Goal: Task Accomplishment & Management: Manage account settings

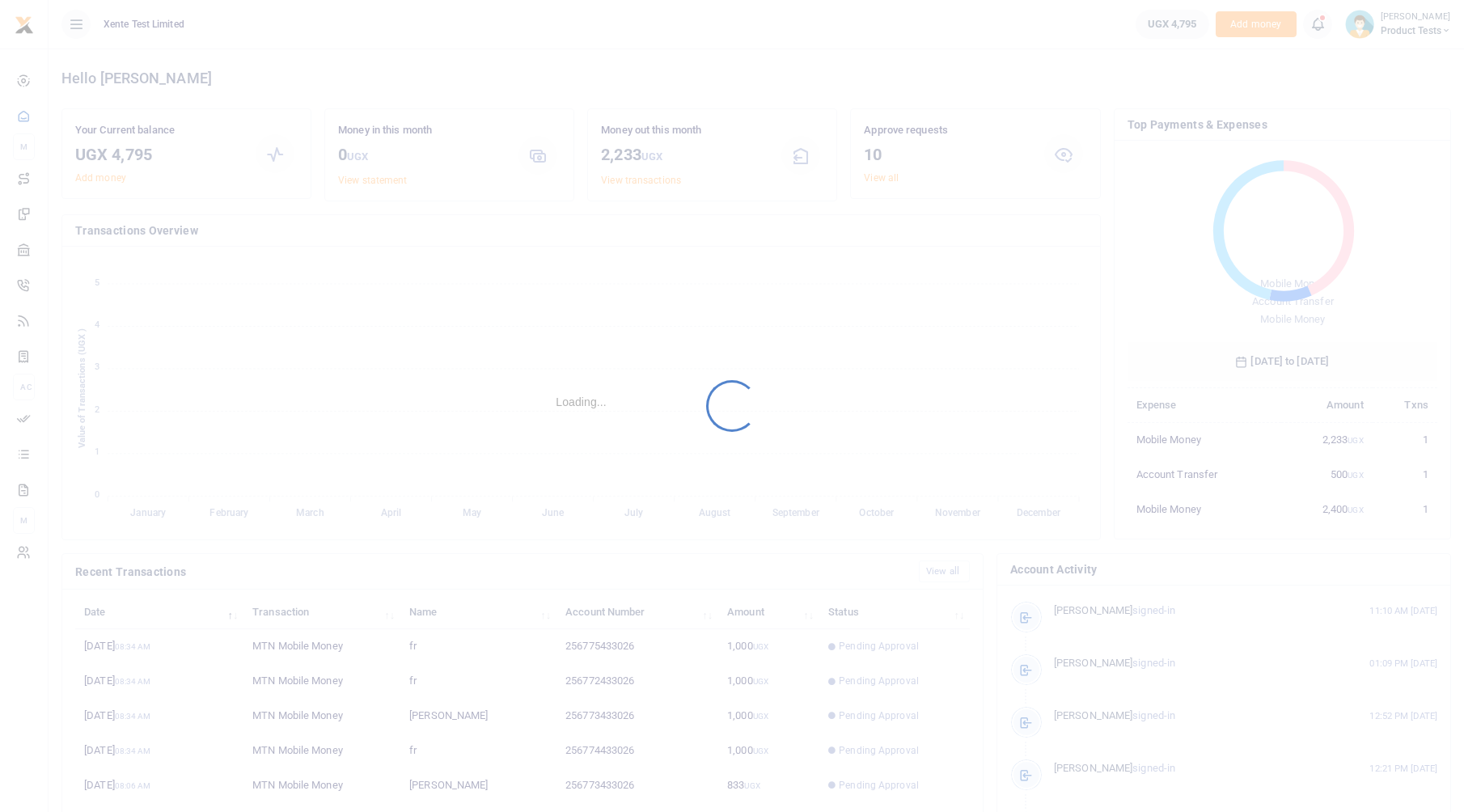
scroll to position [215, 297]
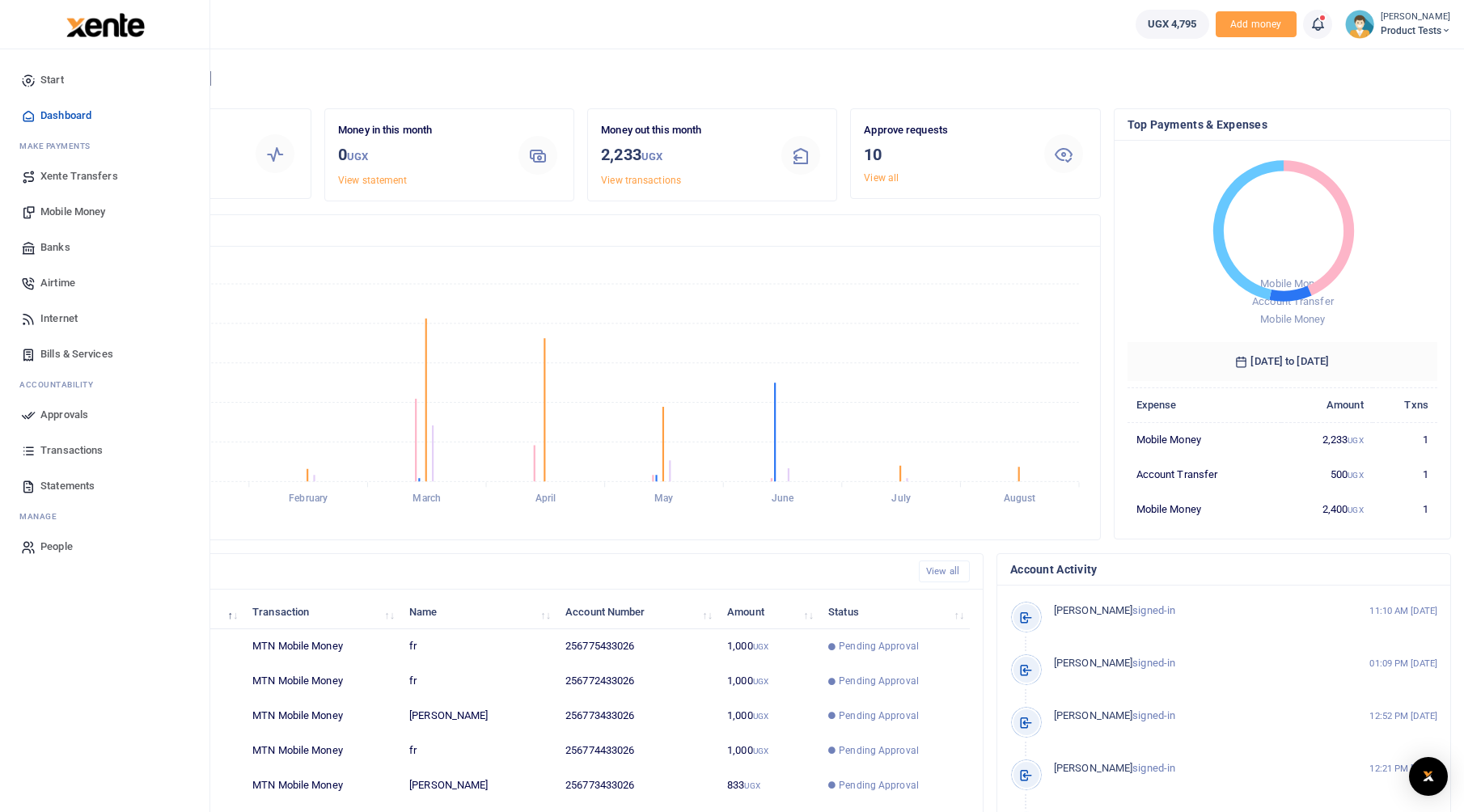
click at [56, 209] on span "Mobile Money" at bounding box center [73, 212] width 65 height 16
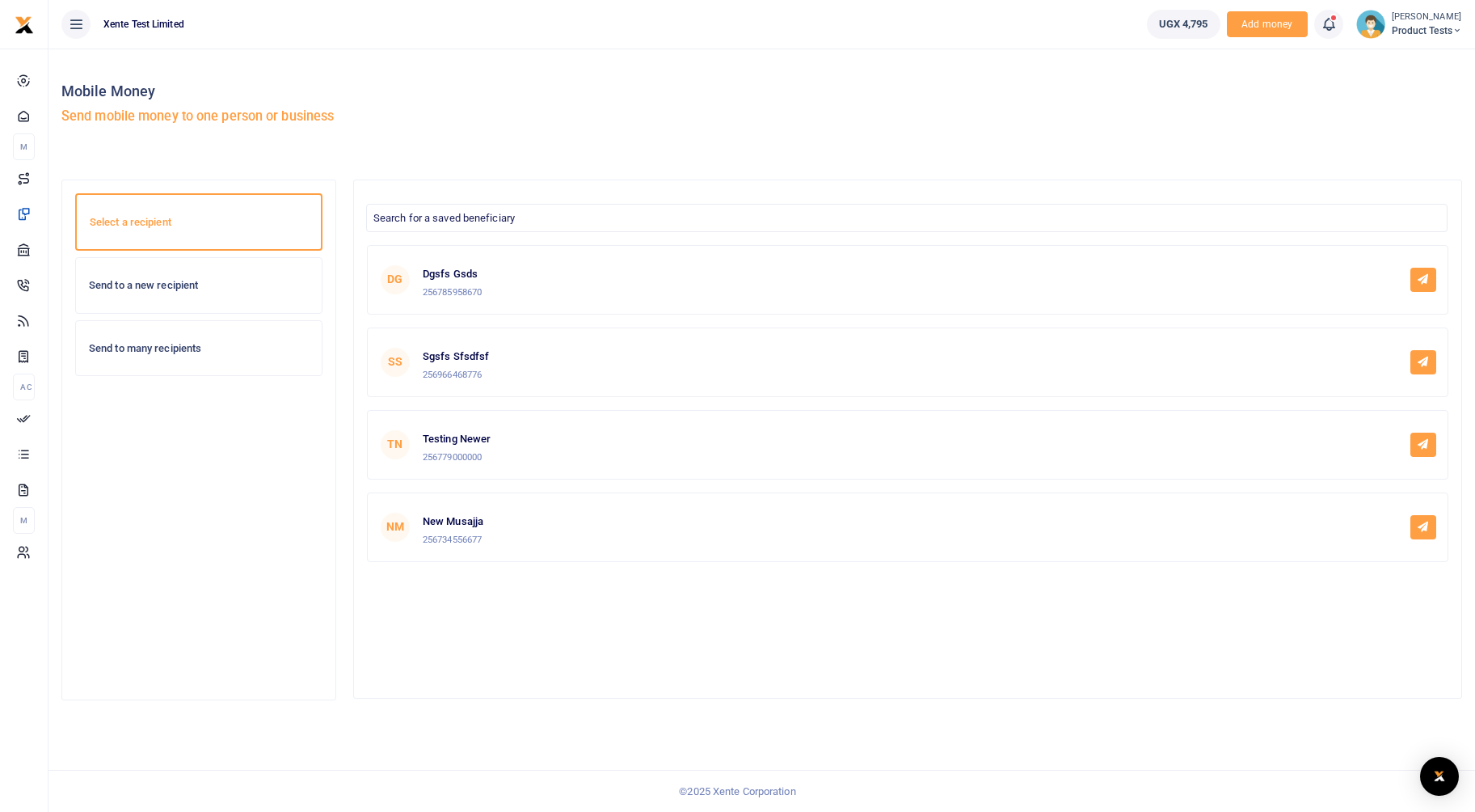
click at [193, 279] on h6 "Send to a new recipient" at bounding box center [199, 284] width 220 height 13
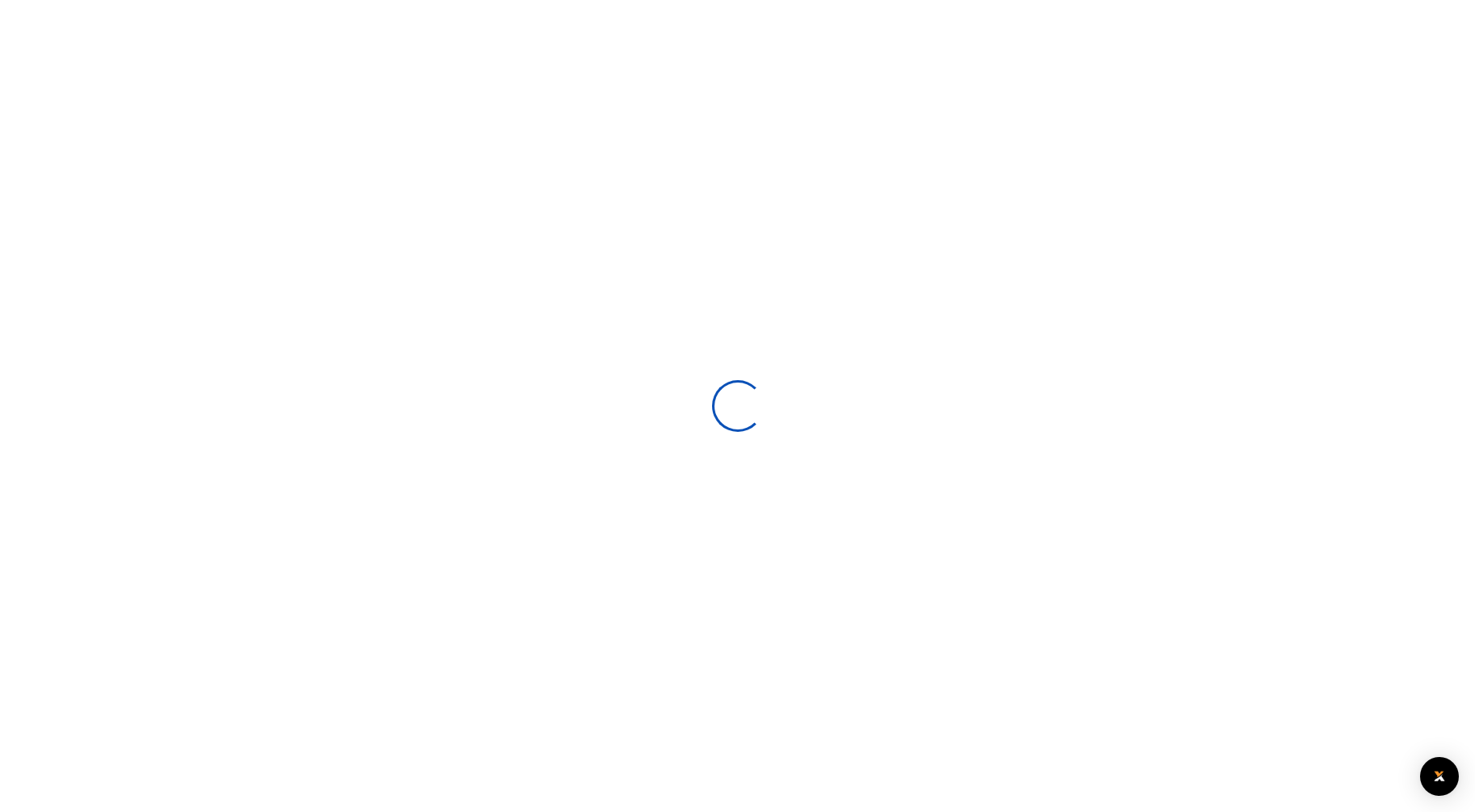
select select
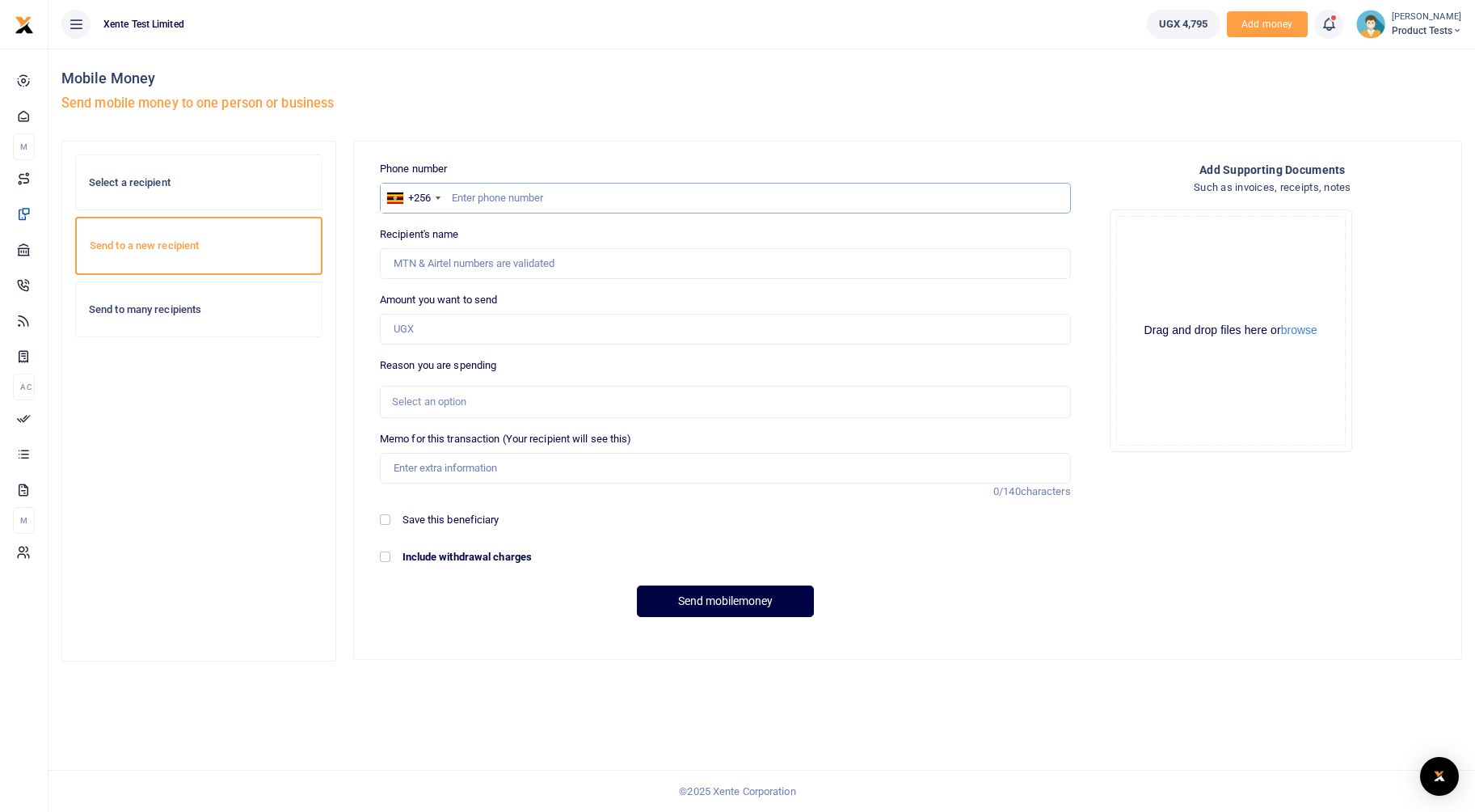
click at [867, 207] on input "text" at bounding box center [725, 197] width 691 height 30
type input "773433026"
click at [523, 307] on div "Amount you want to send Amount is required." at bounding box center [725, 319] width 691 height 53
click at [551, 197] on input "text" at bounding box center [725, 197] width 691 height 30
type input "773433026"
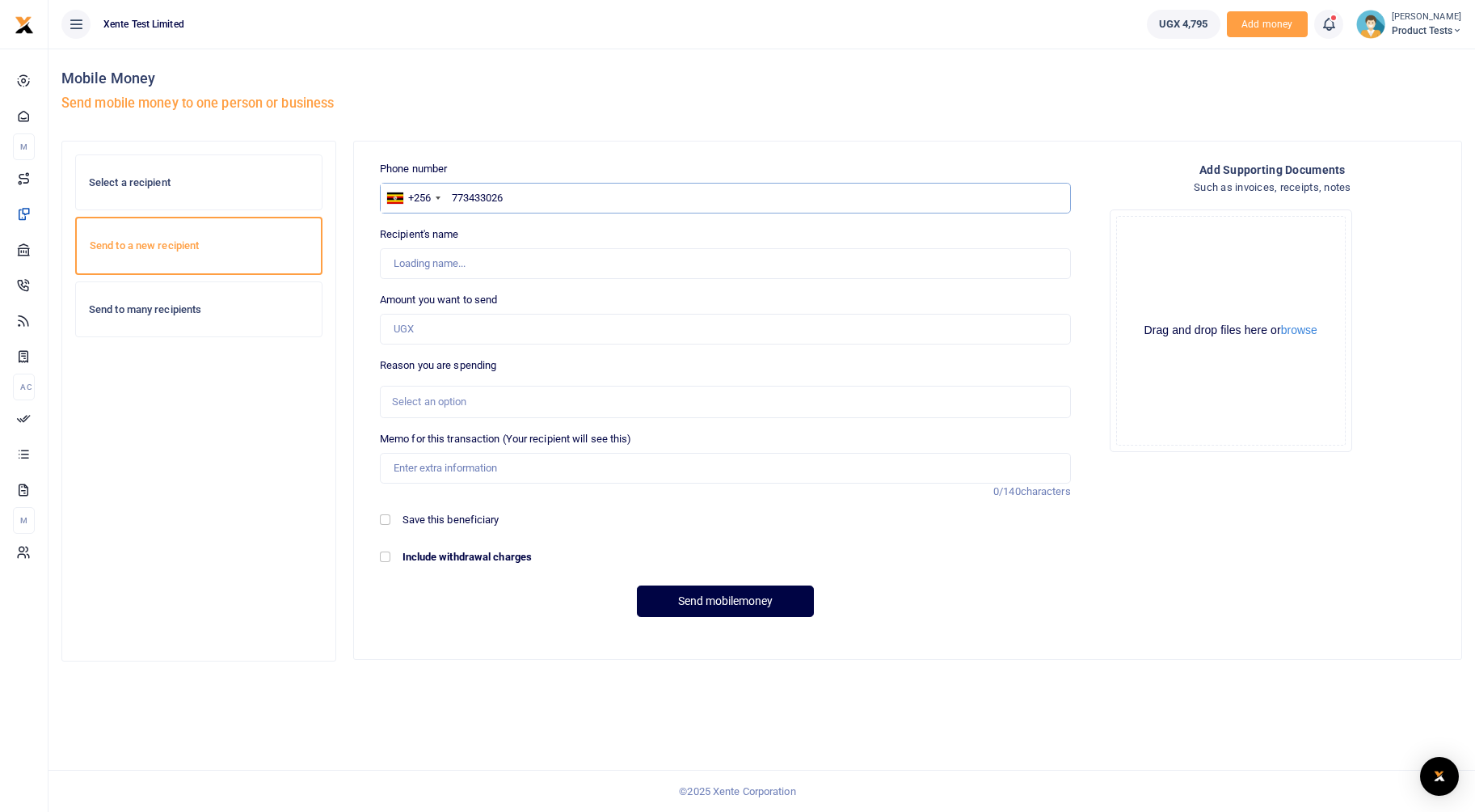
type input "[PERSON_NAME]"
type input "773433026"
click at [546, 314] on input "Amount you want to send" at bounding box center [725, 329] width 691 height 30
type input "500"
click at [502, 416] on div "Select an option" at bounding box center [725, 401] width 691 height 32
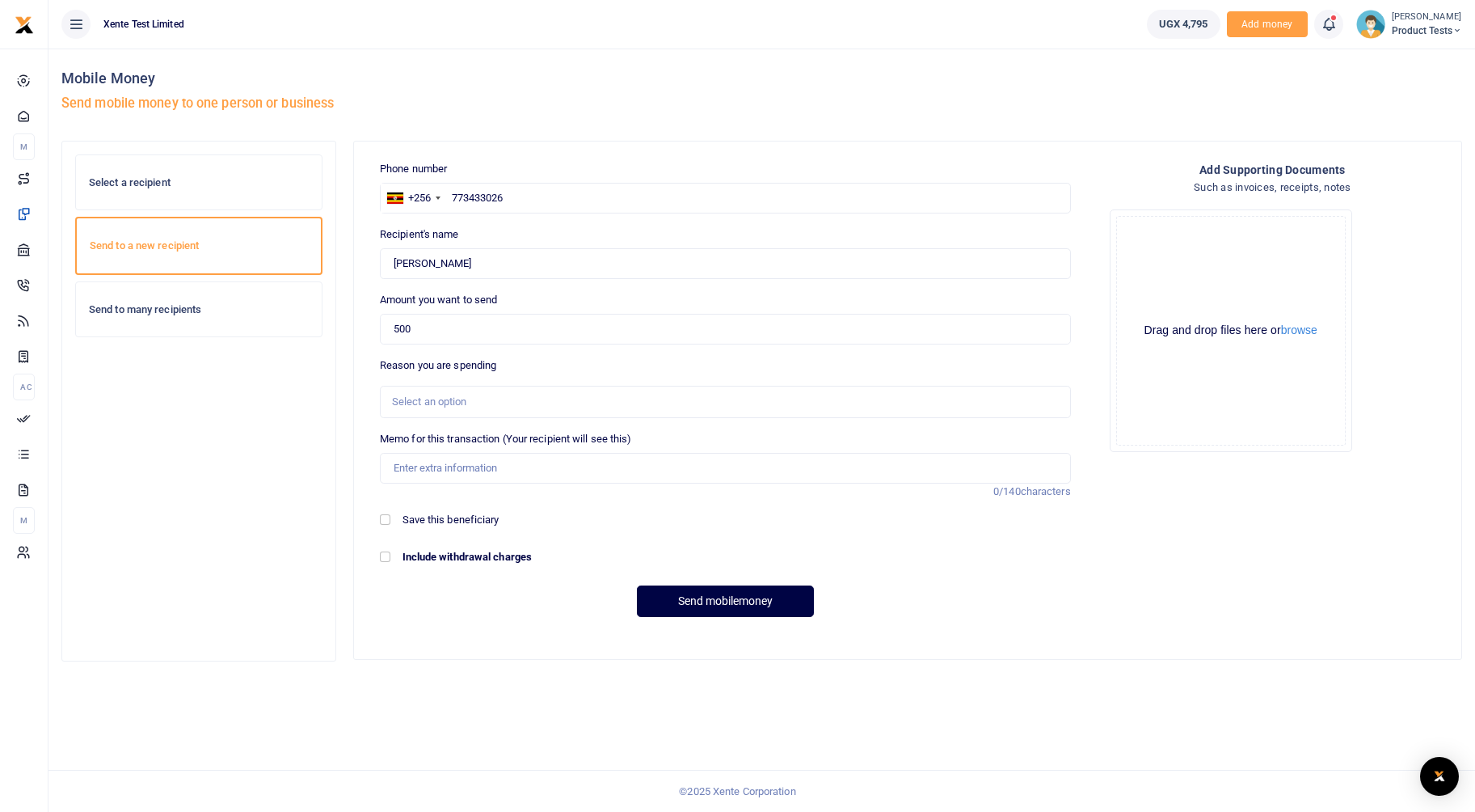
click at [502, 403] on div "Select an option" at bounding box center [720, 401] width 656 height 16
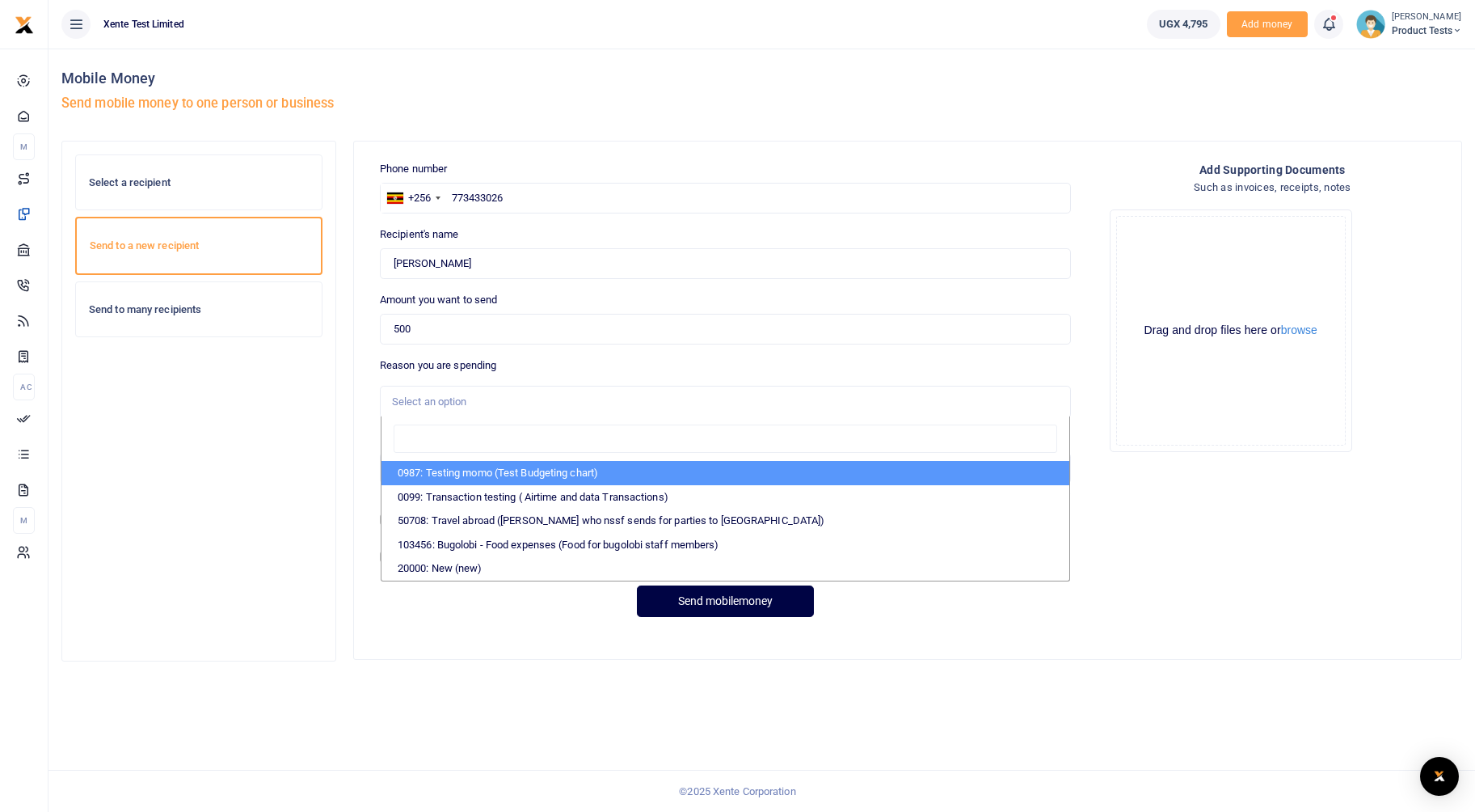
click at [337, 575] on div "Select a recipient Send to a new recipient Send to many recipients" at bounding box center [762, 408] width 1414 height 536
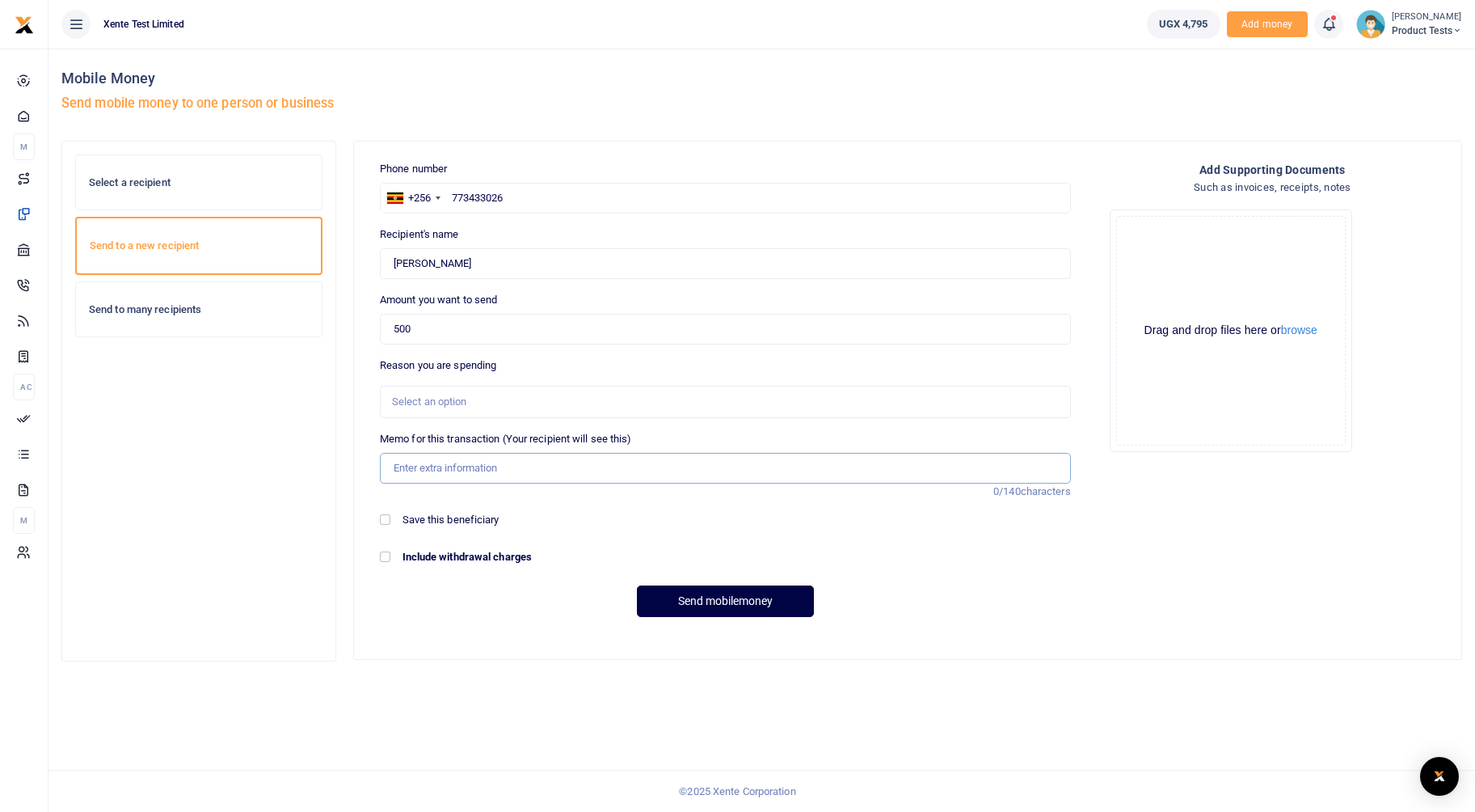
click at [466, 462] on input "Memo for this transaction (Your recipient will see this)" at bounding box center [725, 468] width 691 height 30
drag, startPoint x: 429, startPoint y: 470, endPoint x: 285, endPoint y: 445, distance: 146.2
click at [287, 447] on div "Select a recipient Send to a new recipient Send to many recipients" at bounding box center [762, 408] width 1414 height 536
click at [478, 466] on input "T" at bounding box center [725, 468] width 691 height 30
type input "Testing the new Bulk Approval processor"
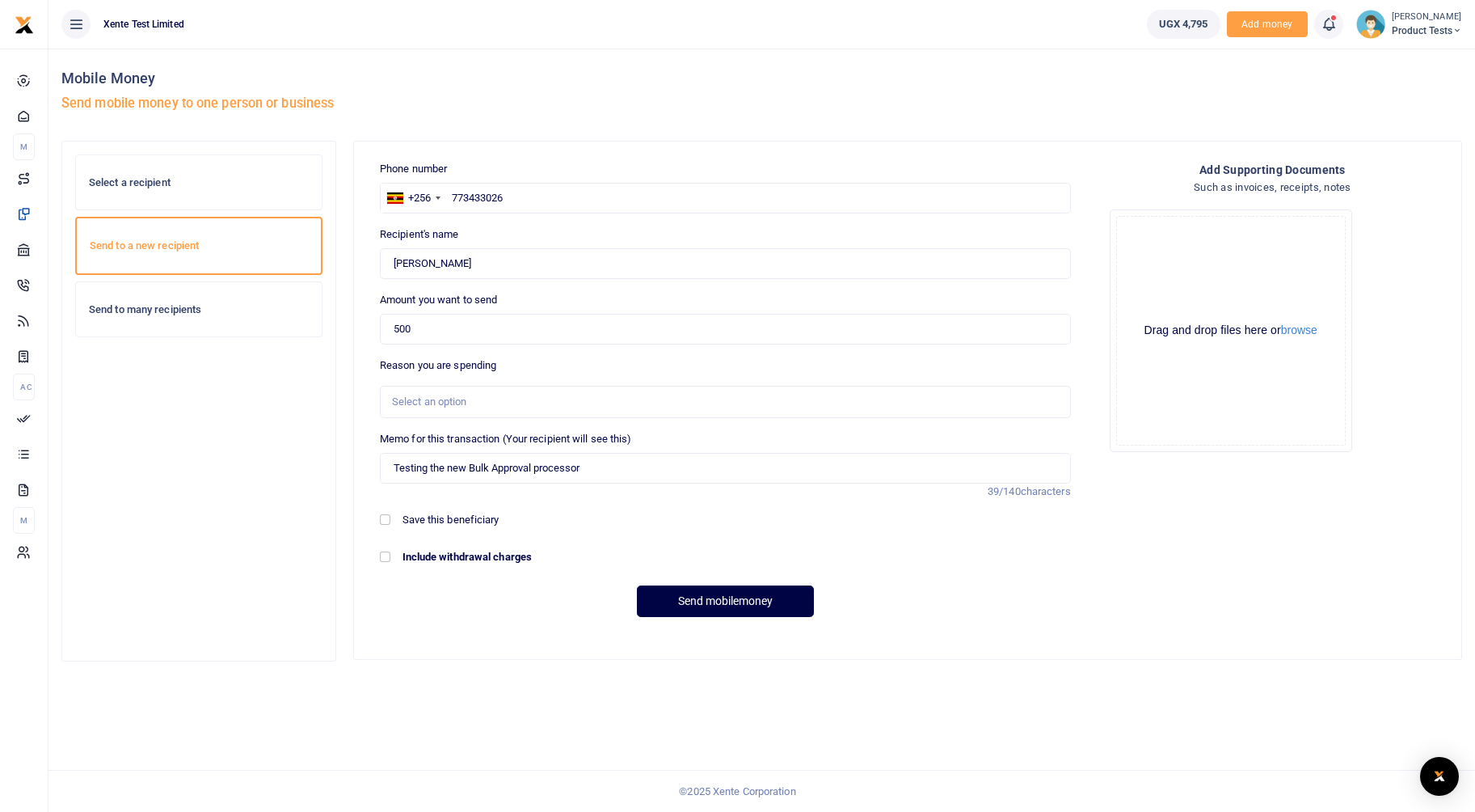
click at [756, 529] on div "Save this beneficiary" at bounding box center [726, 521] width 704 height 18
click at [684, 601] on button "Send mobilemoney" at bounding box center [726, 601] width 178 height 31
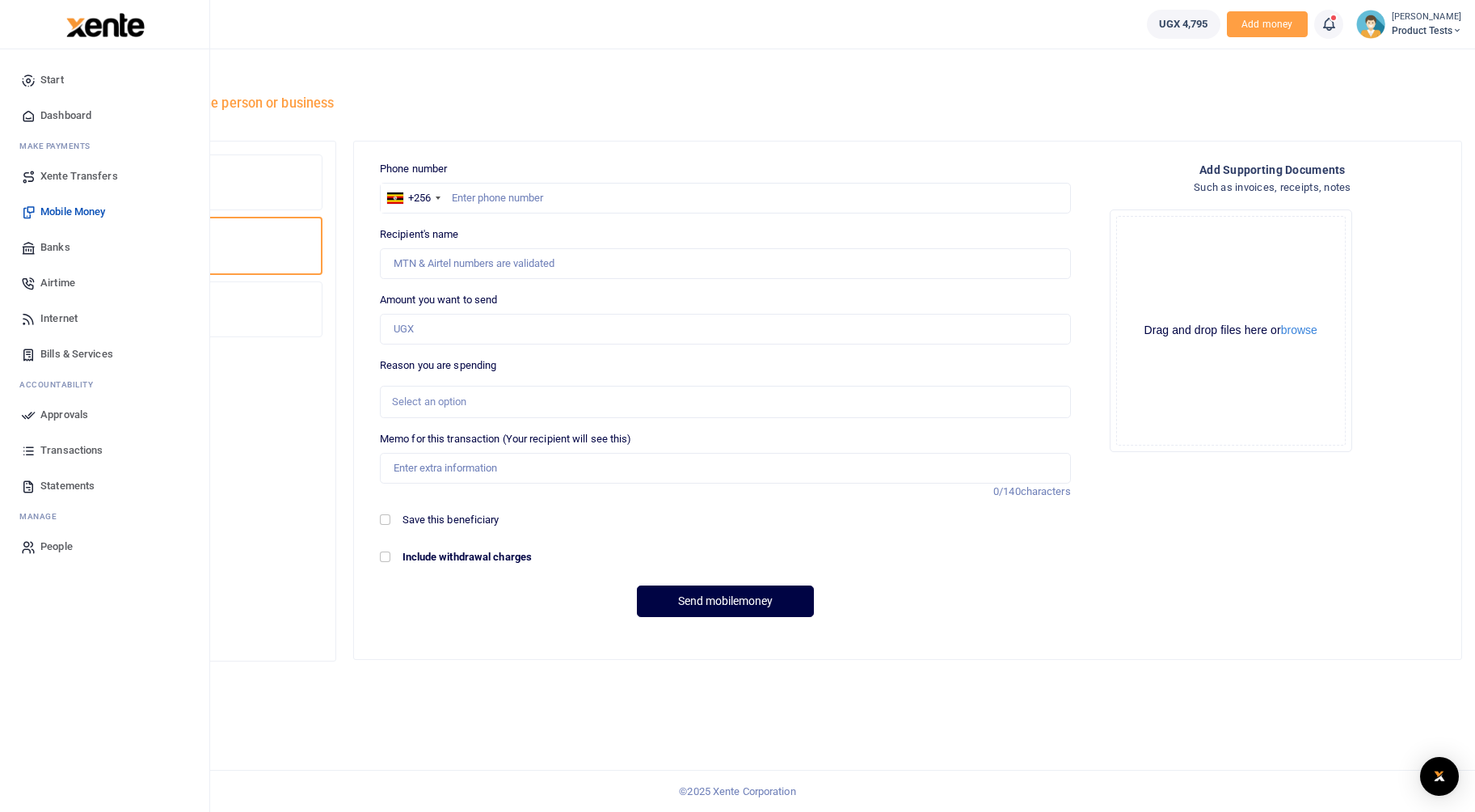
click at [80, 453] on span "Transactions" at bounding box center [71, 450] width 62 height 16
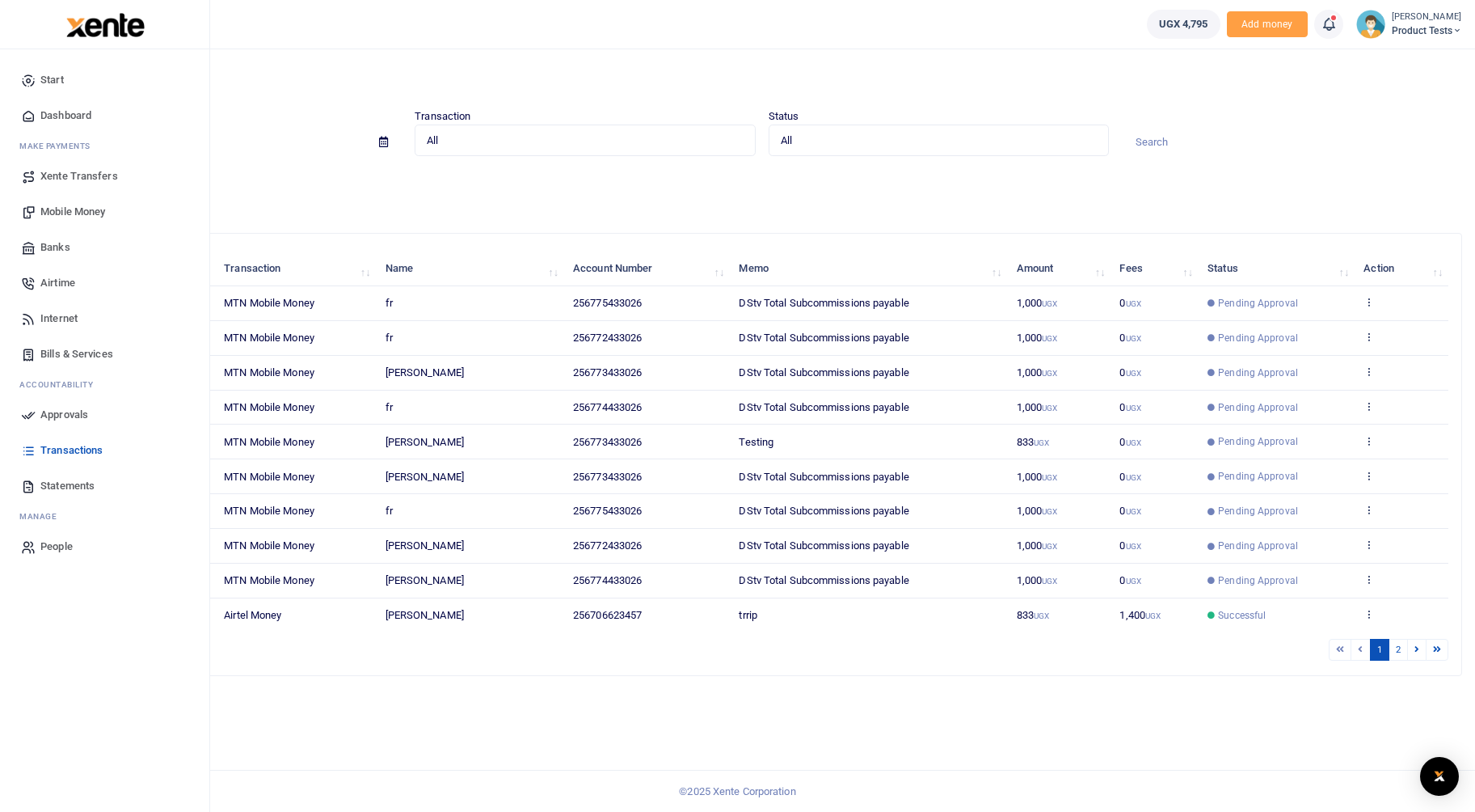
click at [56, 417] on span "Approvals" at bounding box center [64, 415] width 48 height 16
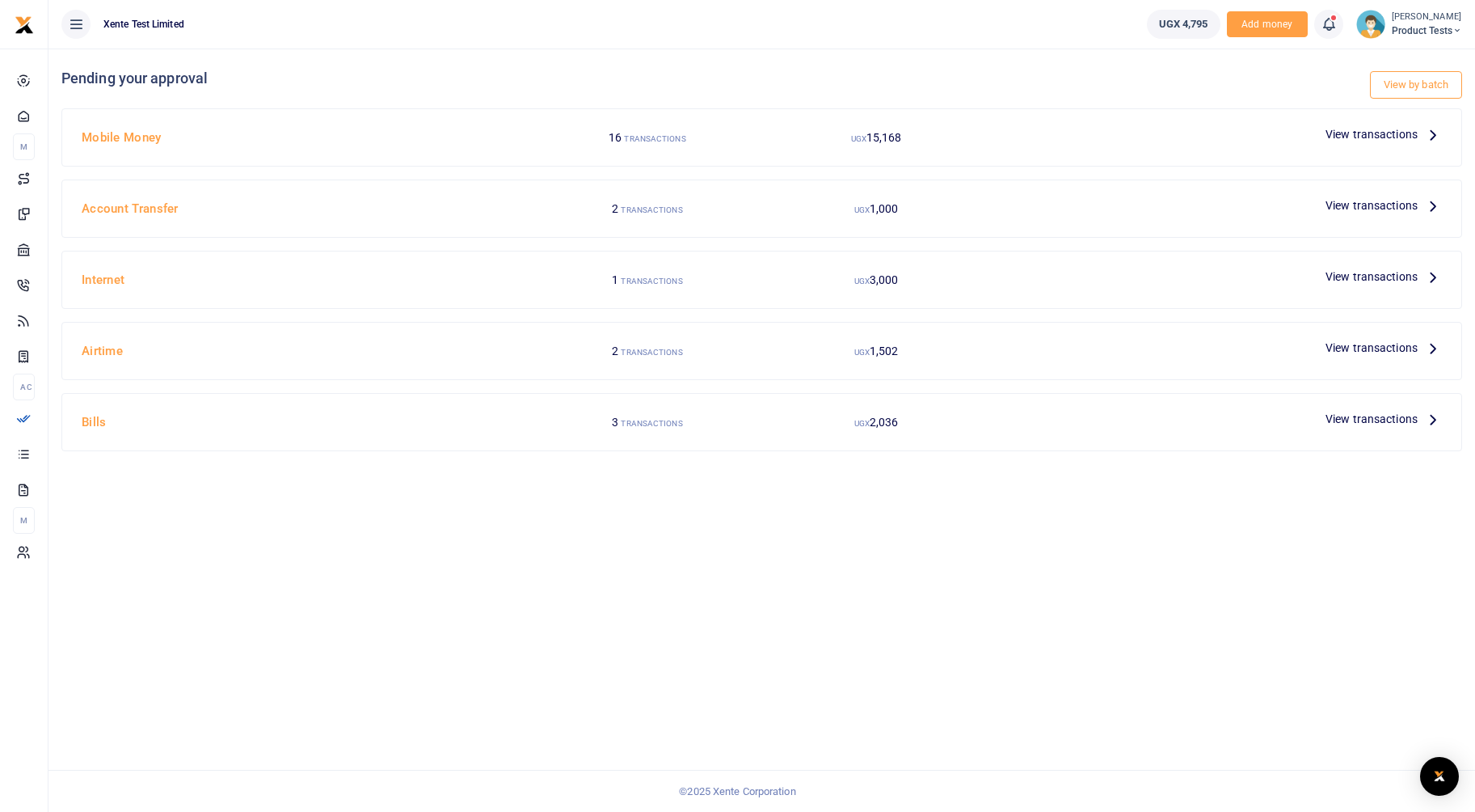
click at [1397, 131] on span "View transactions" at bounding box center [1372, 134] width 92 height 18
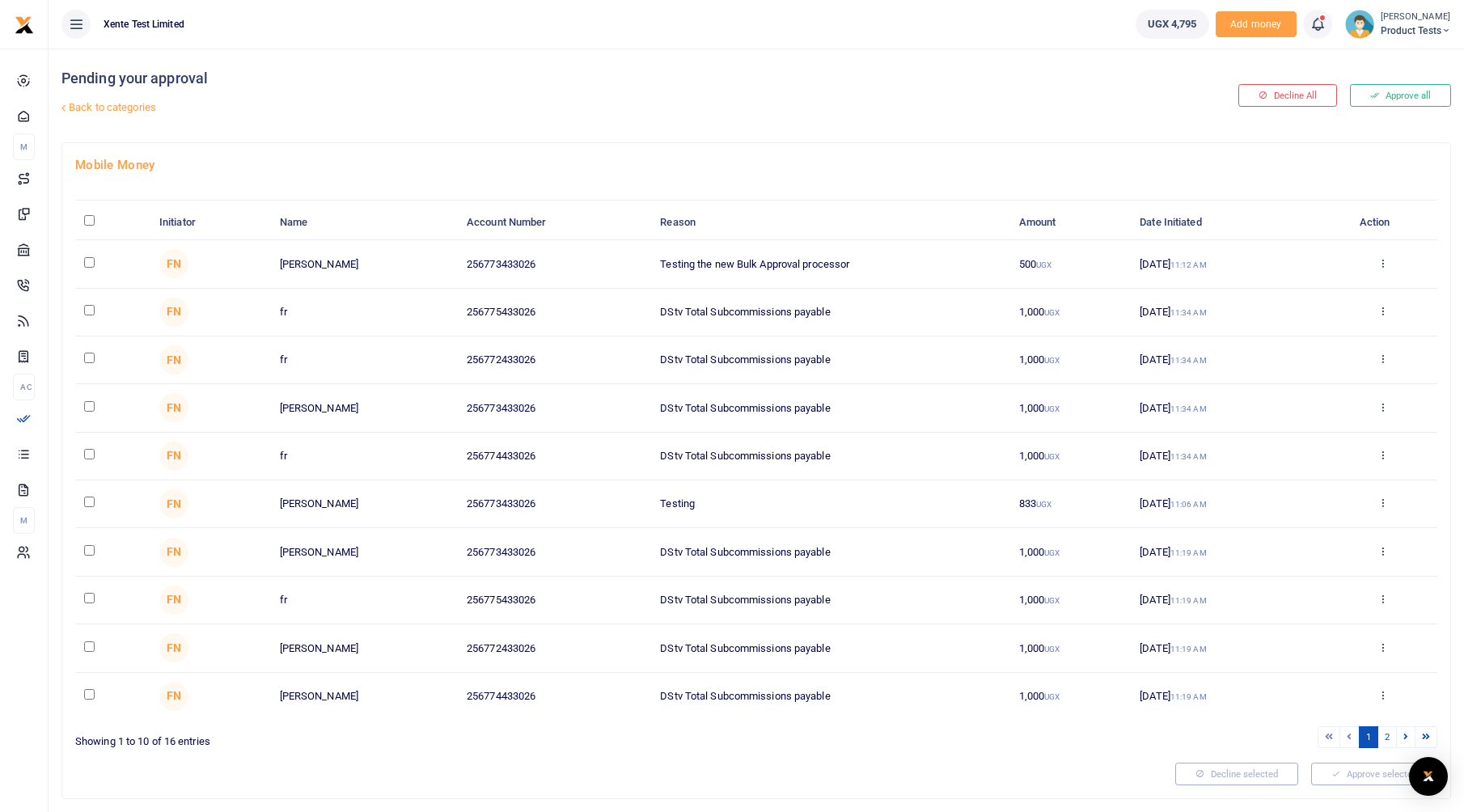
click at [1374, 256] on div "Approve Decline Details" at bounding box center [1382, 264] width 91 height 16
click at [1384, 264] on icon at bounding box center [1383, 263] width 11 height 12
click at [1307, 368] on link "Details" at bounding box center [1323, 361] width 128 height 23
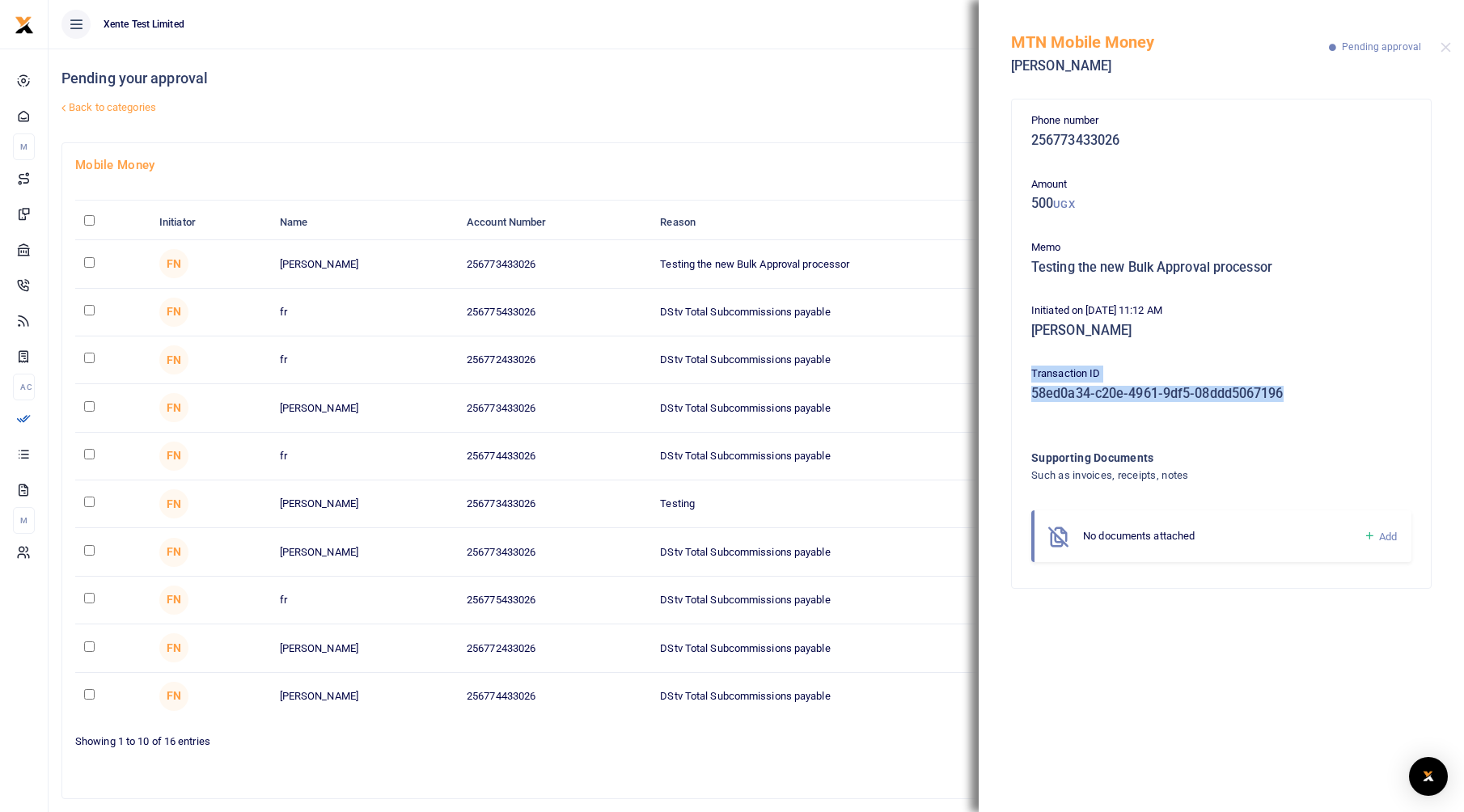
drag, startPoint x: 1319, startPoint y: 393, endPoint x: 1020, endPoint y: 380, distance: 299.3
click at [1020, 380] on div "Phone number 256773433026 Amount 500 UGX Memo Testing the new Bulk Approval pro…" at bounding box center [1221, 343] width 419 height 488
copy div "Transaction ID 58ed0a34-c20e-4961-9df5-08ddd5067196"
click at [1444, 52] on button "Close" at bounding box center [1445, 47] width 11 height 11
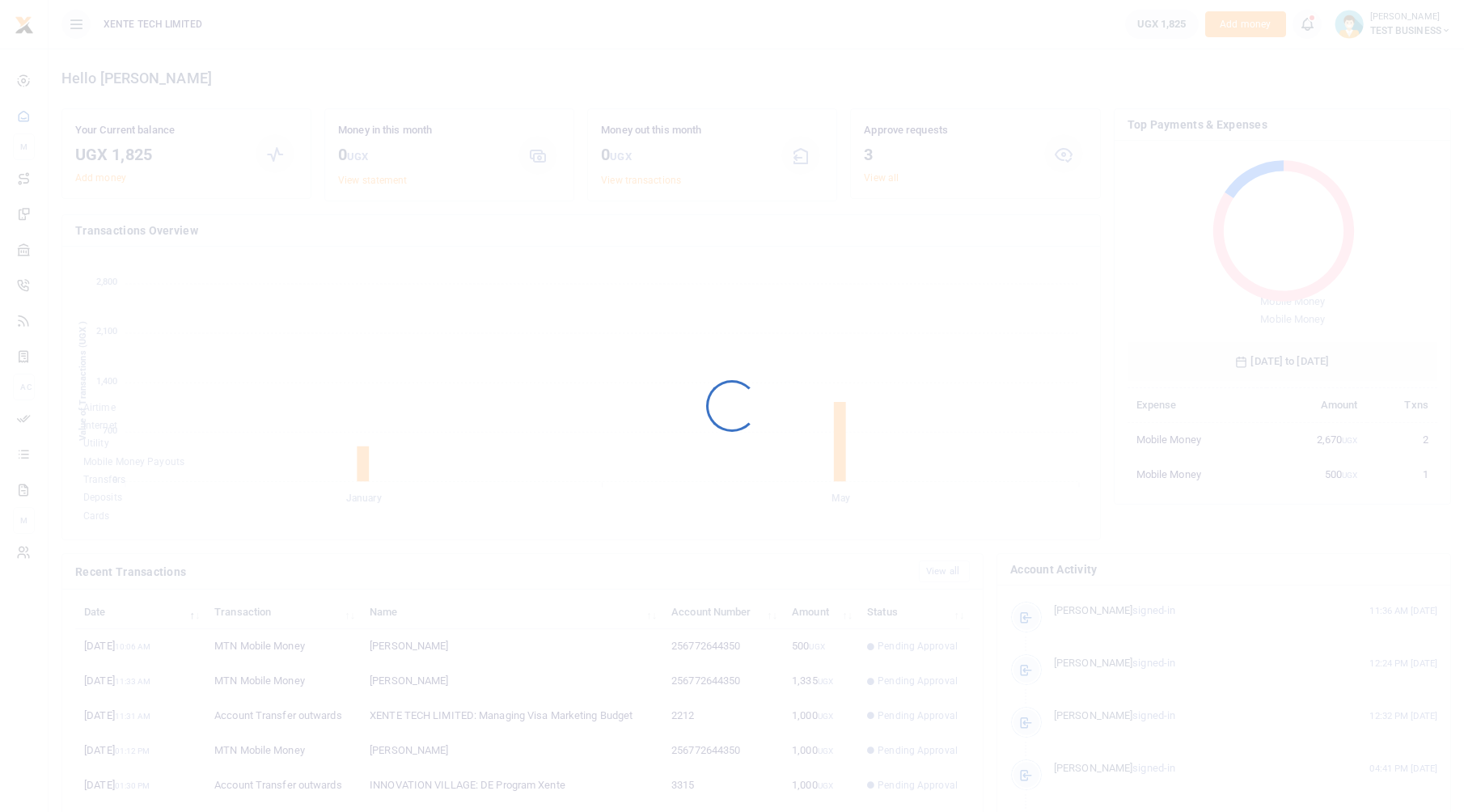
scroll to position [215, 297]
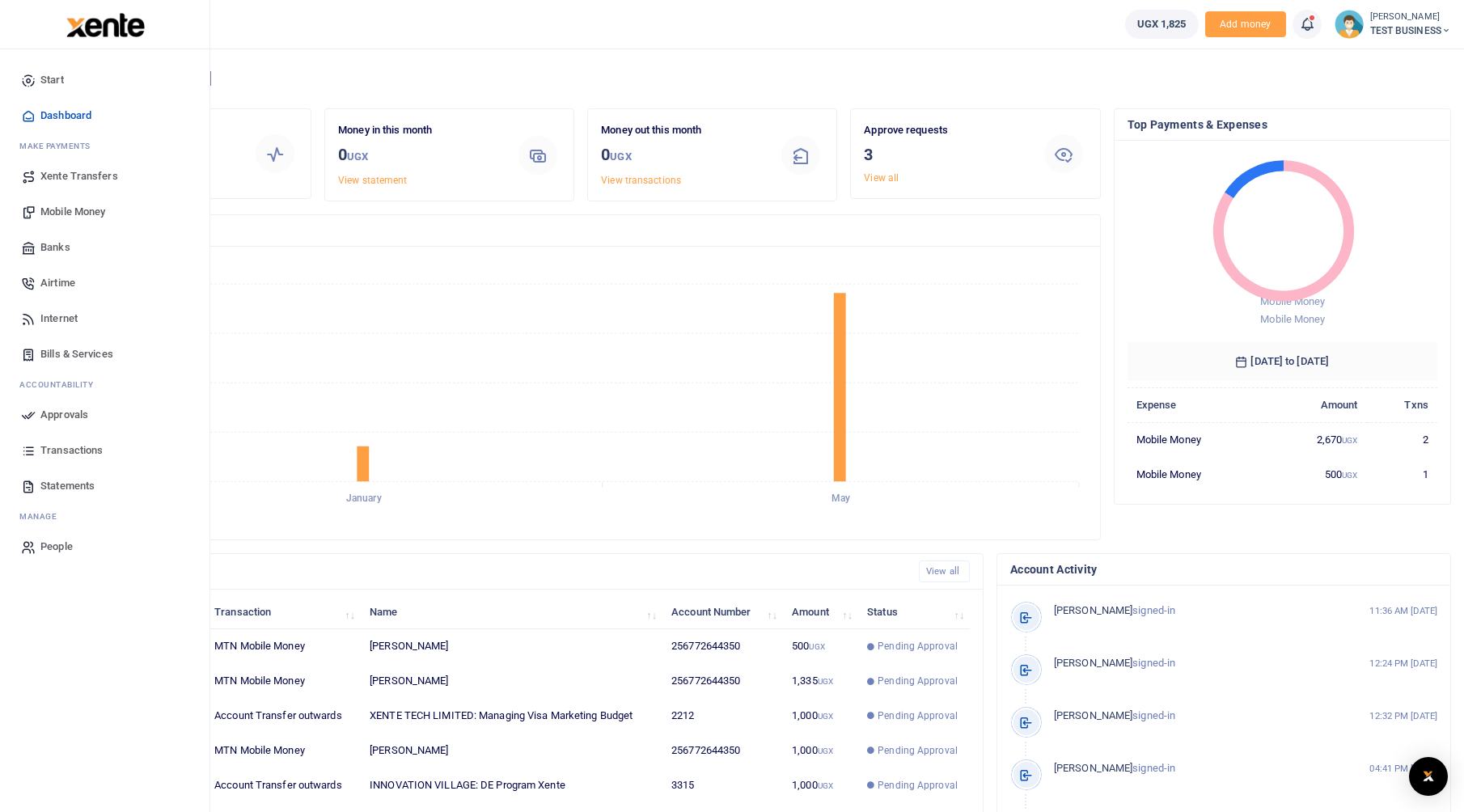
click at [75, 212] on span "Mobile Money" at bounding box center [73, 212] width 65 height 16
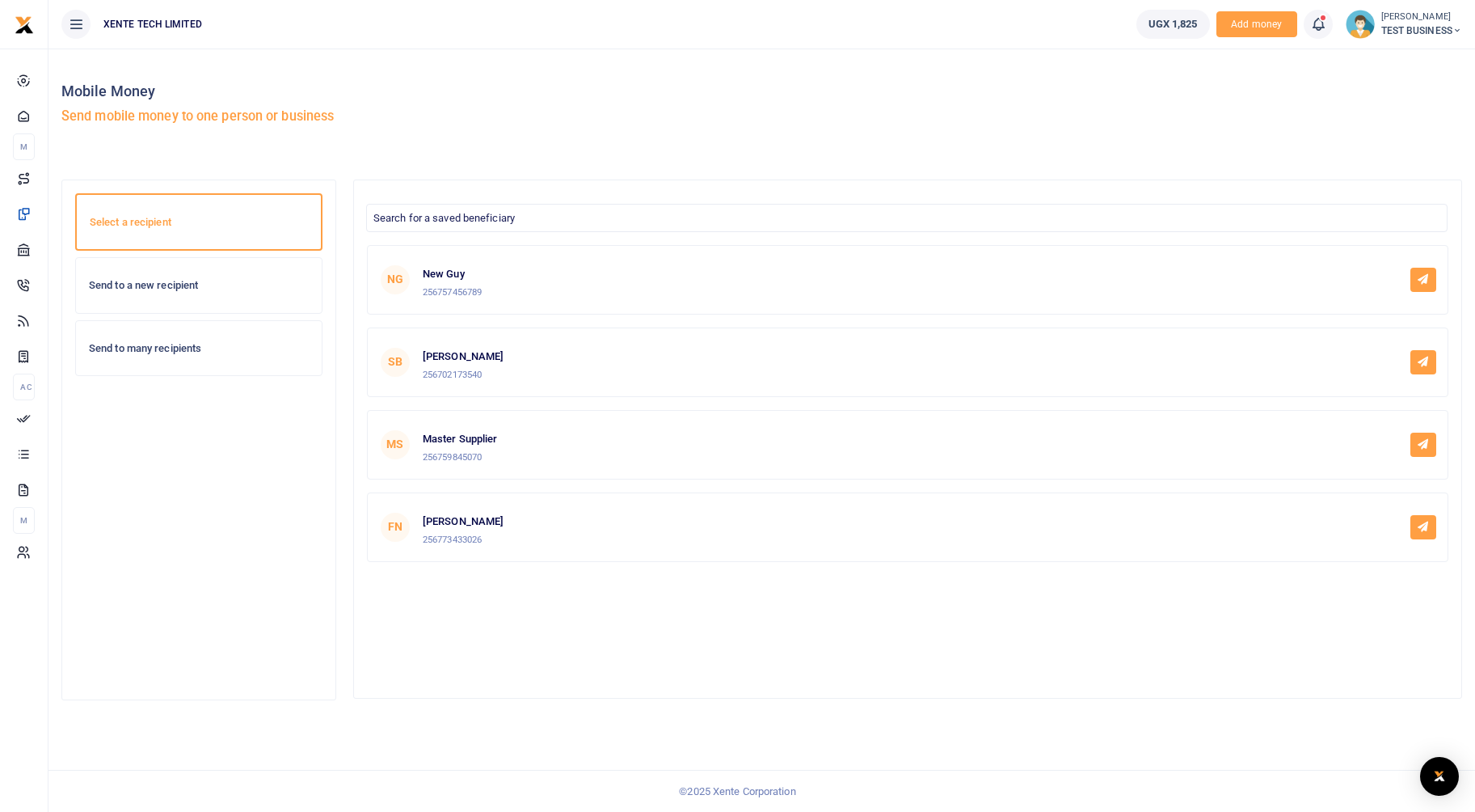
click at [205, 279] on h6 "Send to a new recipient" at bounding box center [199, 284] width 220 height 13
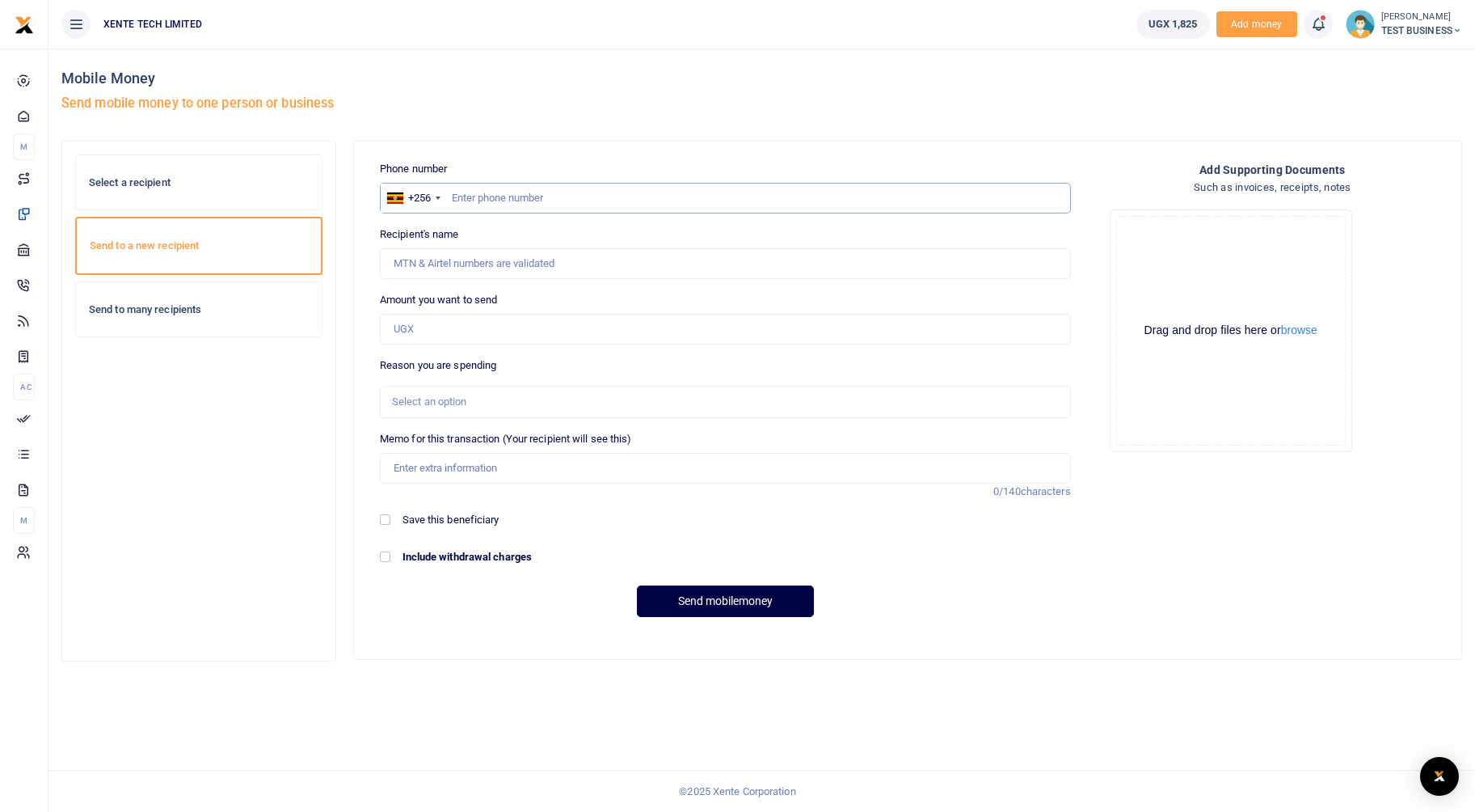
click at [497, 197] on input "text" at bounding box center [725, 197] width 691 height 30
click at [462, 198] on input "733433026" at bounding box center [725, 197] width 691 height 30
type input "773433026"
type input "Francis Nkurunungi"
type input "773433026"
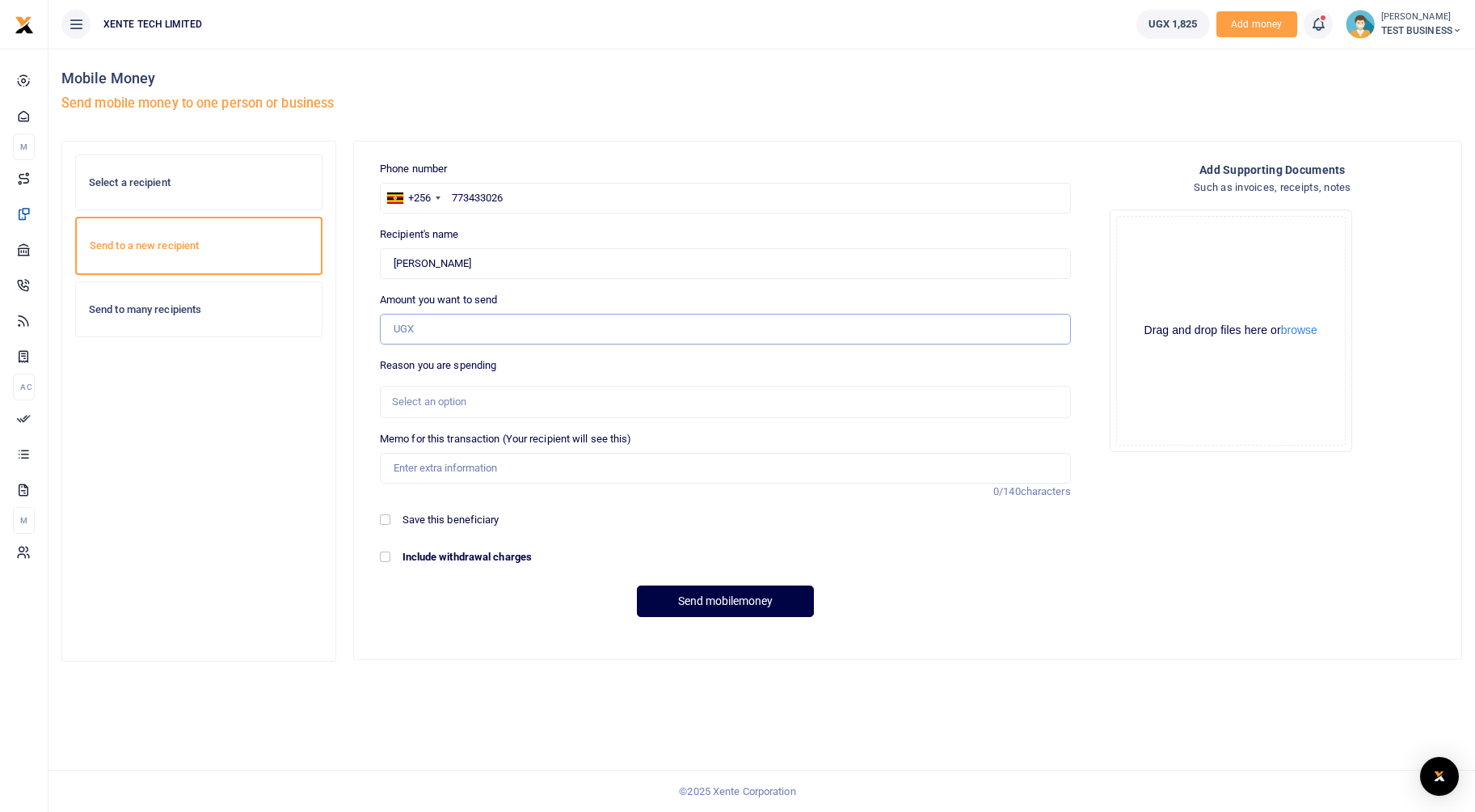
click at [468, 315] on input "Amount you want to send" at bounding box center [725, 329] width 691 height 30
type input "500"
type input "Testing the new Bulk Approval processor"
click at [730, 607] on button "Send mobilemoney" at bounding box center [726, 601] width 178 height 31
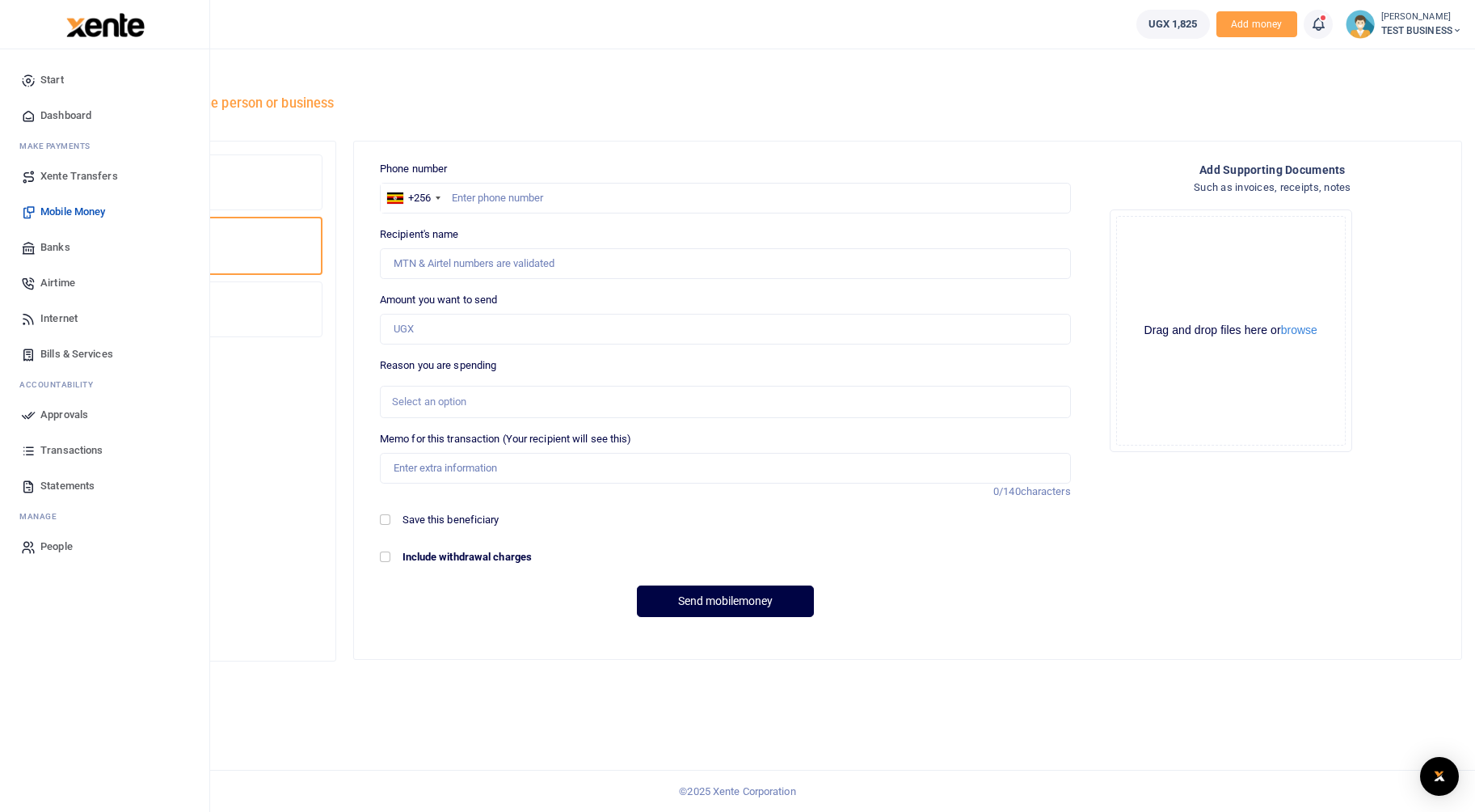
click at [45, 444] on span "Transactions" at bounding box center [71, 450] width 62 height 16
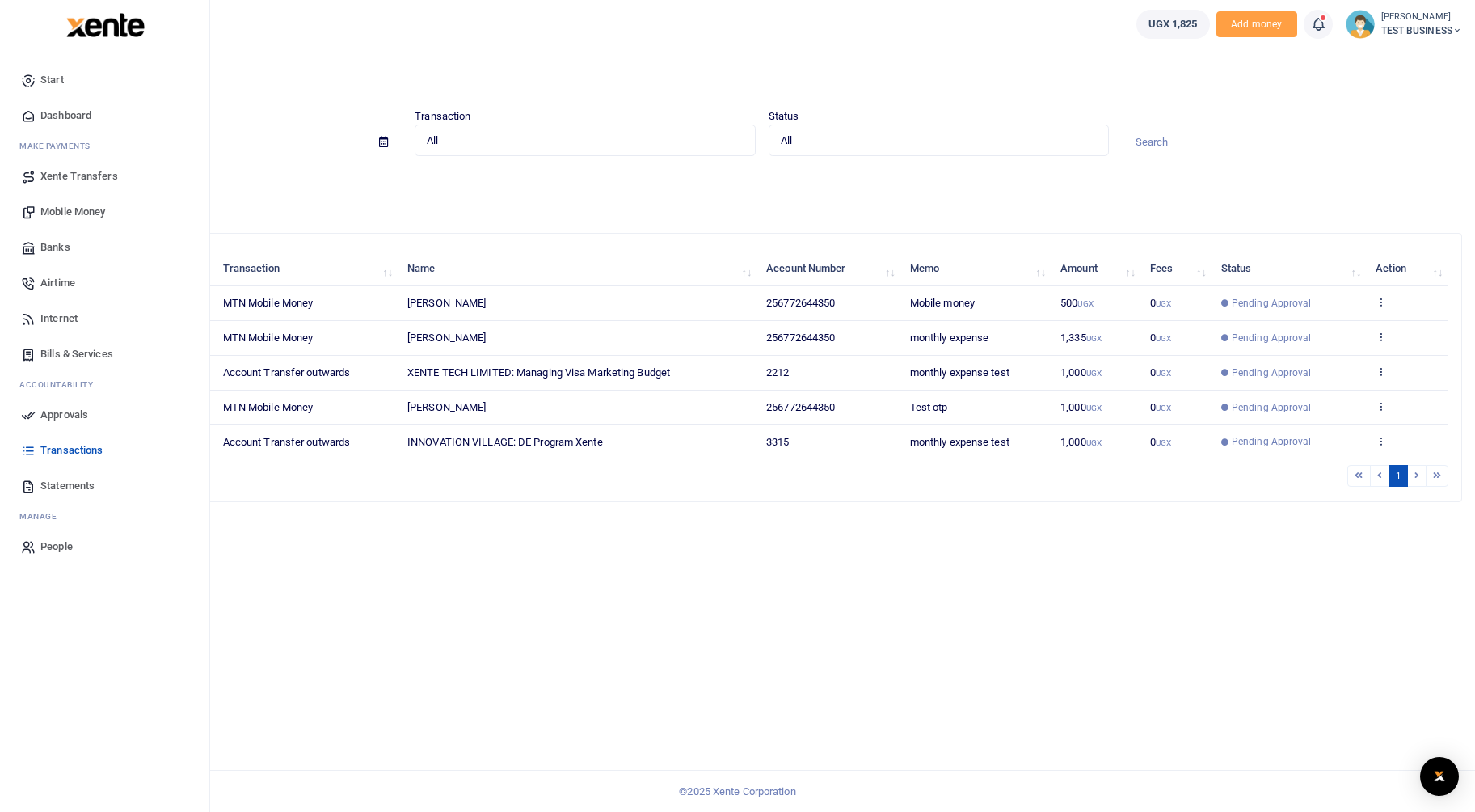
click at [62, 417] on span "Approvals" at bounding box center [64, 415] width 48 height 16
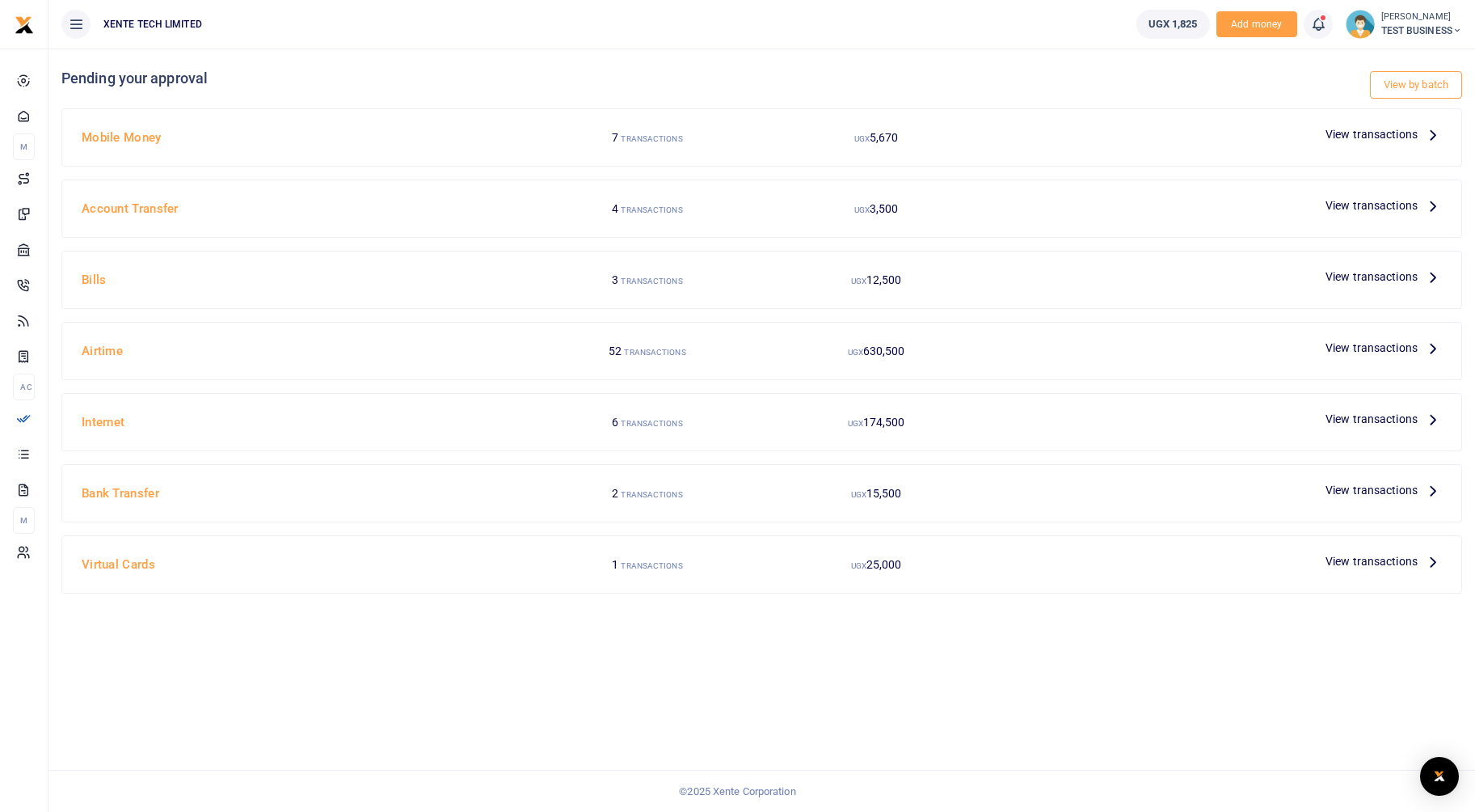
click at [1397, 128] on span "View transactions" at bounding box center [1372, 134] width 92 height 18
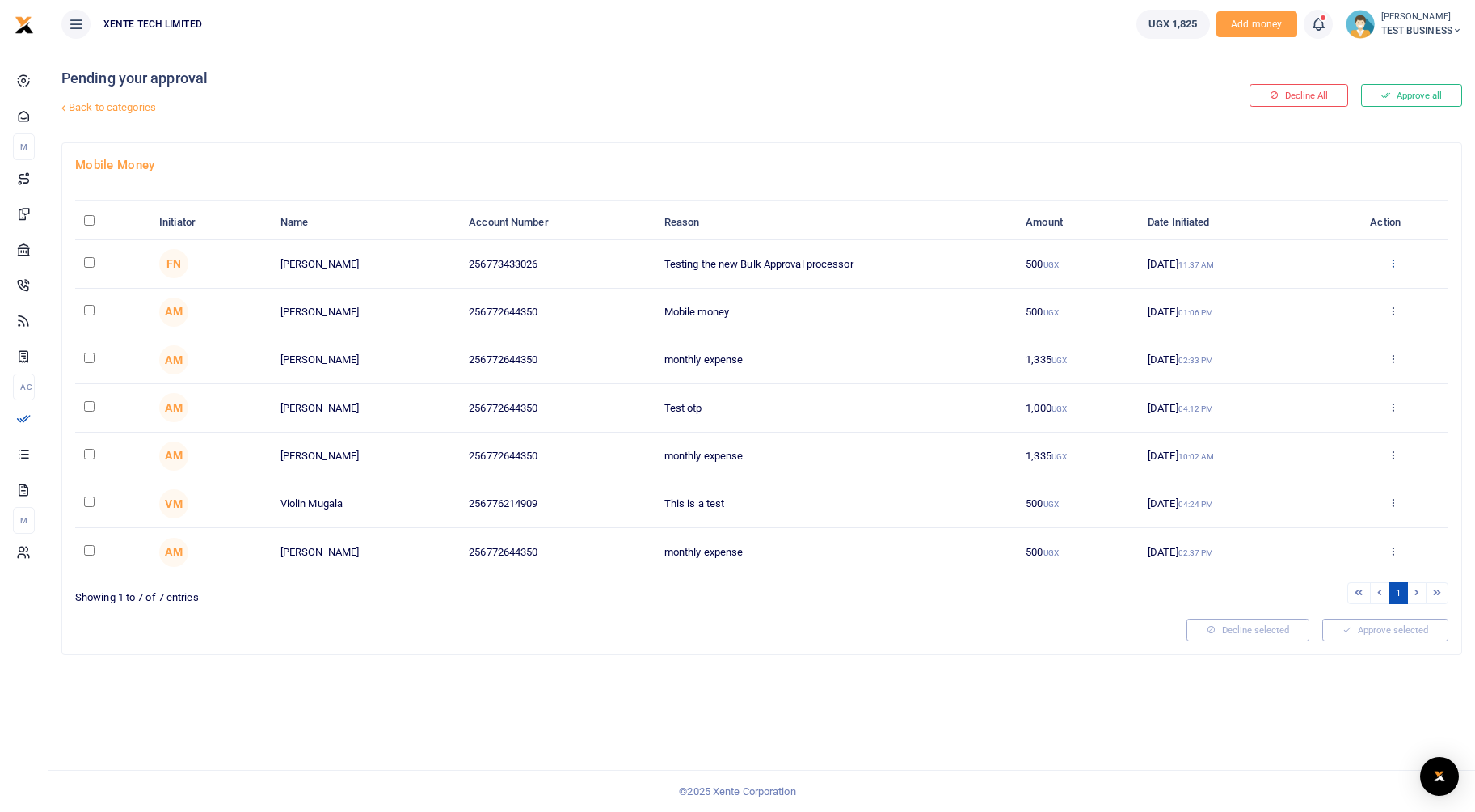
click at [1393, 262] on icon at bounding box center [1393, 263] width 11 height 12
click at [1346, 358] on link "Details" at bounding box center [1334, 361] width 127 height 23
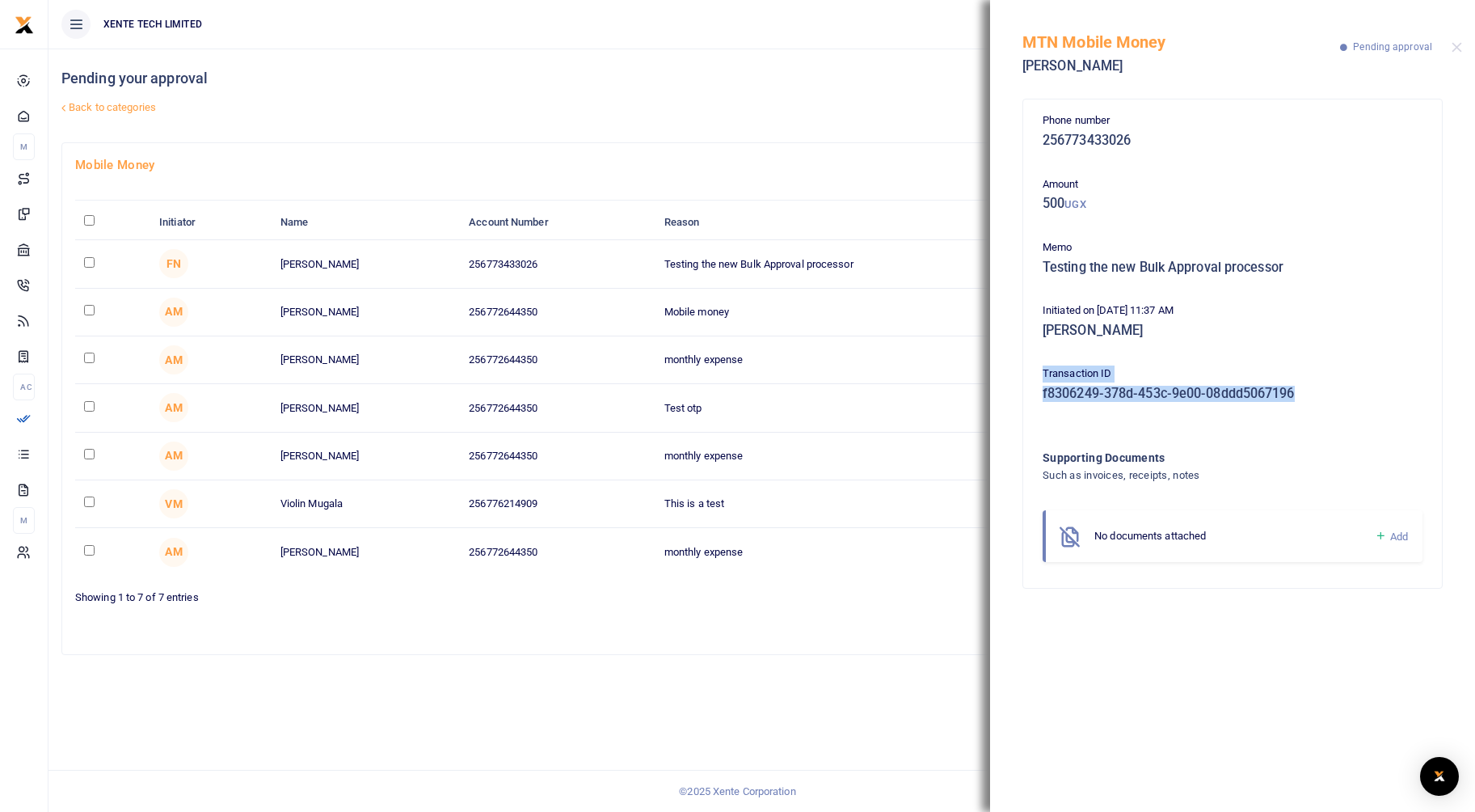
drag, startPoint x: 1320, startPoint y: 392, endPoint x: 996, endPoint y: 366, distance: 325.0
click at [996, 366] on div "Phone number 256773433026 Amount 500 UGX Memo Testing the new Bulk Approval pro…" at bounding box center [1233, 450] width 485 height 722
copy div "Transaction ID f8306249-378d-453c-9e00-08ddd5067196"
click at [1456, 49] on button "Close" at bounding box center [1456, 47] width 11 height 11
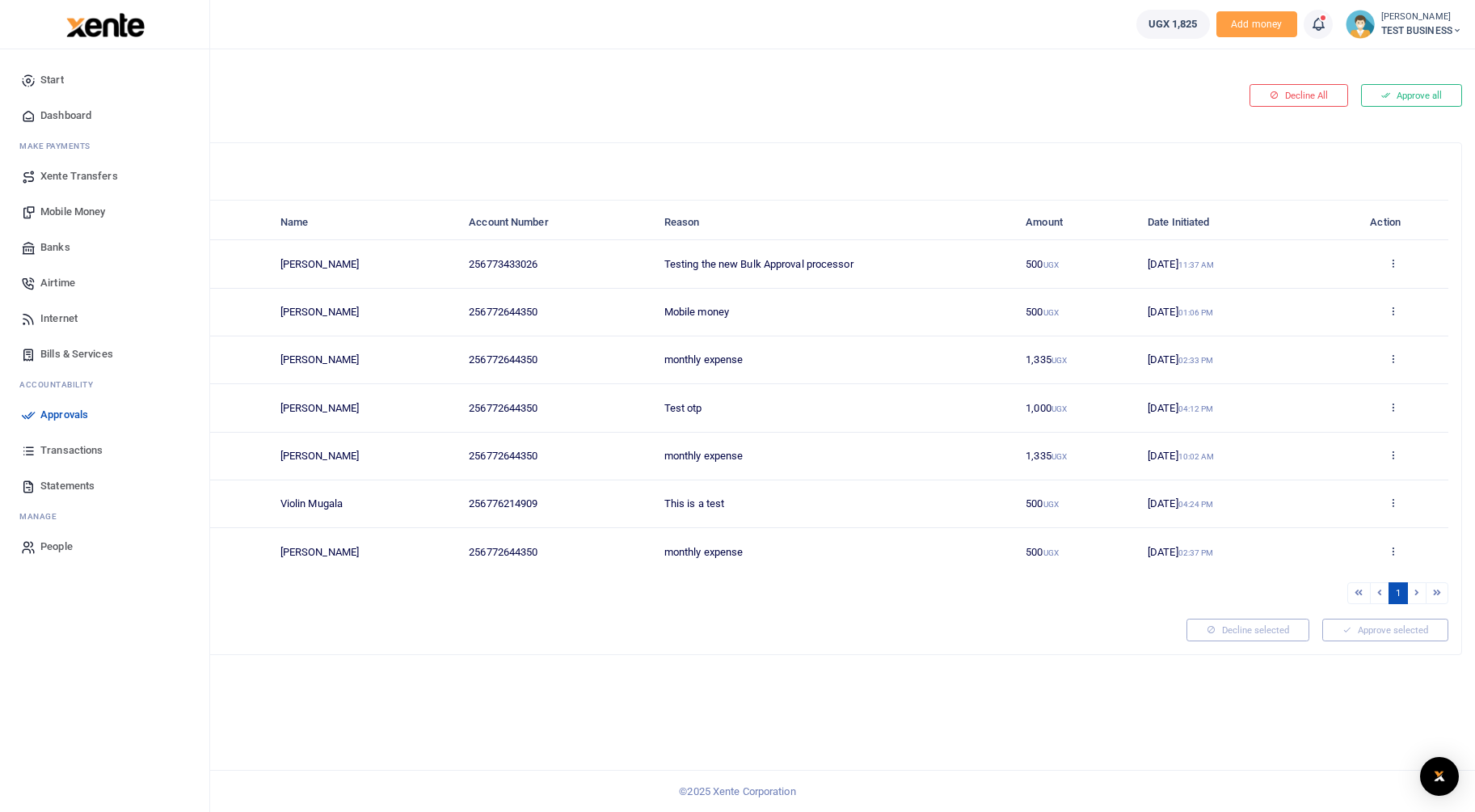
click at [72, 445] on span "Transactions" at bounding box center [71, 450] width 62 height 16
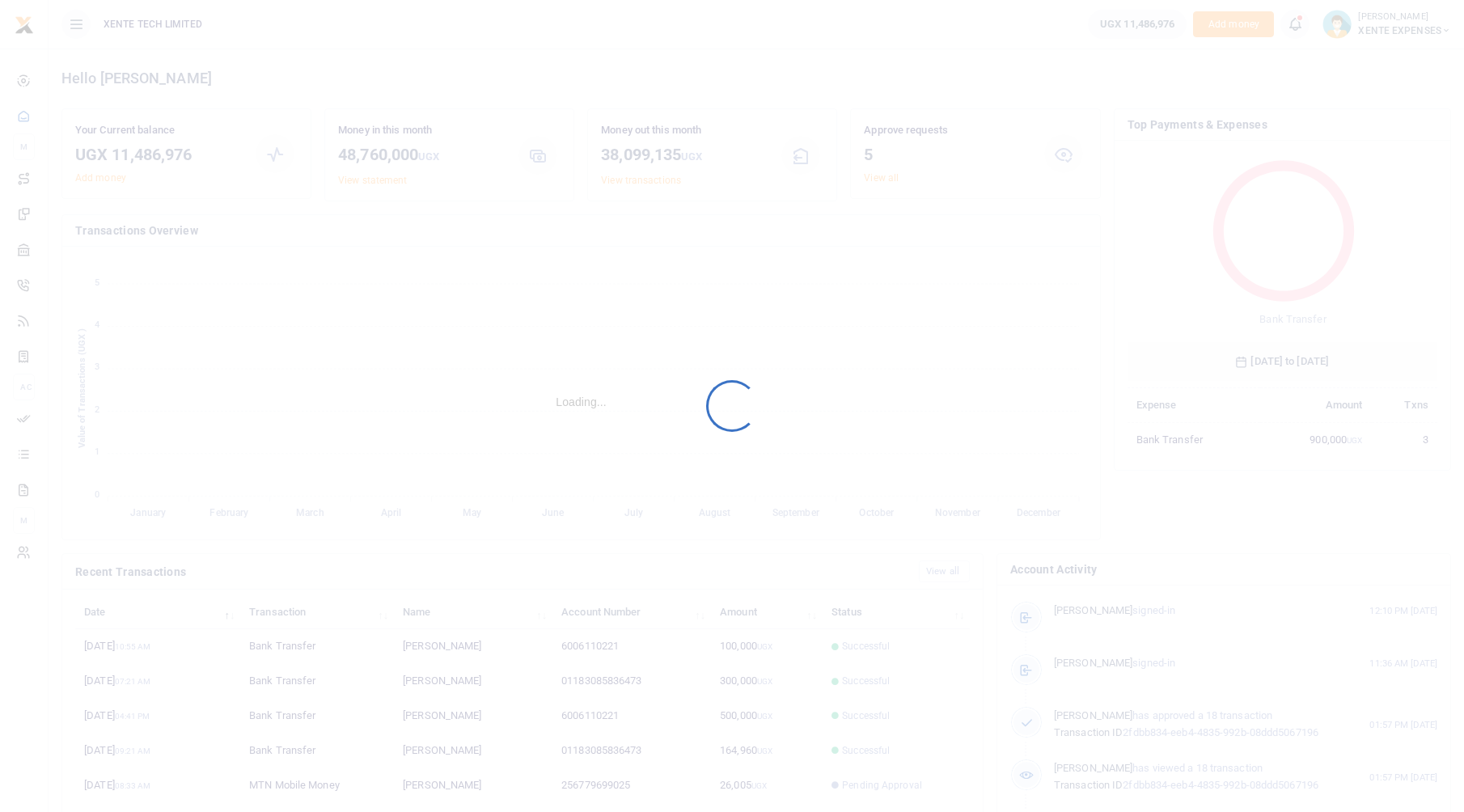
scroll to position [215, 297]
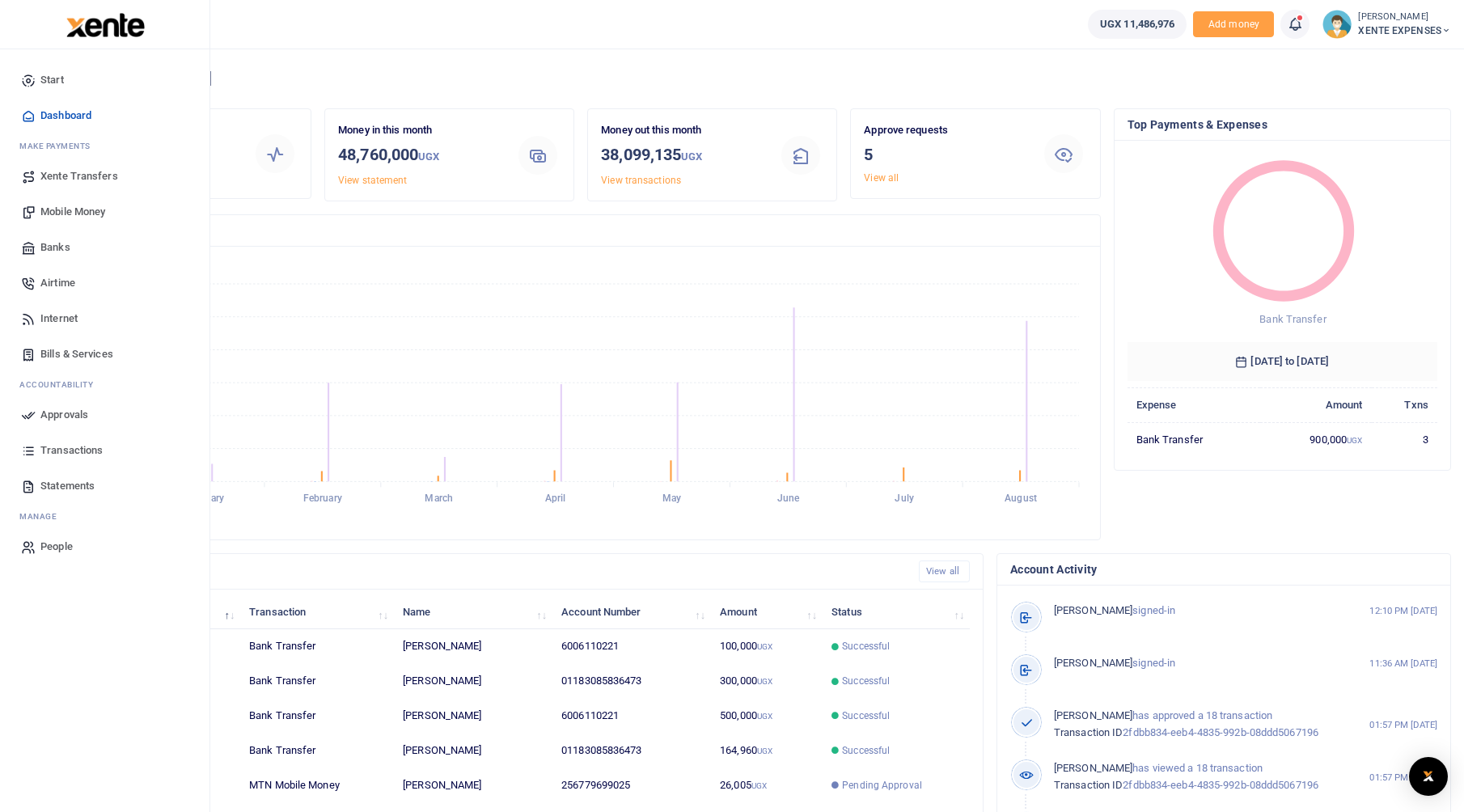
click at [67, 178] on span "Xente Transfers" at bounding box center [78, 176] width 78 height 16
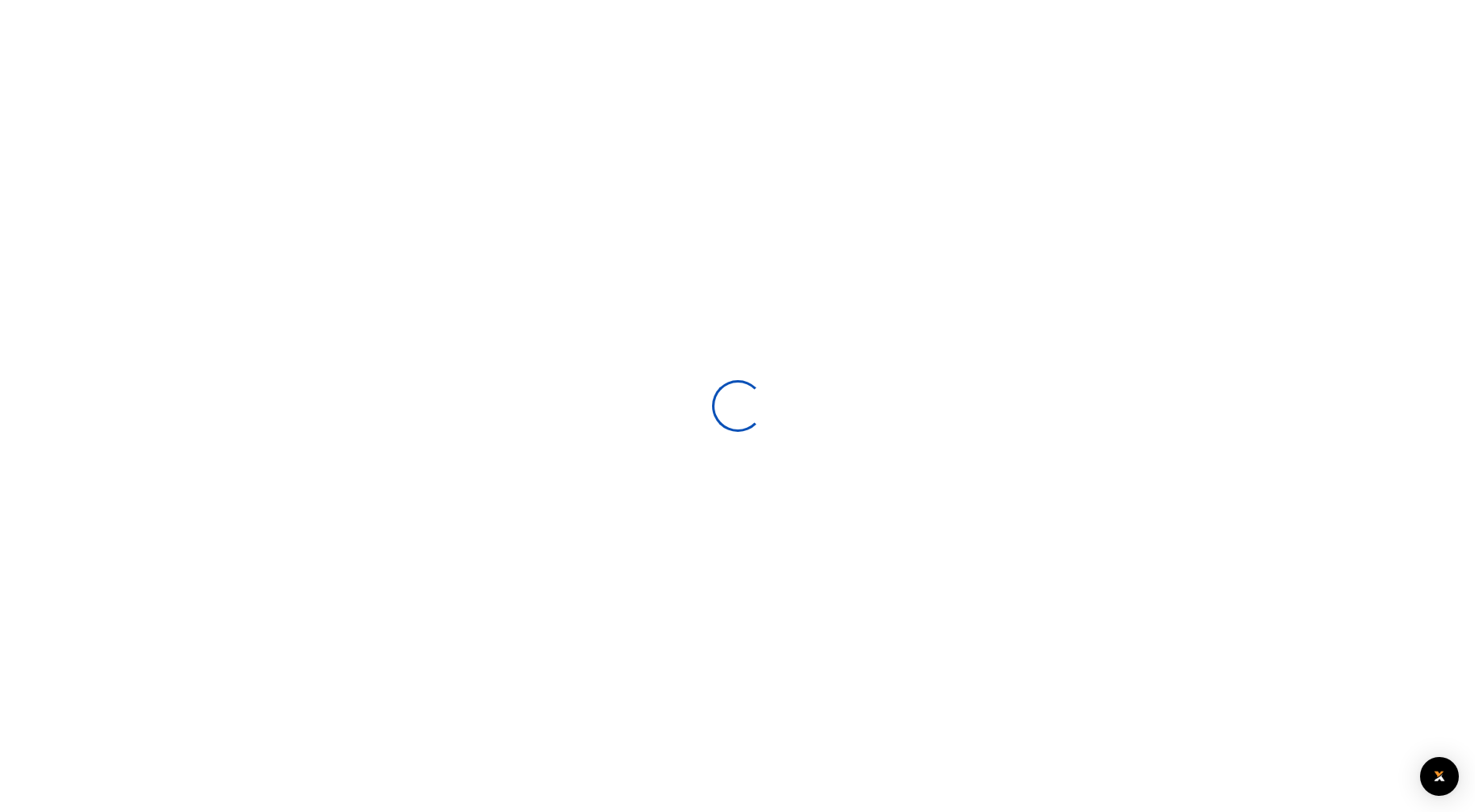
select select
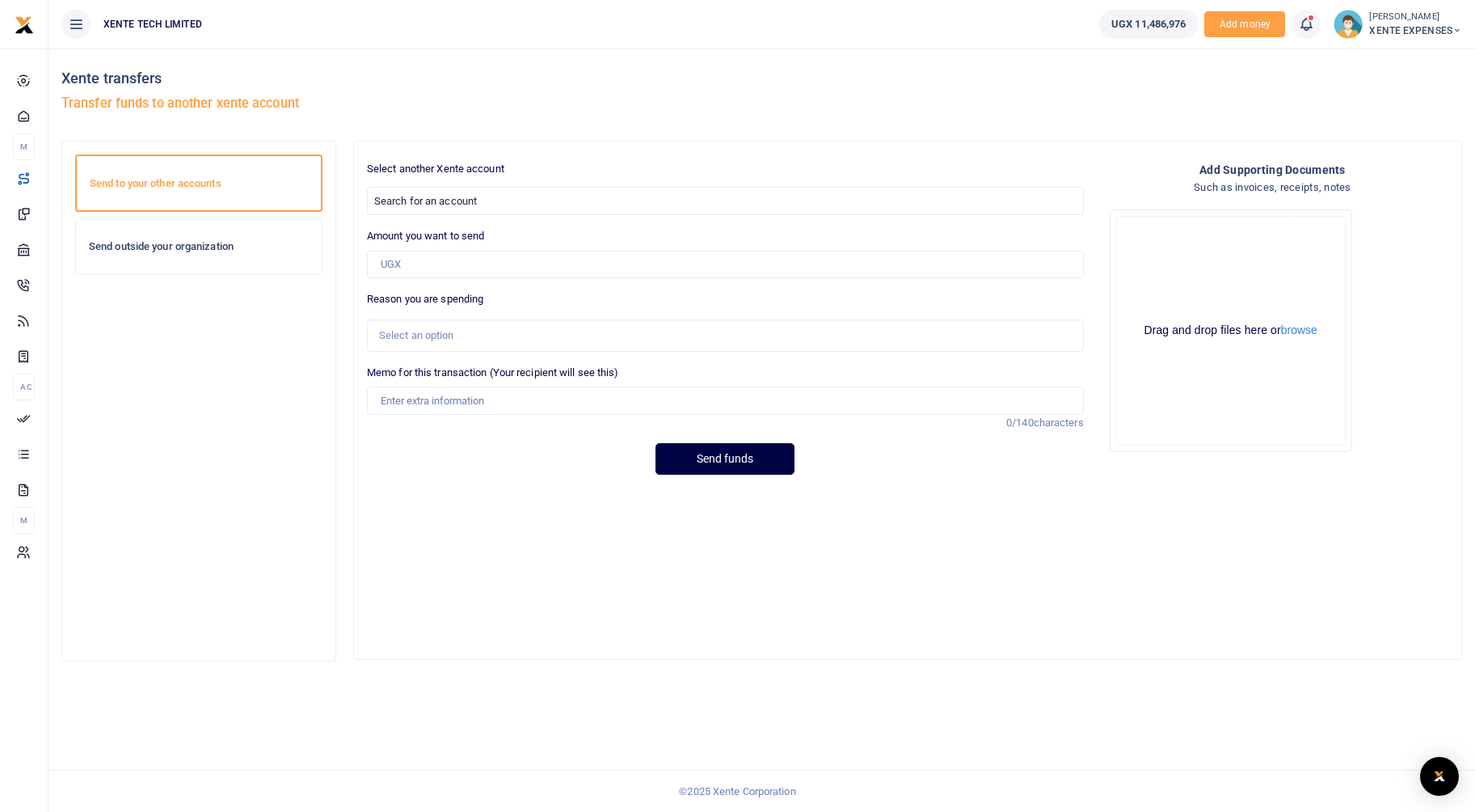
click at [143, 242] on h6 "Send outside your organization" at bounding box center [199, 246] width 220 height 13
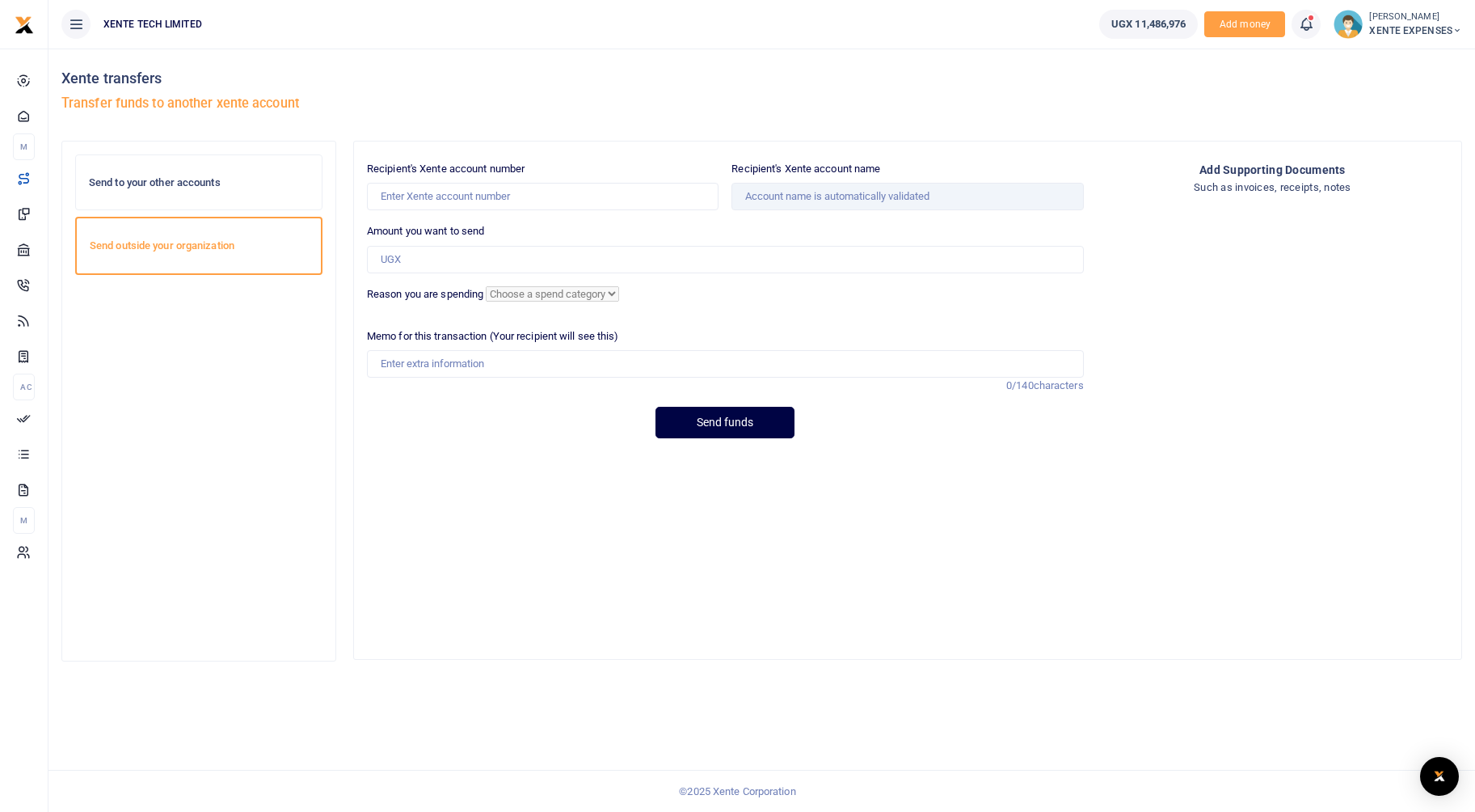
click at [160, 186] on h6 "Send to your other accounts" at bounding box center [199, 182] width 220 height 13
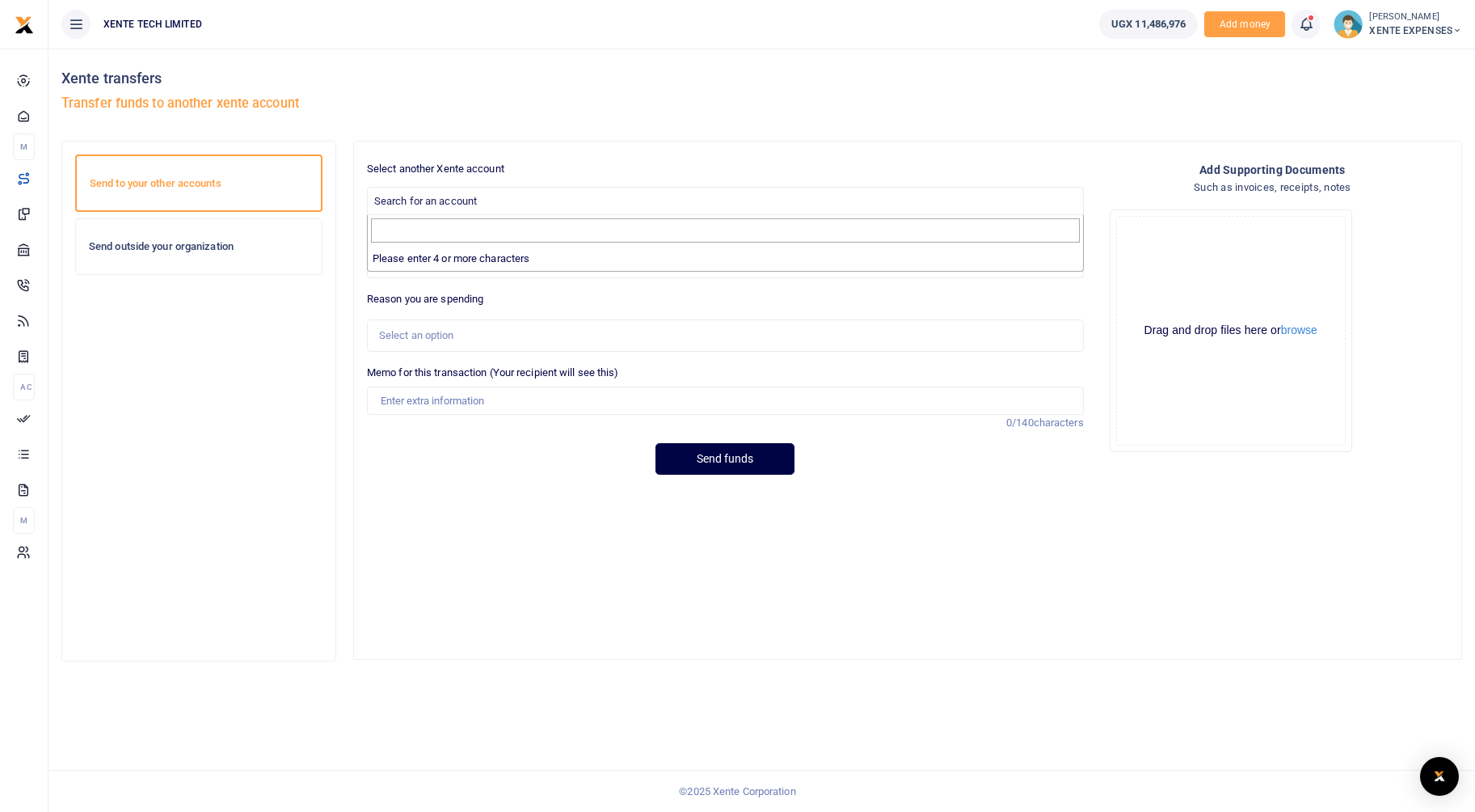
click at [568, 202] on span "Search for an account" at bounding box center [726, 200] width 716 height 25
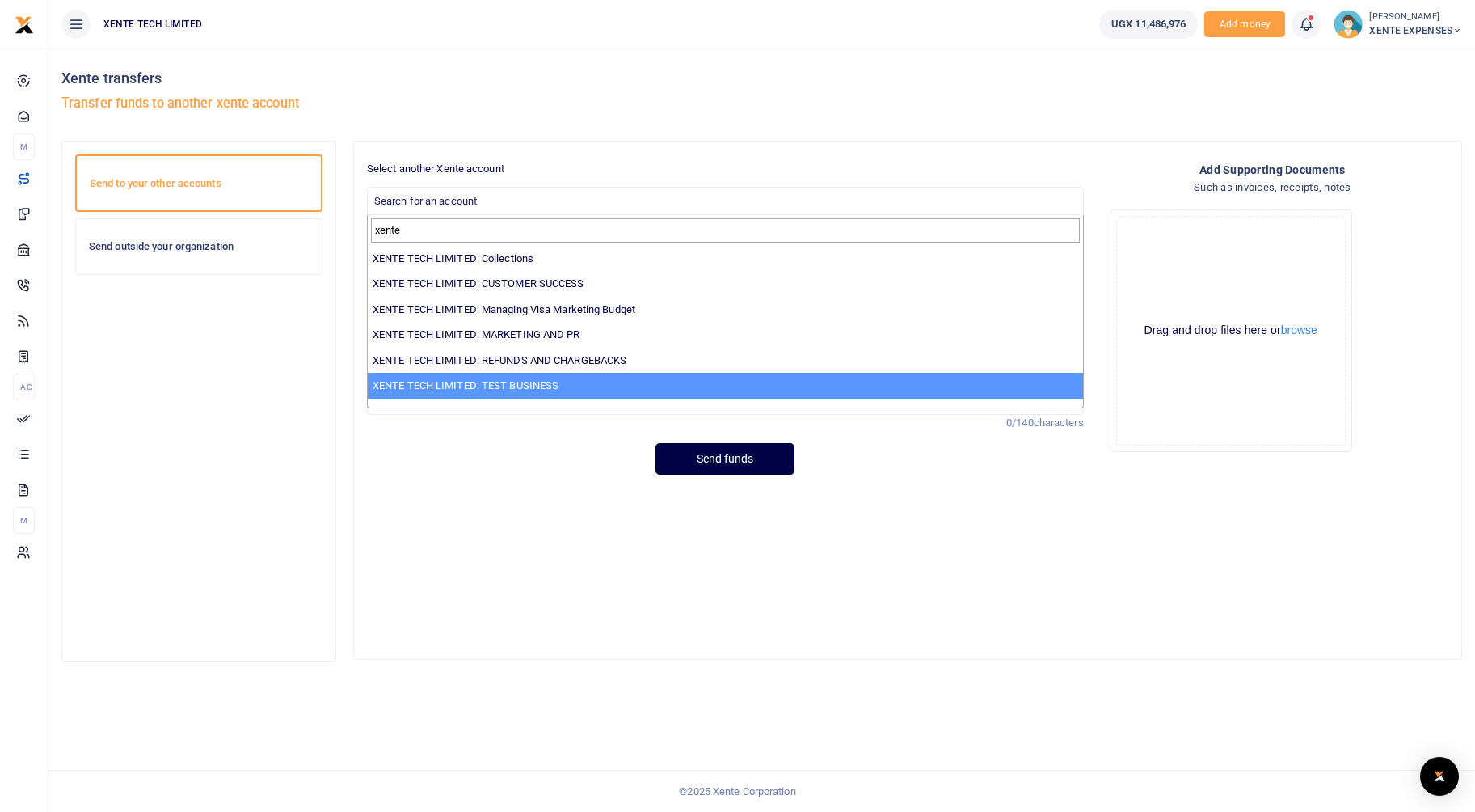
type input "xente"
select select "2873"
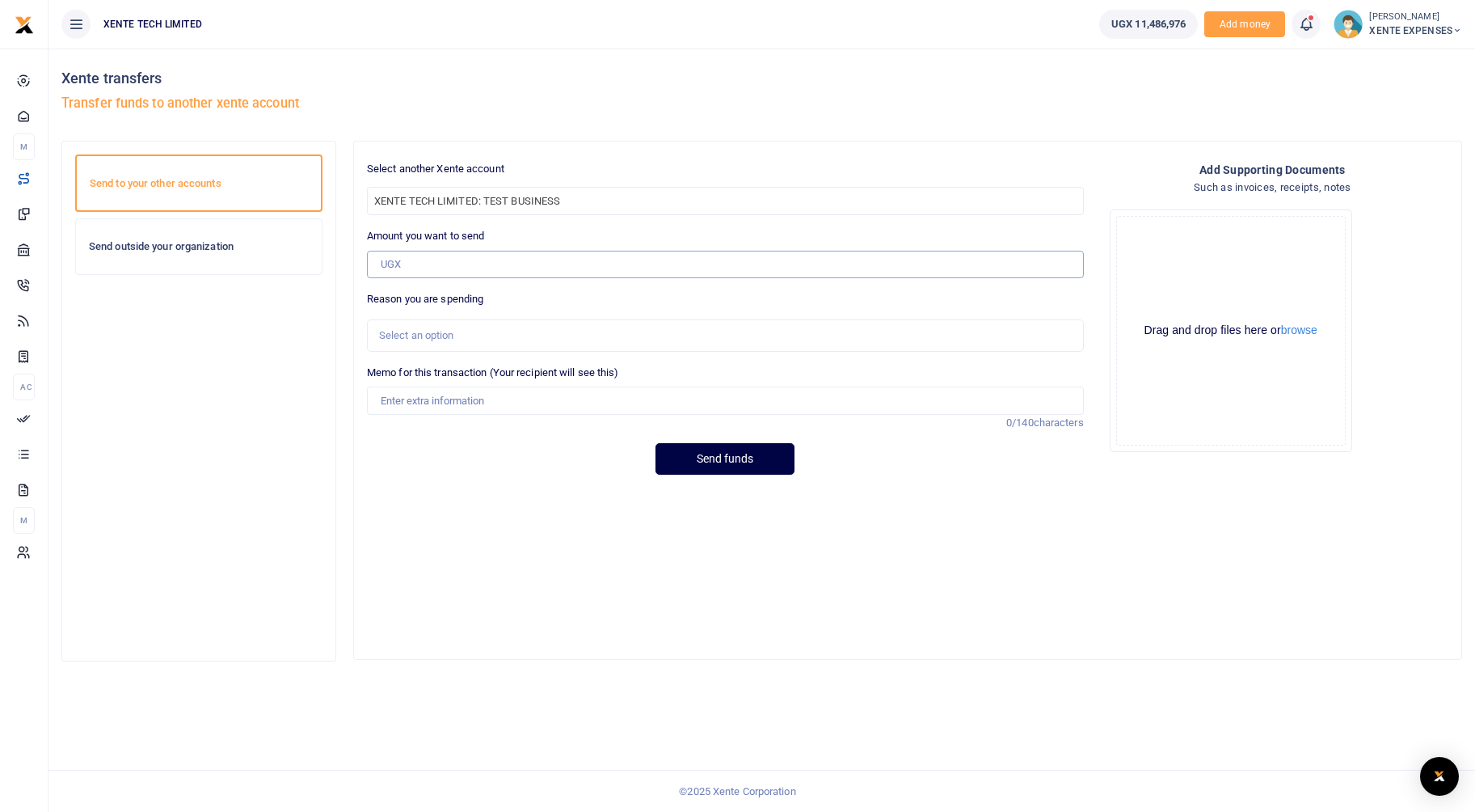
click at [564, 266] on input "Amount you want to send" at bounding box center [725, 265] width 717 height 27
type input "50,000"
click at [508, 326] on div "Select an option" at bounding box center [725, 335] width 717 height 32
click at [508, 341] on div "Select an option" at bounding box center [720, 335] width 682 height 16
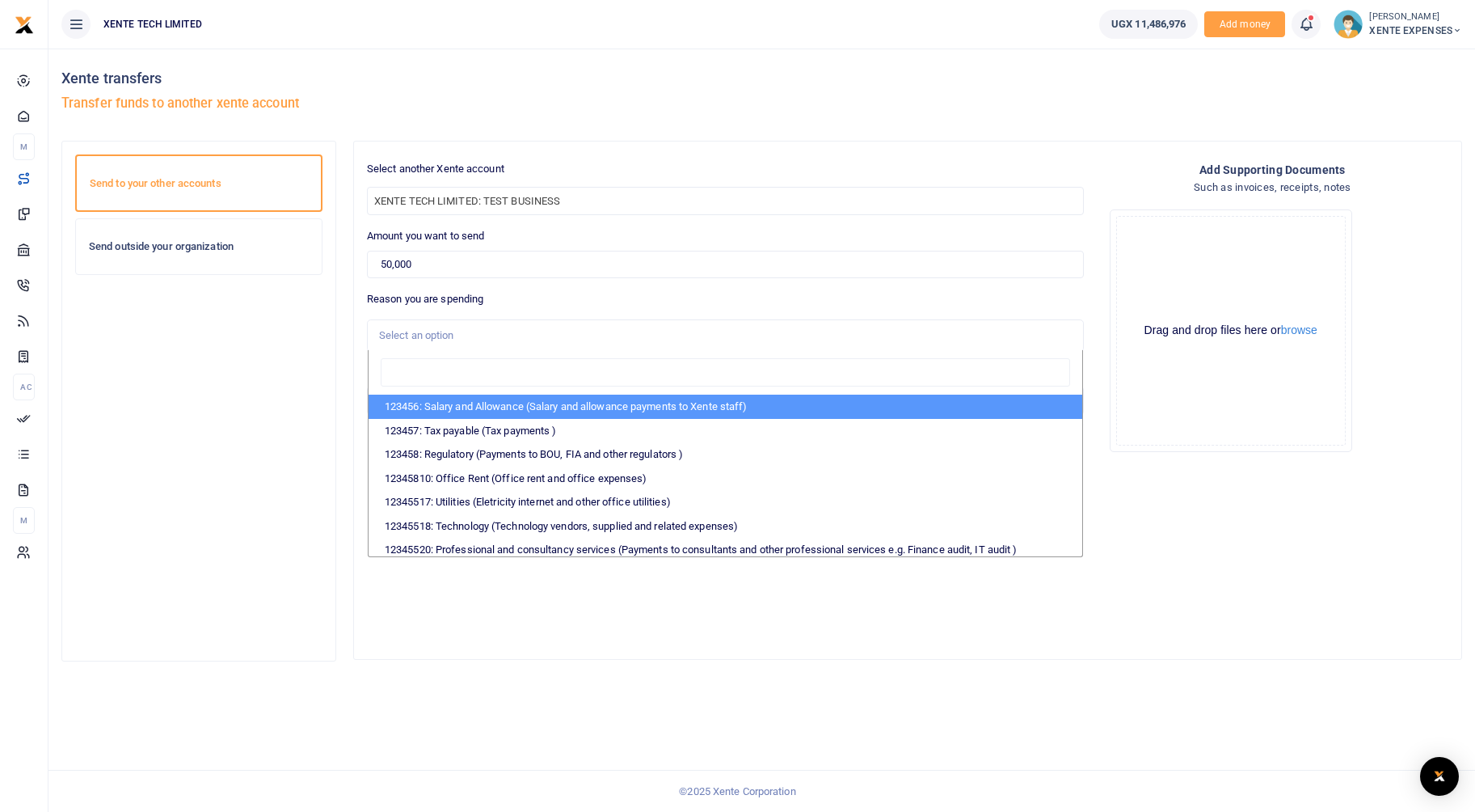
click at [231, 343] on div "Send to your other accounts Send outside your organization" at bounding box center [199, 400] width 247 height 493
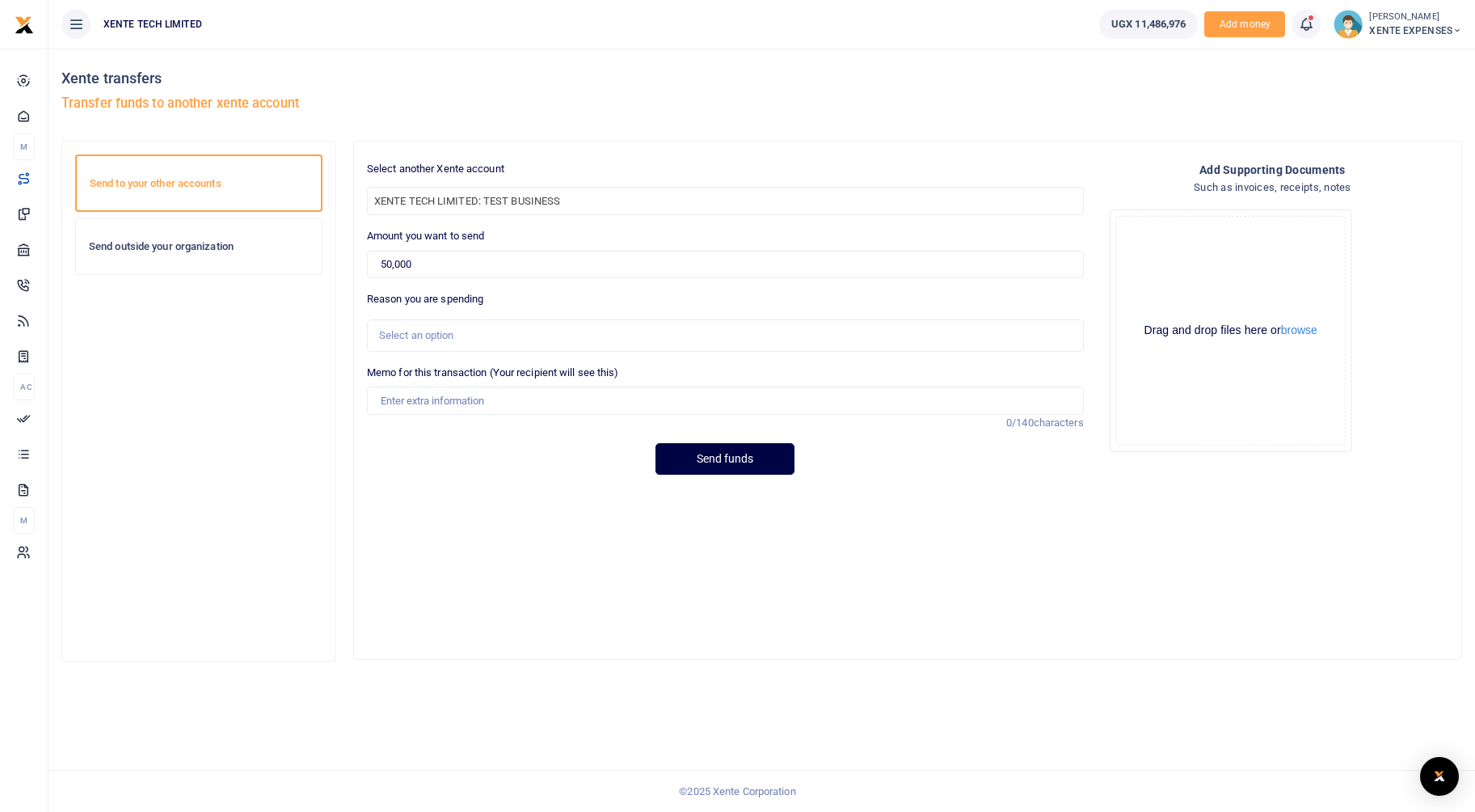
click at [434, 417] on div "Memo for this transaction (Your recipient will see this) Reason is required. 0/…" at bounding box center [726, 397] width 730 height 66
click at [435, 405] on input "Memo for this transaction (Your recipient will see this)" at bounding box center [725, 400] width 717 height 27
type input "Test funds"
click at [734, 452] on button "Send funds" at bounding box center [726, 459] width 139 height 31
click at [499, 205] on span "Search for an account" at bounding box center [726, 200] width 716 height 25
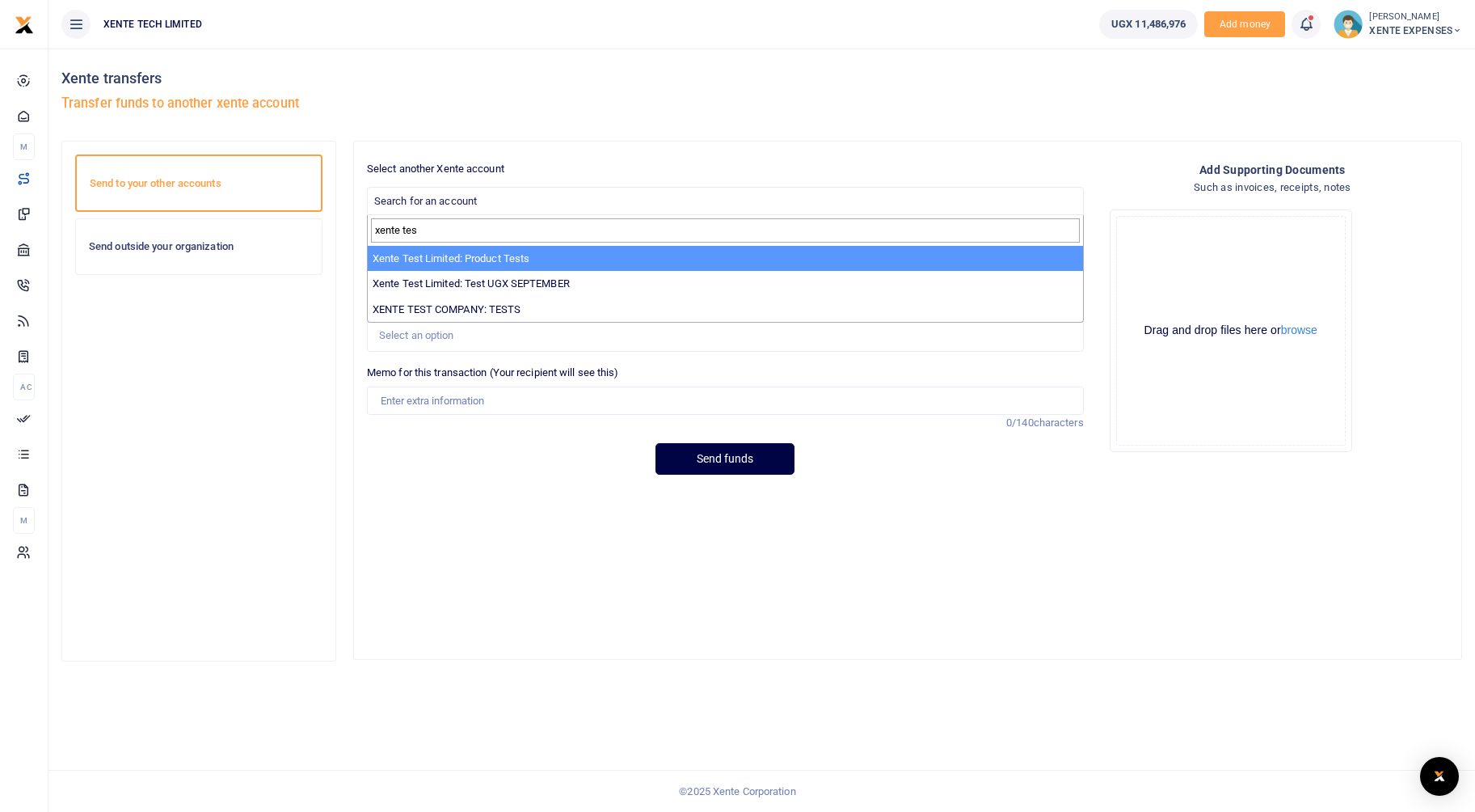
type input "xente tes"
select select "2872"
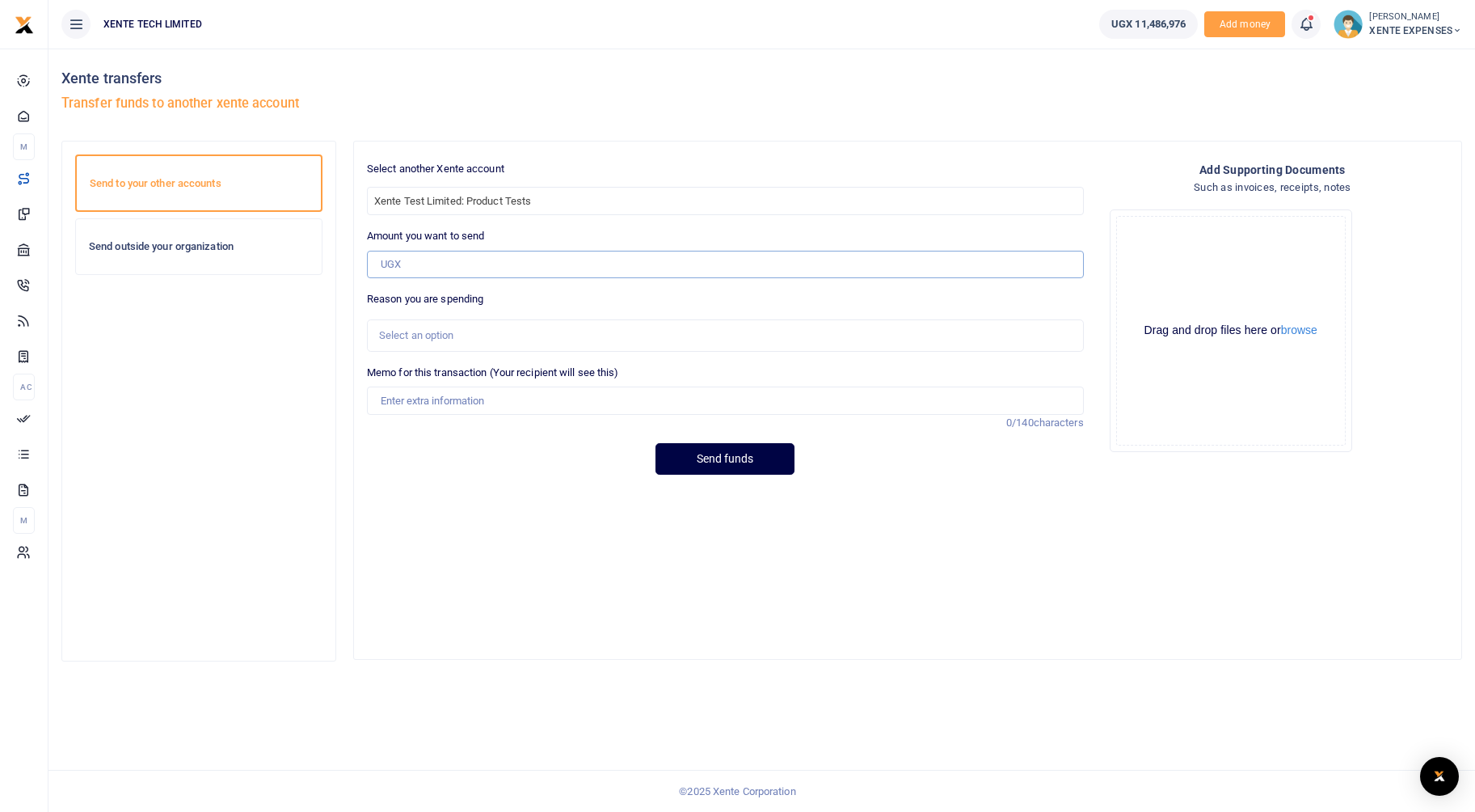
click at [517, 276] on input "Amount you want to send" at bounding box center [725, 265] width 717 height 27
type input "50,000"
type input "Test funds"
click at [697, 457] on button "Send funds" at bounding box center [726, 459] width 139 height 31
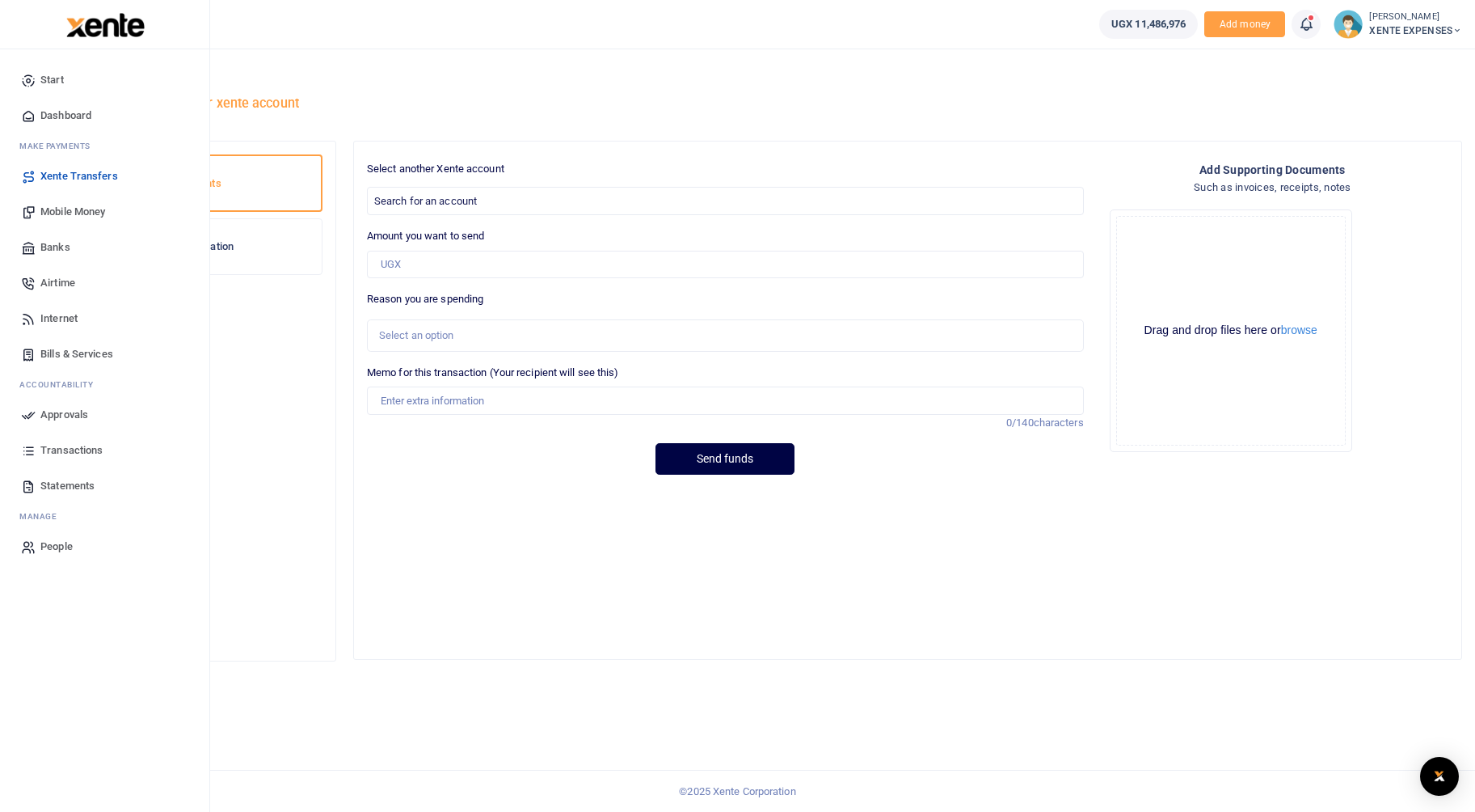
click at [54, 421] on span "Approvals" at bounding box center [64, 415] width 48 height 16
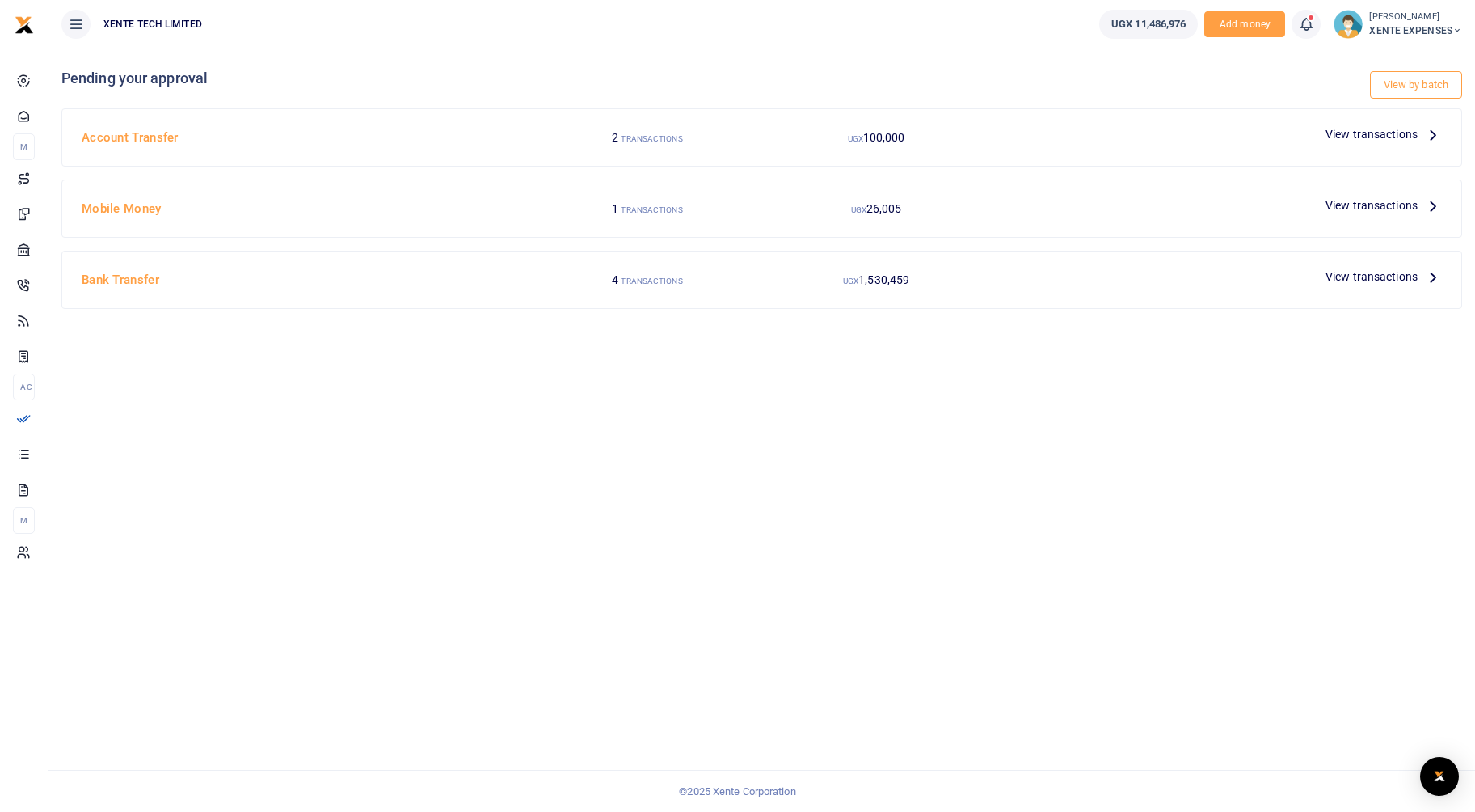
click at [1357, 134] on span "View transactions" at bounding box center [1372, 134] width 92 height 18
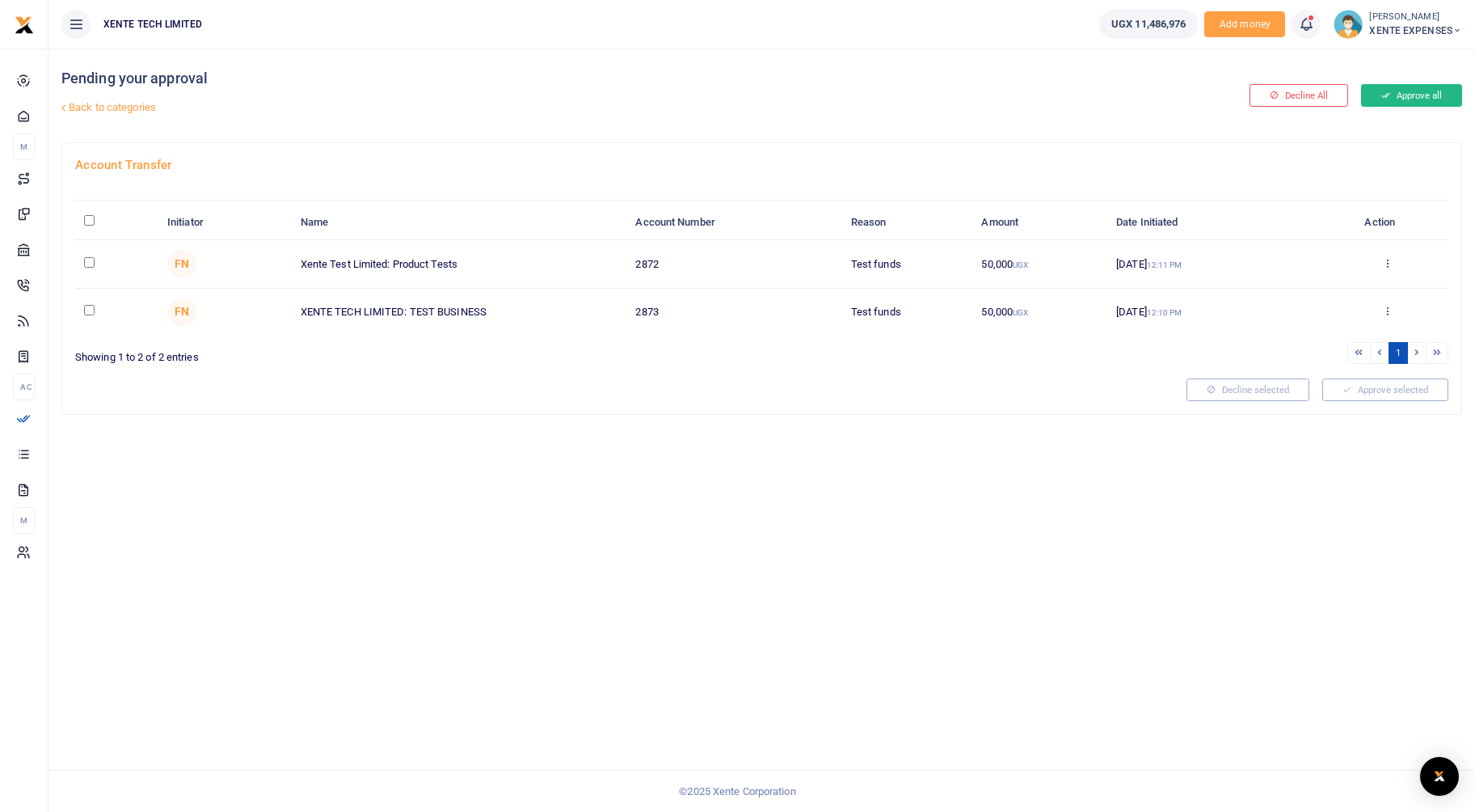
click at [1428, 91] on button "Approve all" at bounding box center [1411, 95] width 101 height 23
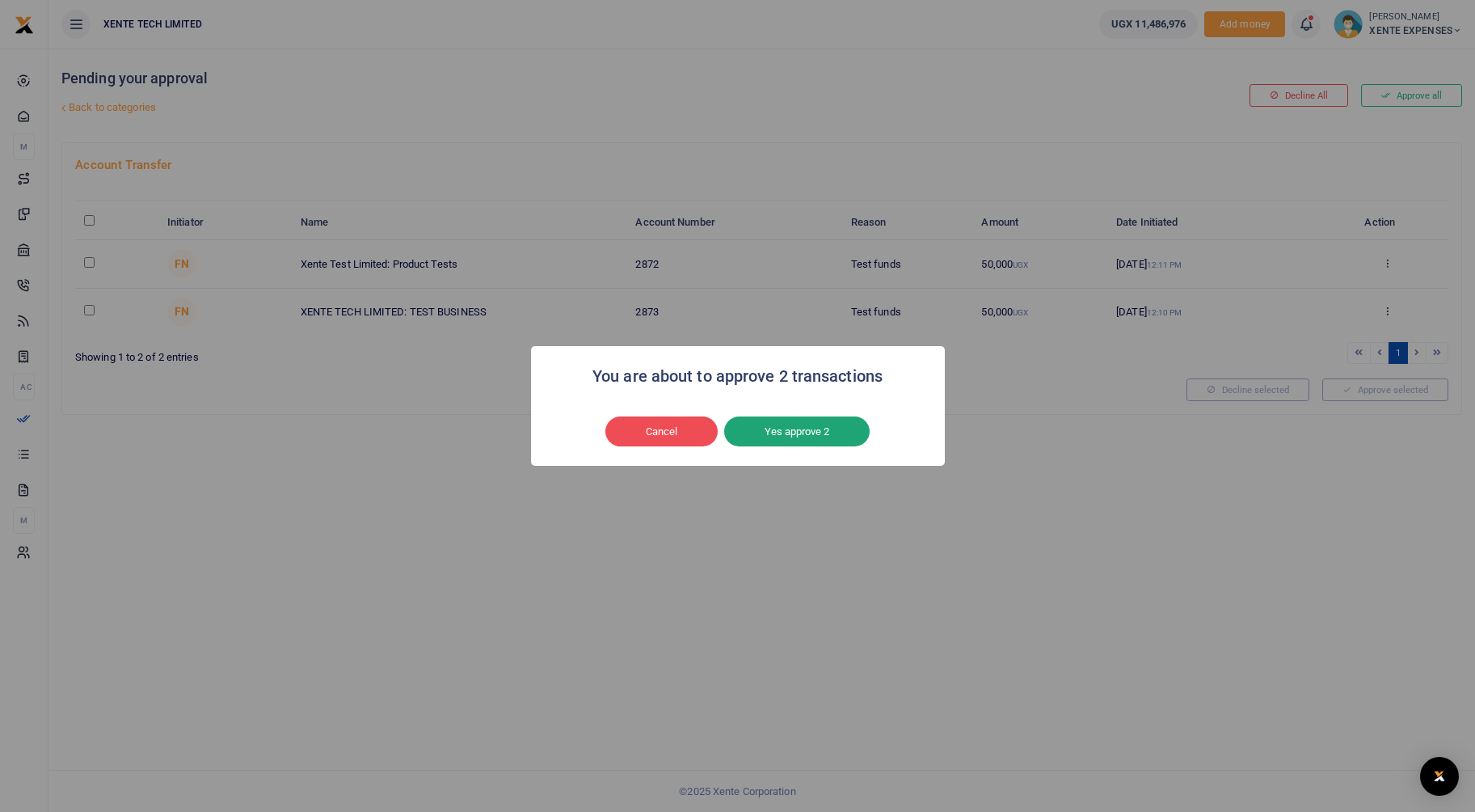
click at [798, 427] on button "Yes approve 2" at bounding box center [797, 431] width 145 height 30
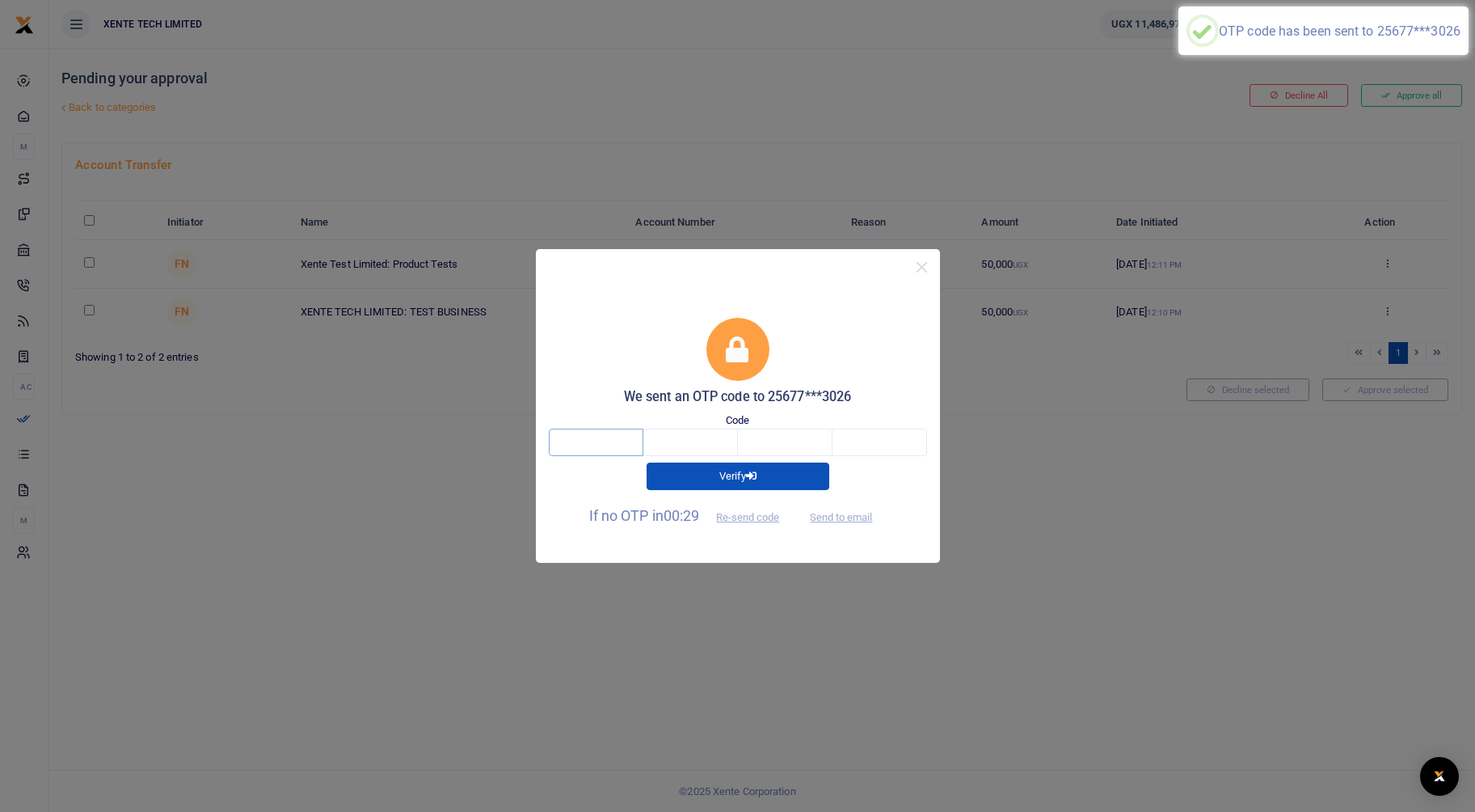
click at [621, 447] on input "text" at bounding box center [596, 442] width 94 height 27
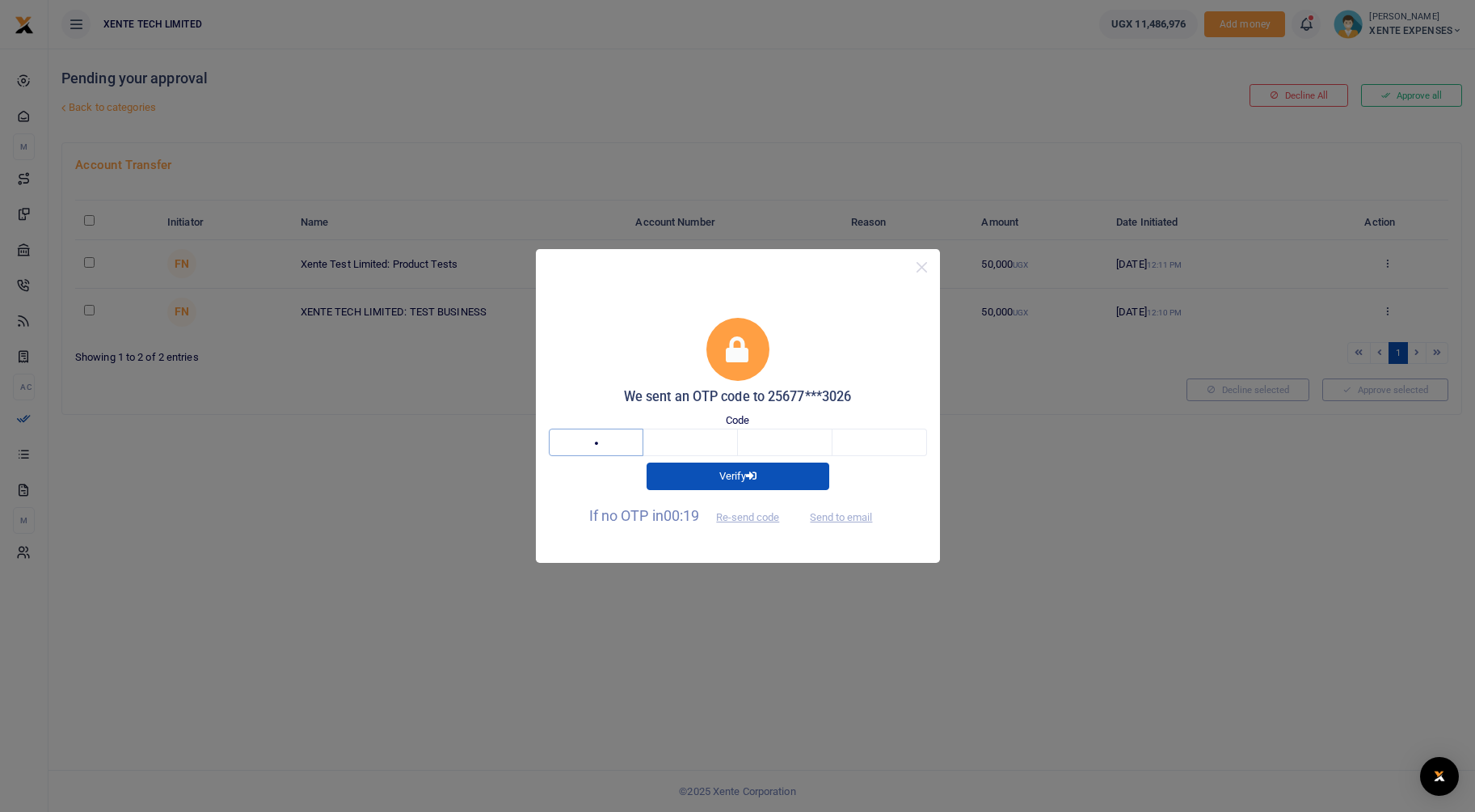
type input "6"
type input "1"
type input "9"
type input "5"
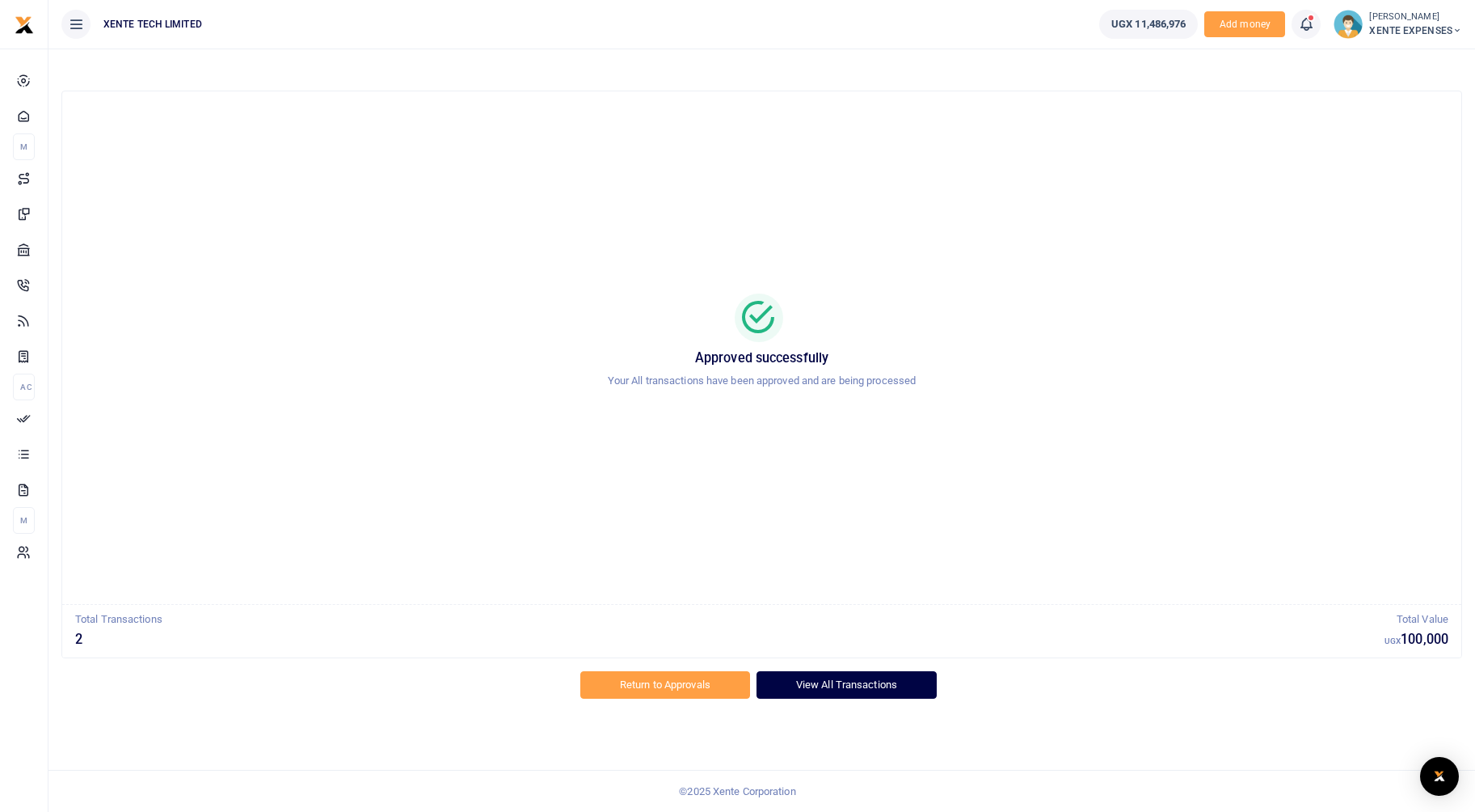
click at [842, 684] on link "View All Transactions" at bounding box center [847, 685] width 180 height 27
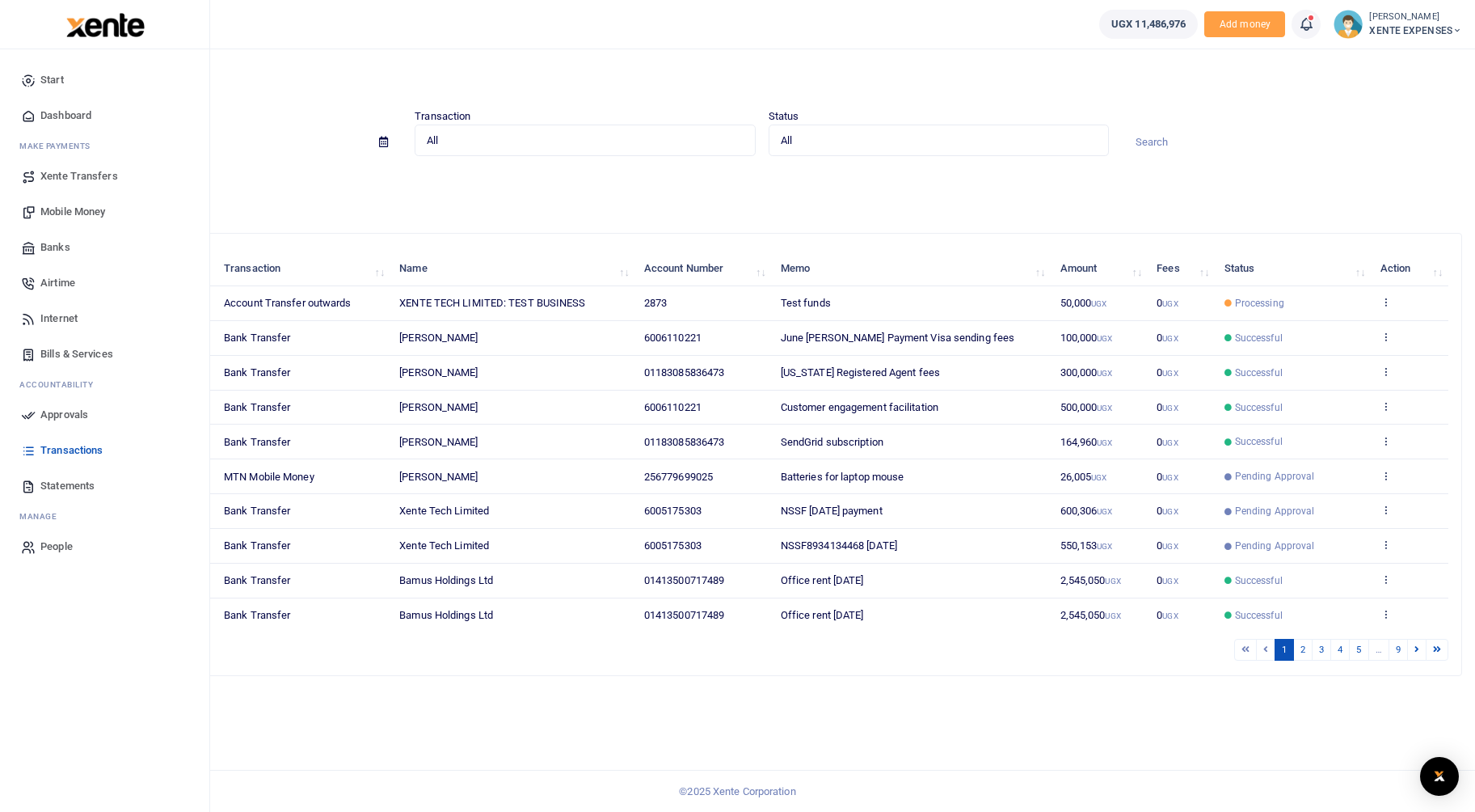
click at [53, 411] on span "Approvals" at bounding box center [64, 415] width 48 height 16
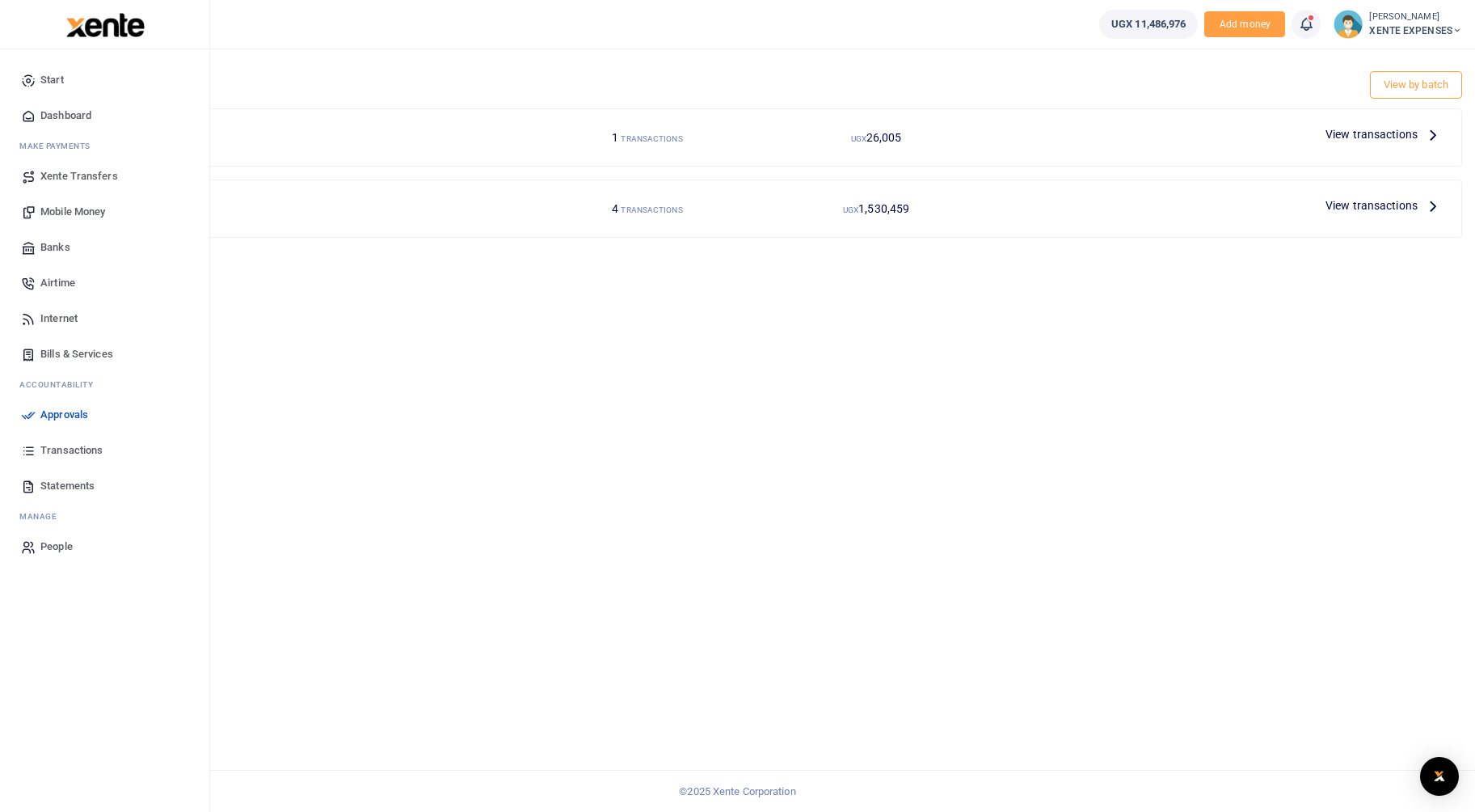
click at [84, 448] on span "Transactions" at bounding box center [71, 450] width 62 height 16
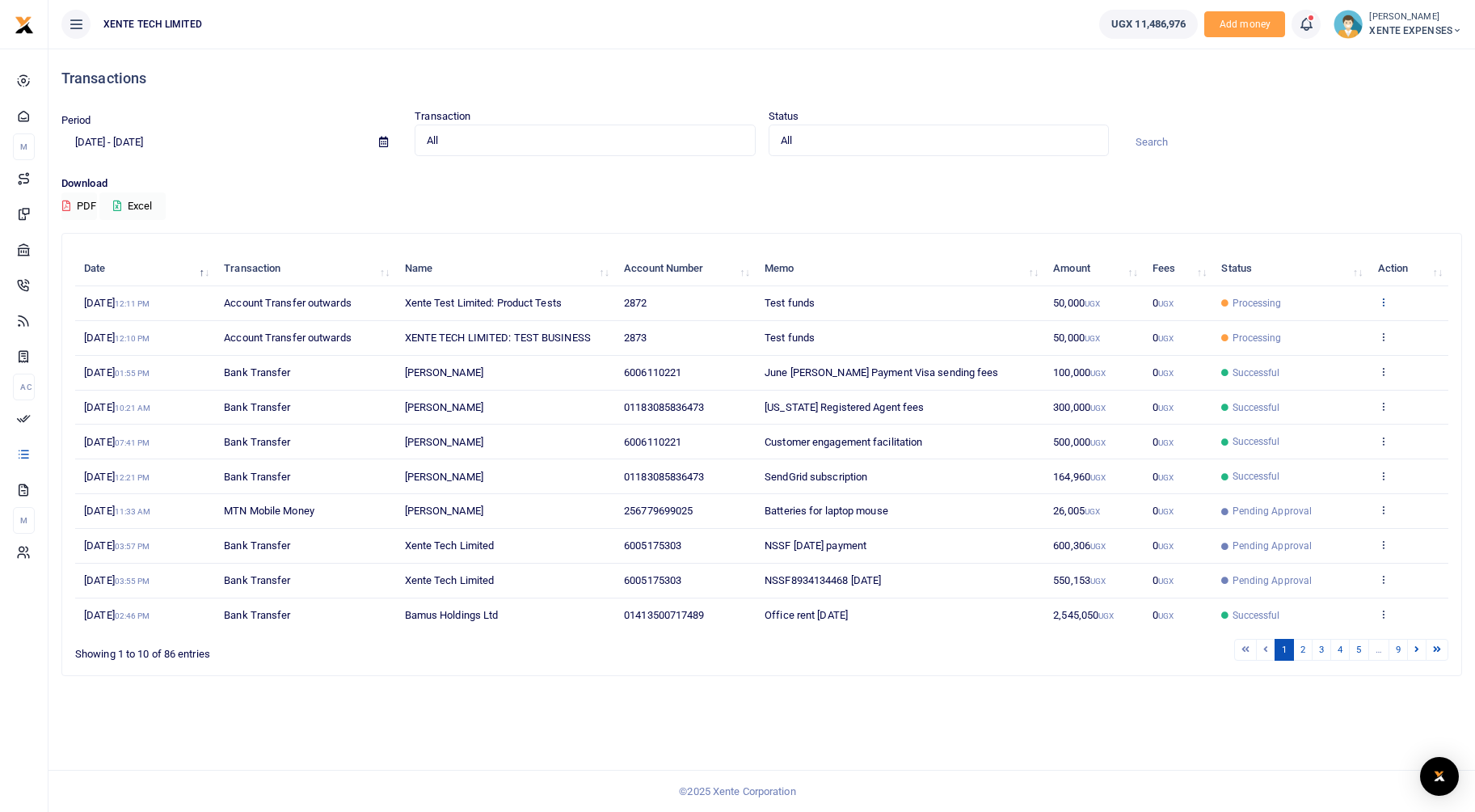
click at [1383, 301] on icon at bounding box center [1383, 302] width 11 height 12
click at [1291, 200] on div "Download PDF Excel" at bounding box center [762, 197] width 1401 height 44
click at [1383, 340] on icon at bounding box center [1383, 336] width 11 height 12
click at [1293, 369] on link "View details" at bounding box center [1324, 363] width 127 height 23
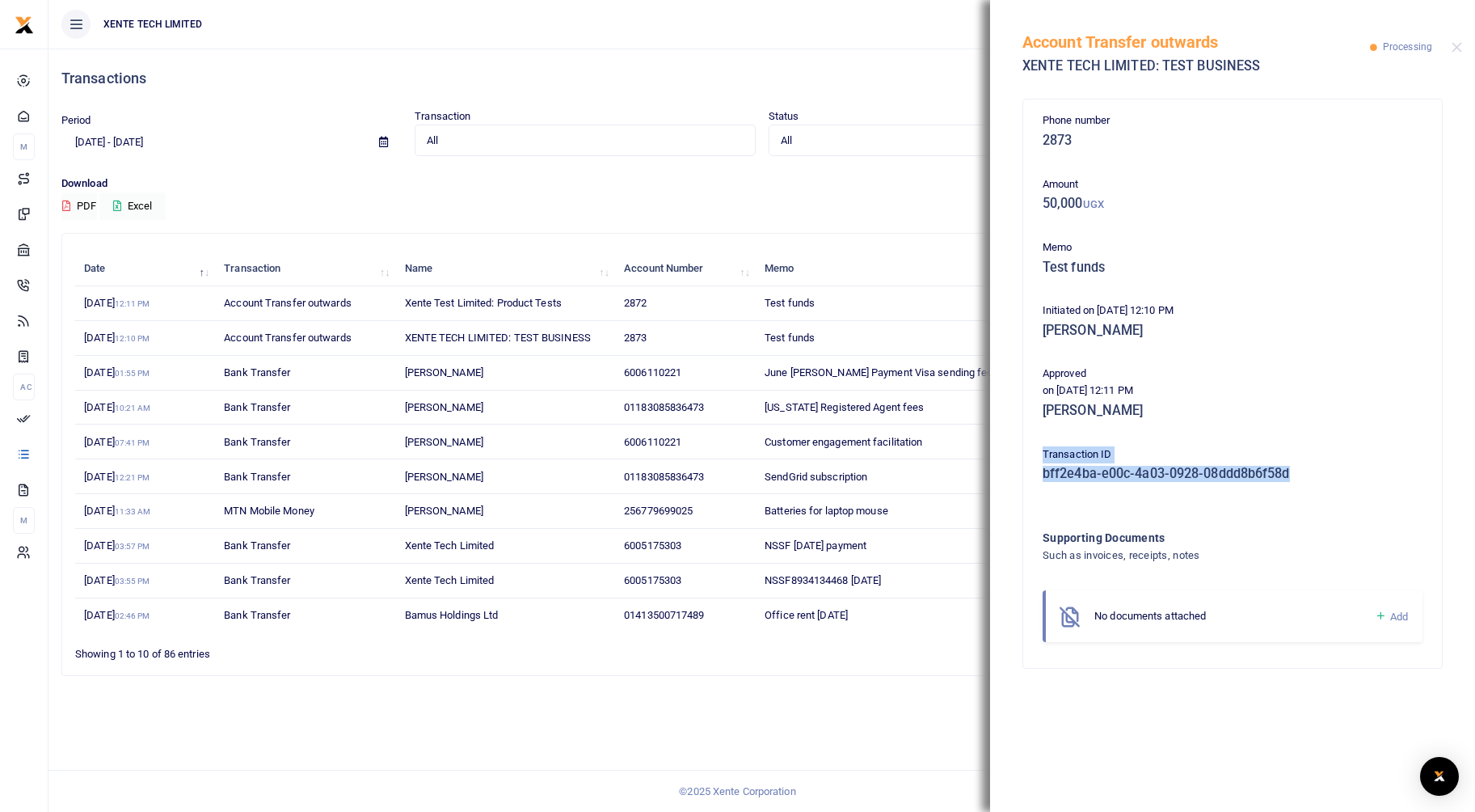
drag, startPoint x: 1297, startPoint y: 472, endPoint x: 1008, endPoint y: 458, distance: 289.3
click at [1008, 458] on div "Phone number 2873 Amount 50,000 UGX Memo Test funds Initiated on 11th Aug 2025 …" at bounding box center [1233, 450] width 485 height 722
copy div "Transaction ID bff2e4ba-e00c-4a03-0928-08ddd8b6f58d"
click at [1458, 44] on button "Close" at bounding box center [1456, 47] width 11 height 11
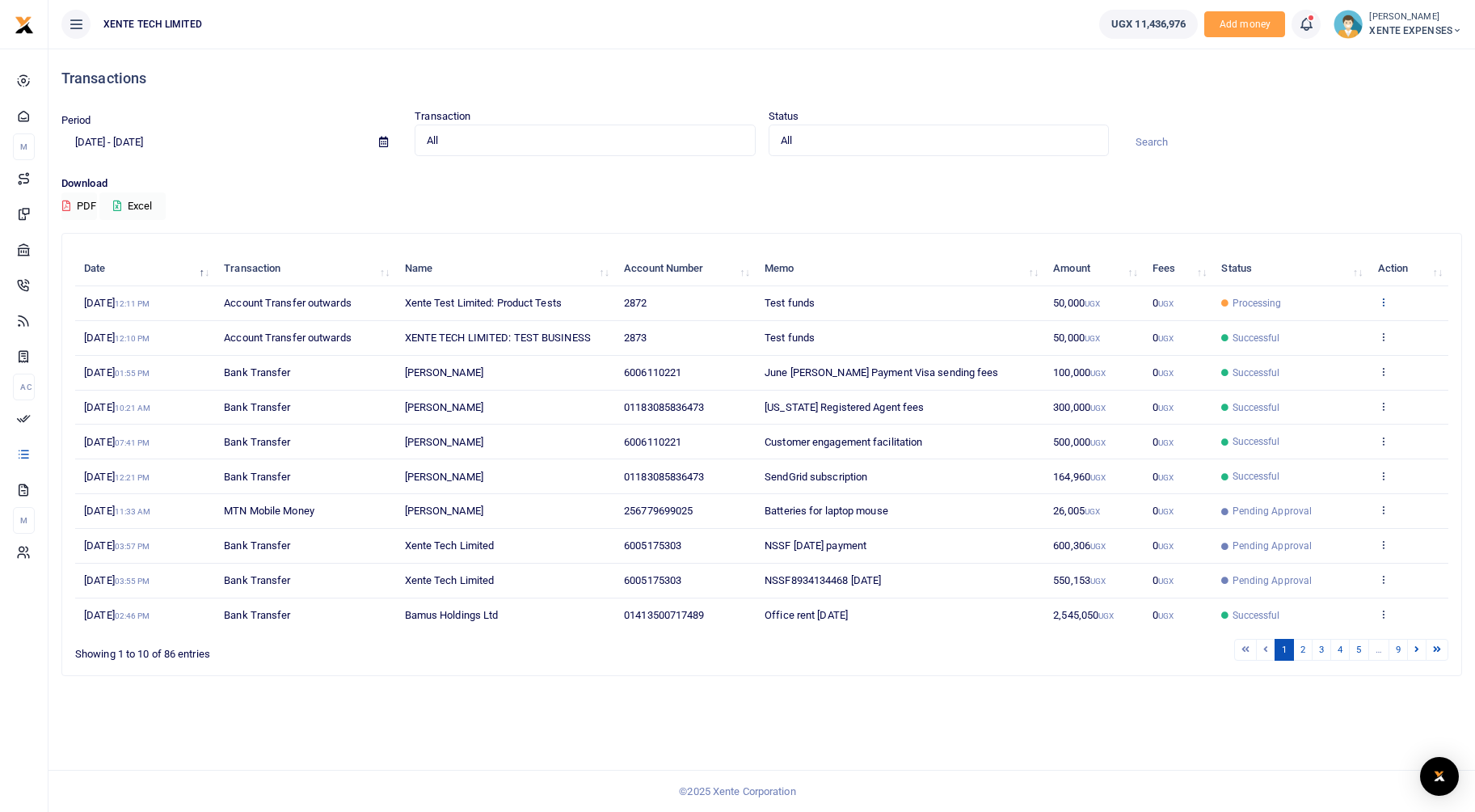
click at [1385, 304] on icon at bounding box center [1383, 302] width 11 height 12
click at [1315, 330] on link "View details" at bounding box center [1324, 329] width 127 height 23
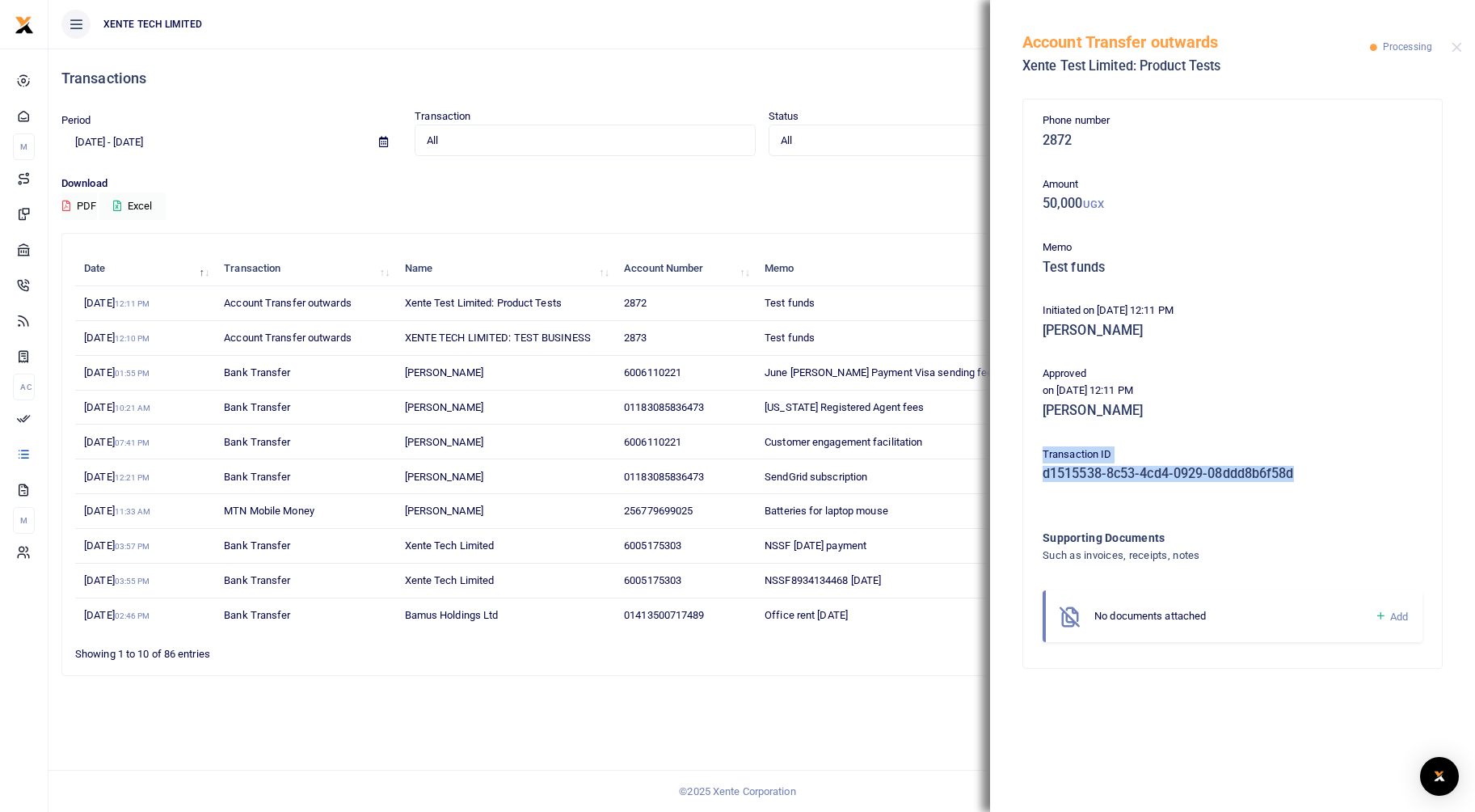
drag, startPoint x: 1332, startPoint y: 467, endPoint x: 1029, endPoint y: 445, distance: 303.8
click at [1029, 445] on div "Phone number 2872 Amount 50,000 UGX Memo Test funds Initiated on 11th Aug 2025 …" at bounding box center [1233, 382] width 419 height 568
copy div "Transaction ID d1515538-8c53-4cd4-0929-08ddd8b6f58d"
click at [1456, 49] on button "Close" at bounding box center [1456, 47] width 11 height 11
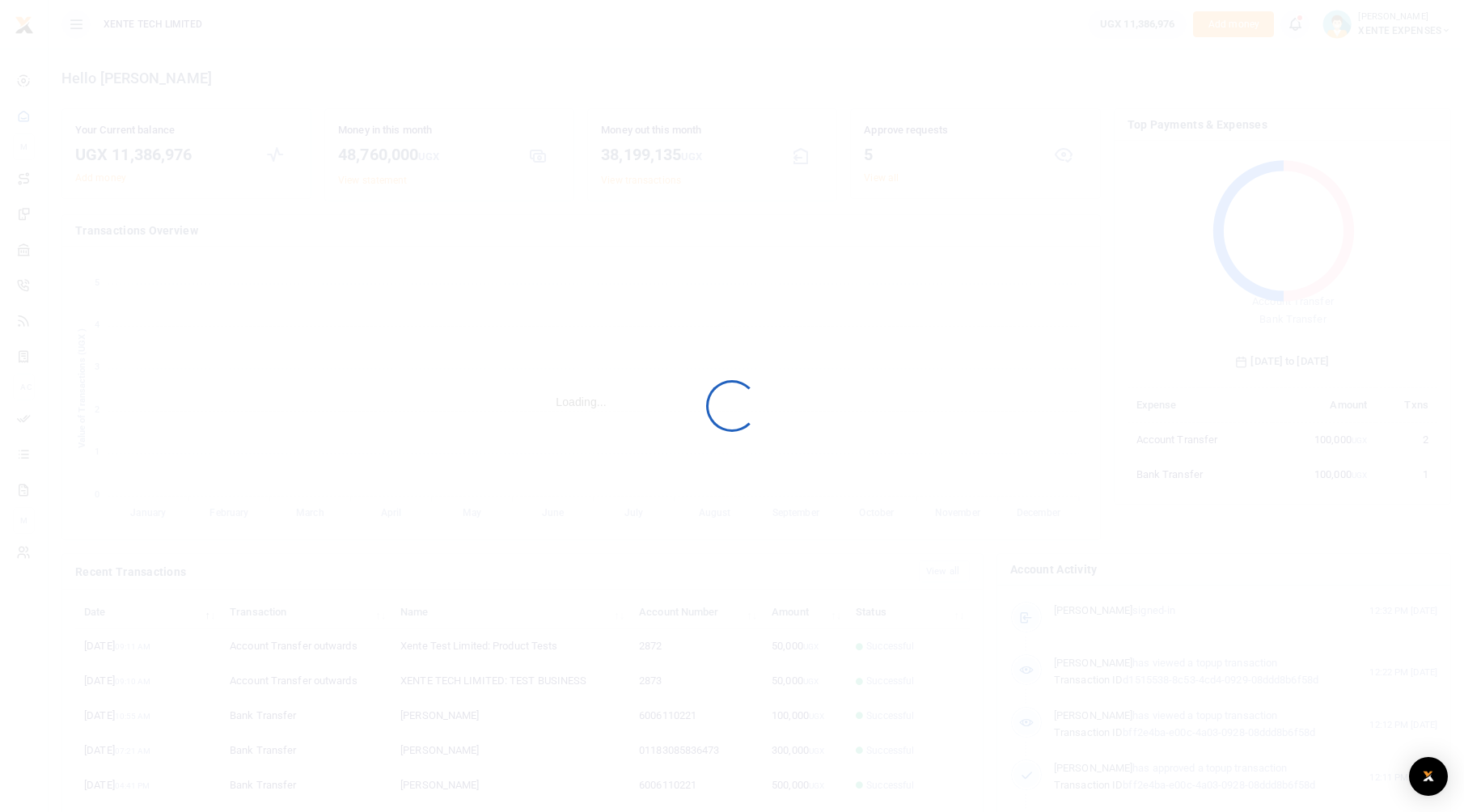
scroll to position [215, 297]
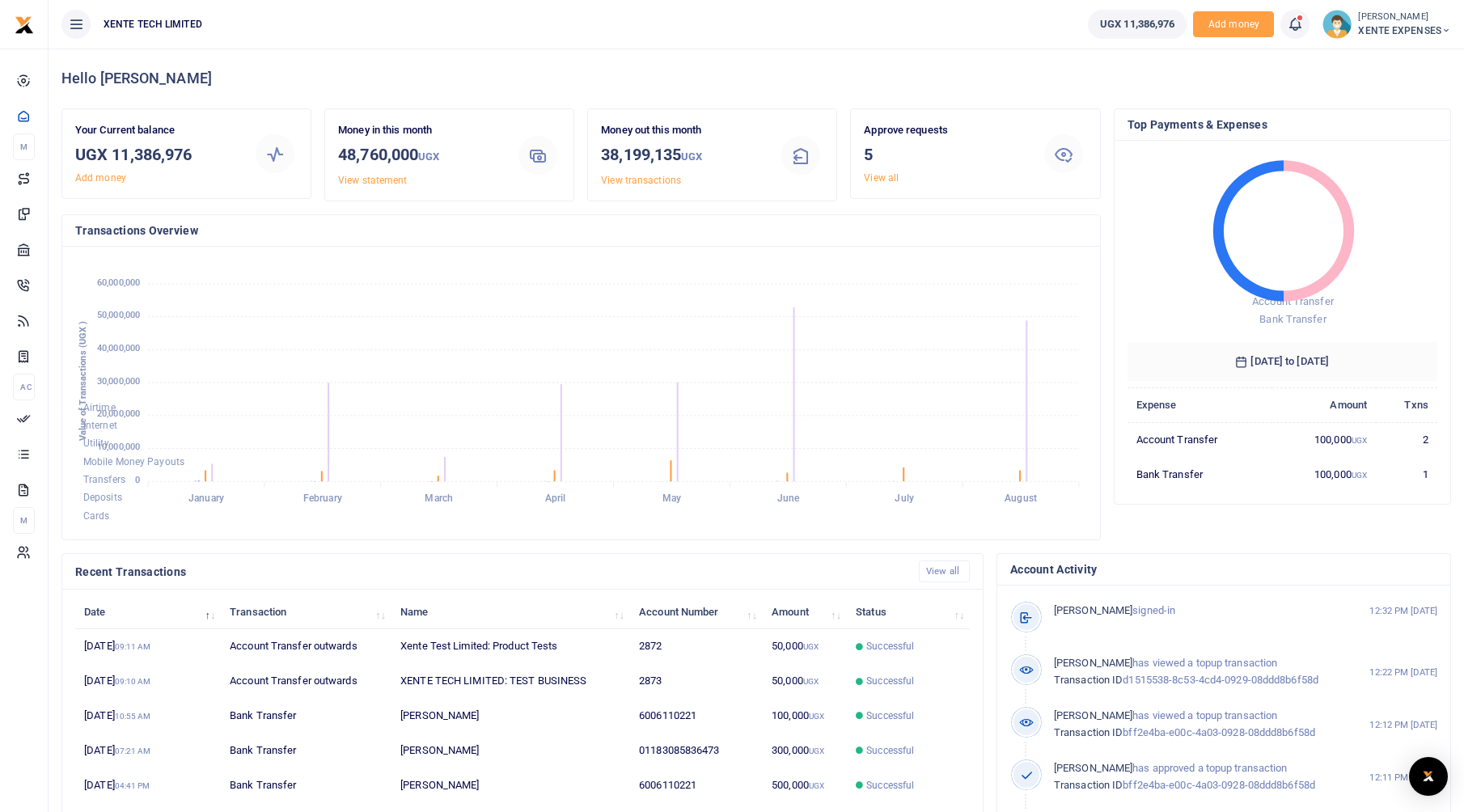
click at [1362, 25] on span "XENTE EXPENSES" at bounding box center [1404, 30] width 93 height 15
click at [1378, 62] on link "Switch accounts" at bounding box center [1374, 59] width 141 height 23
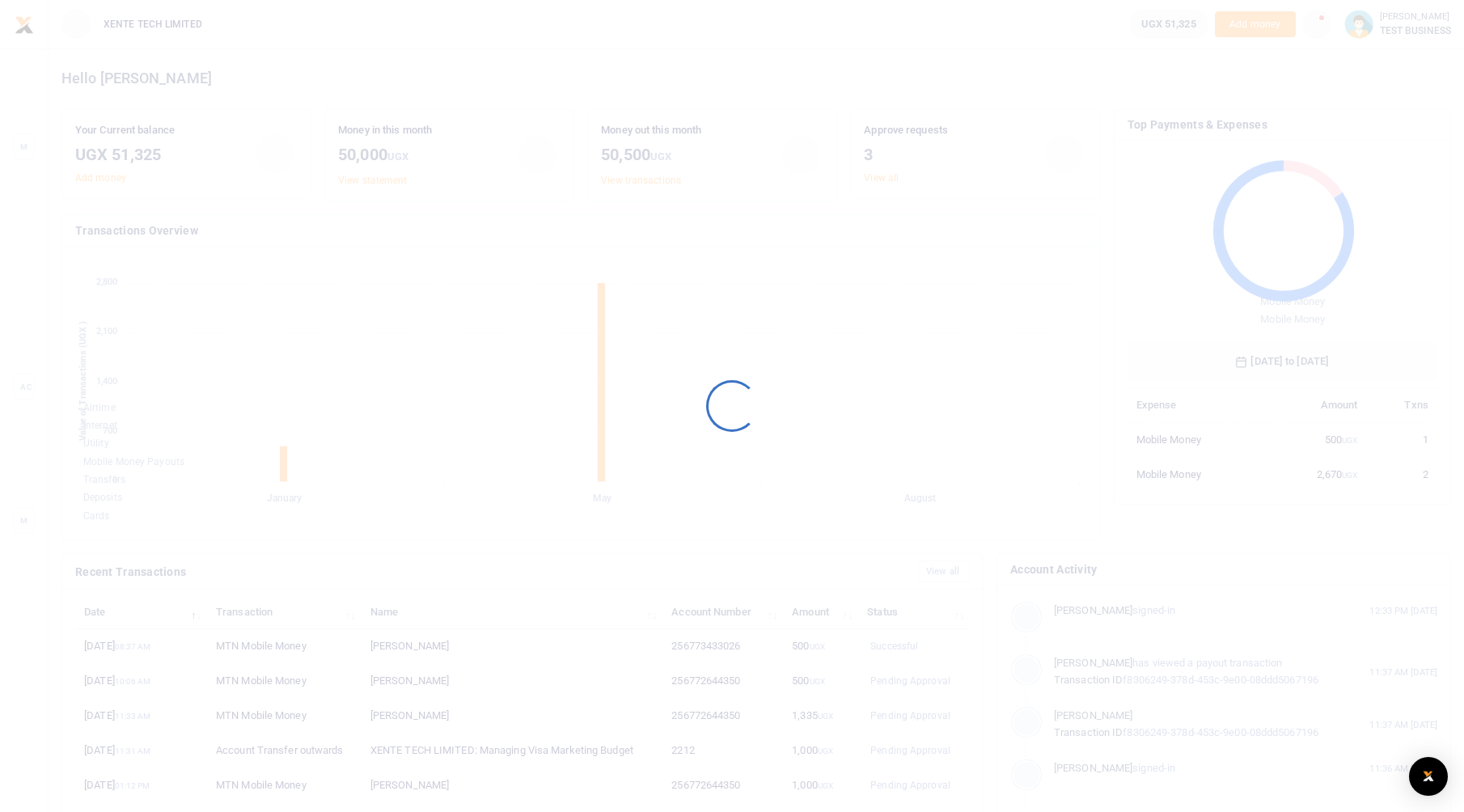
scroll to position [215, 297]
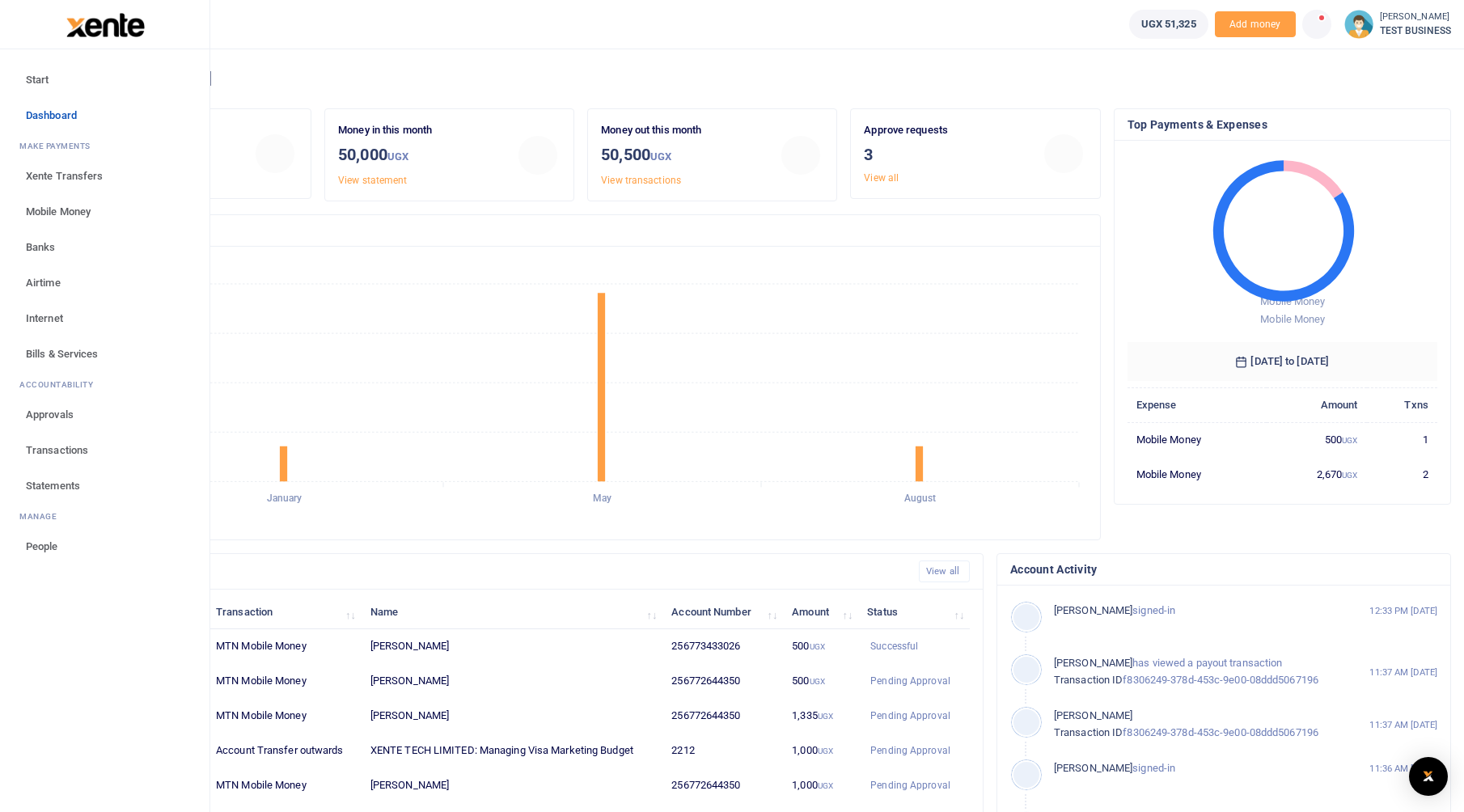
click at [55, 453] on span "Transactions" at bounding box center [56, 450] width 62 height 16
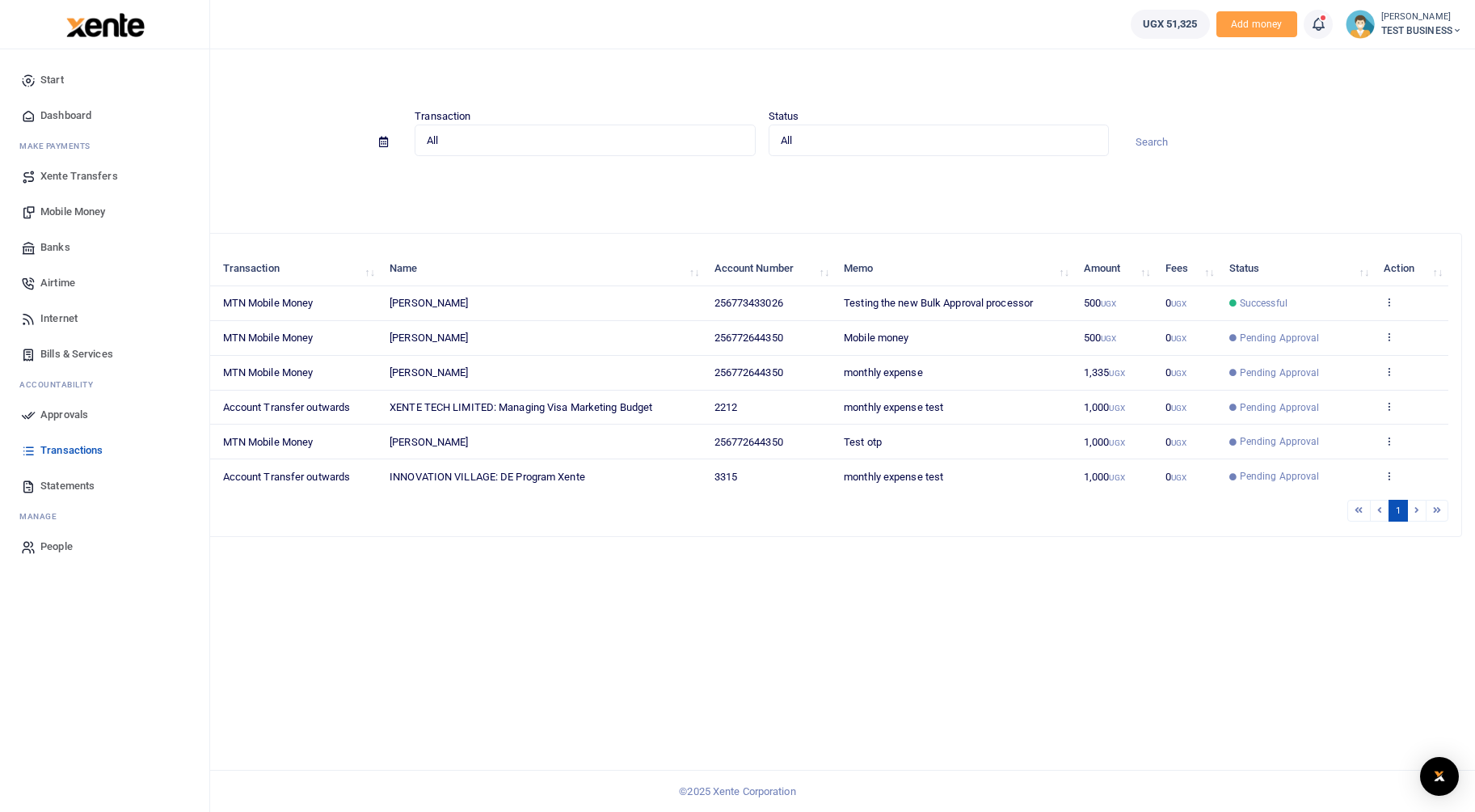
click at [76, 205] on span "Mobile Money" at bounding box center [73, 212] width 65 height 16
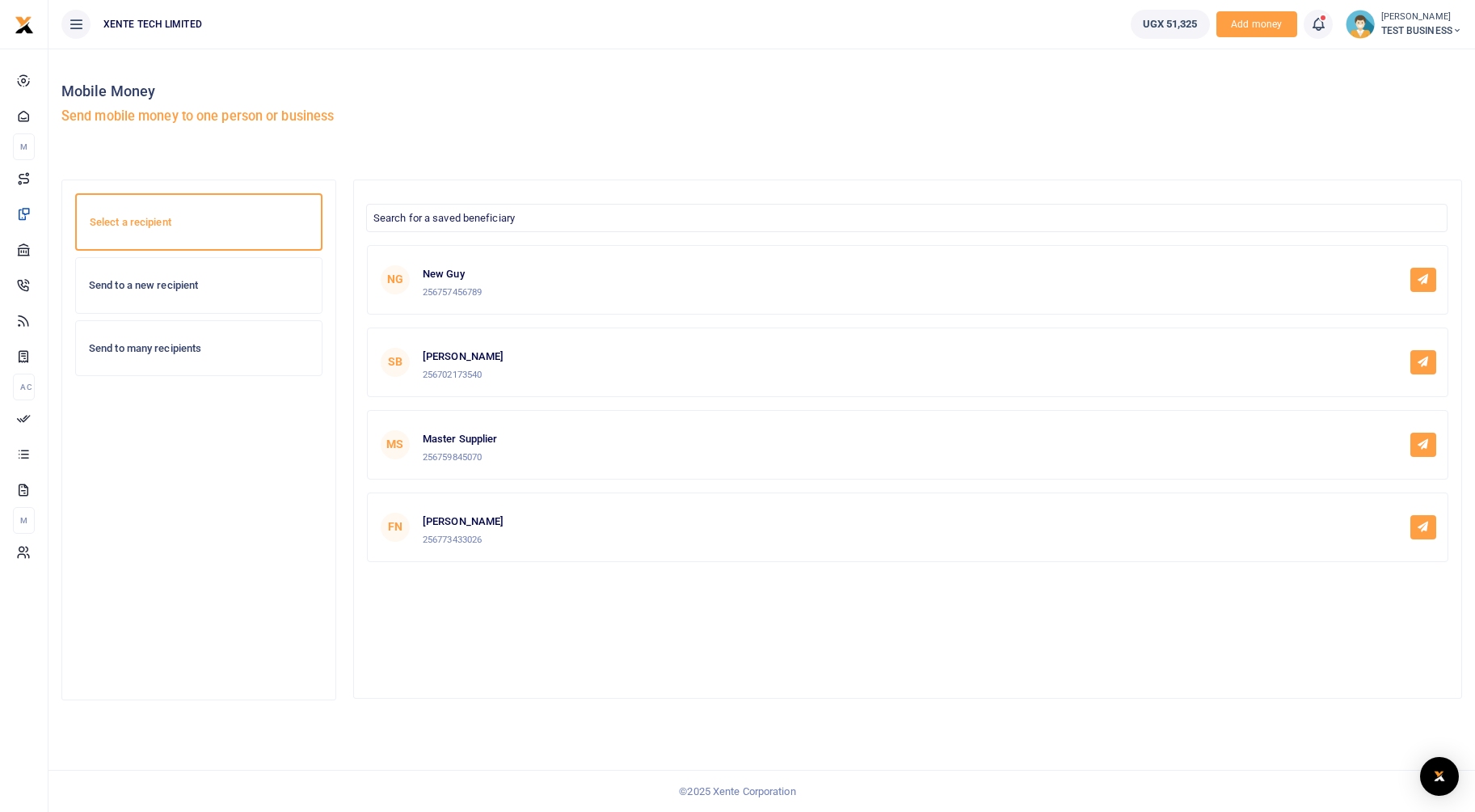
click at [151, 358] on div "Send to many recipients" at bounding box center [198, 348] width 246 height 55
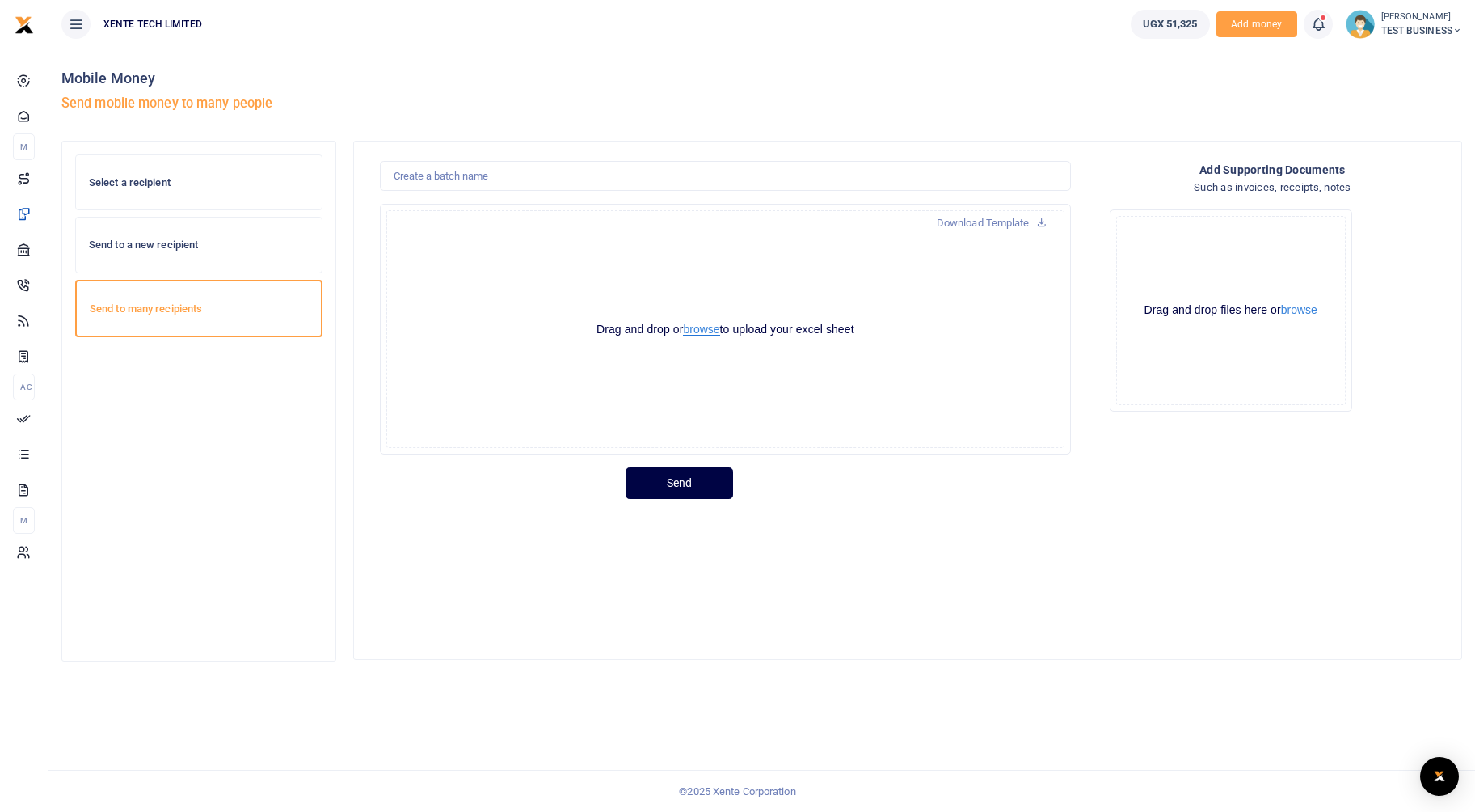
click at [697, 328] on button "browse" at bounding box center [701, 330] width 36 height 12
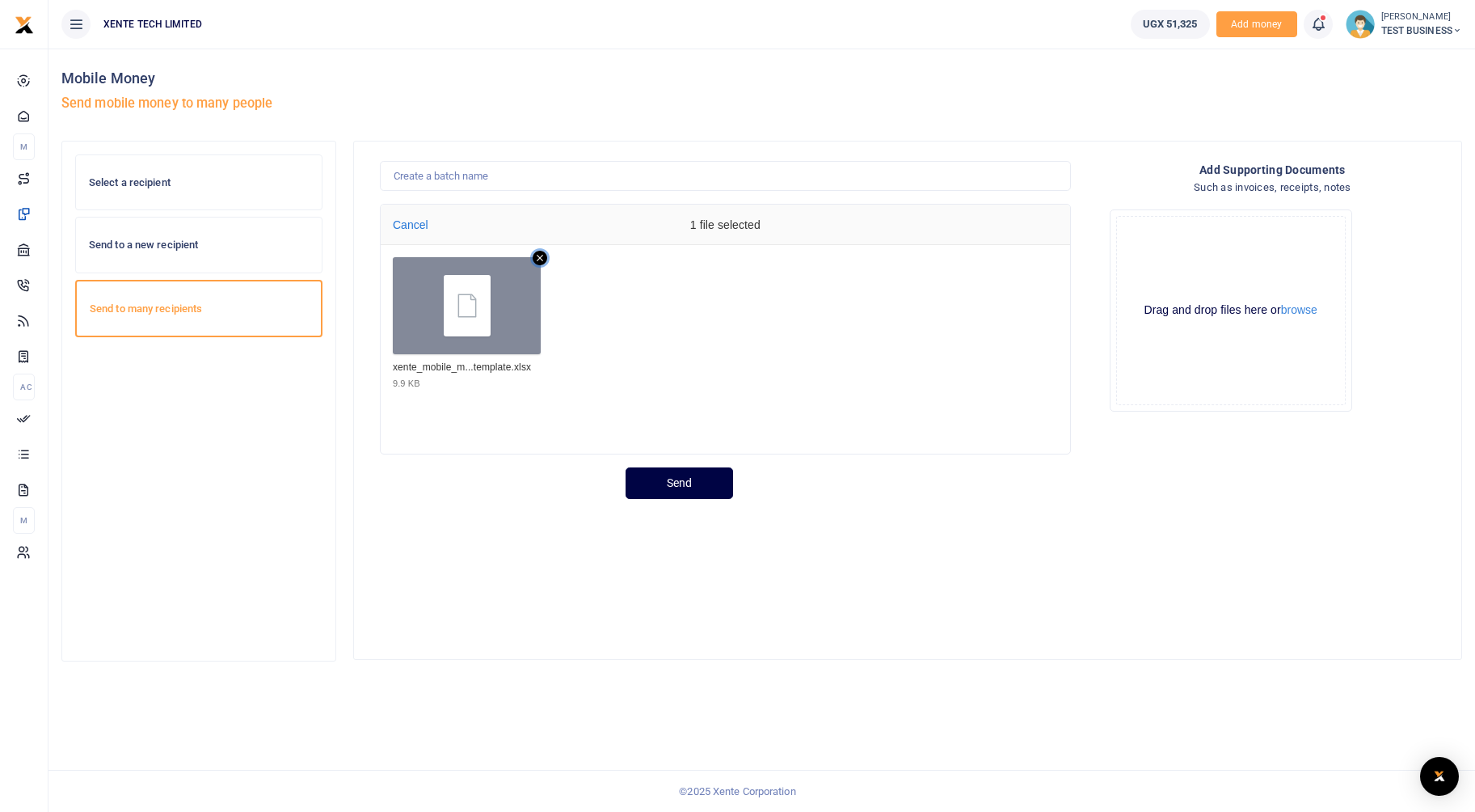
click at [543, 255] on icon "Remove file" at bounding box center [539, 258] width 15 height 15
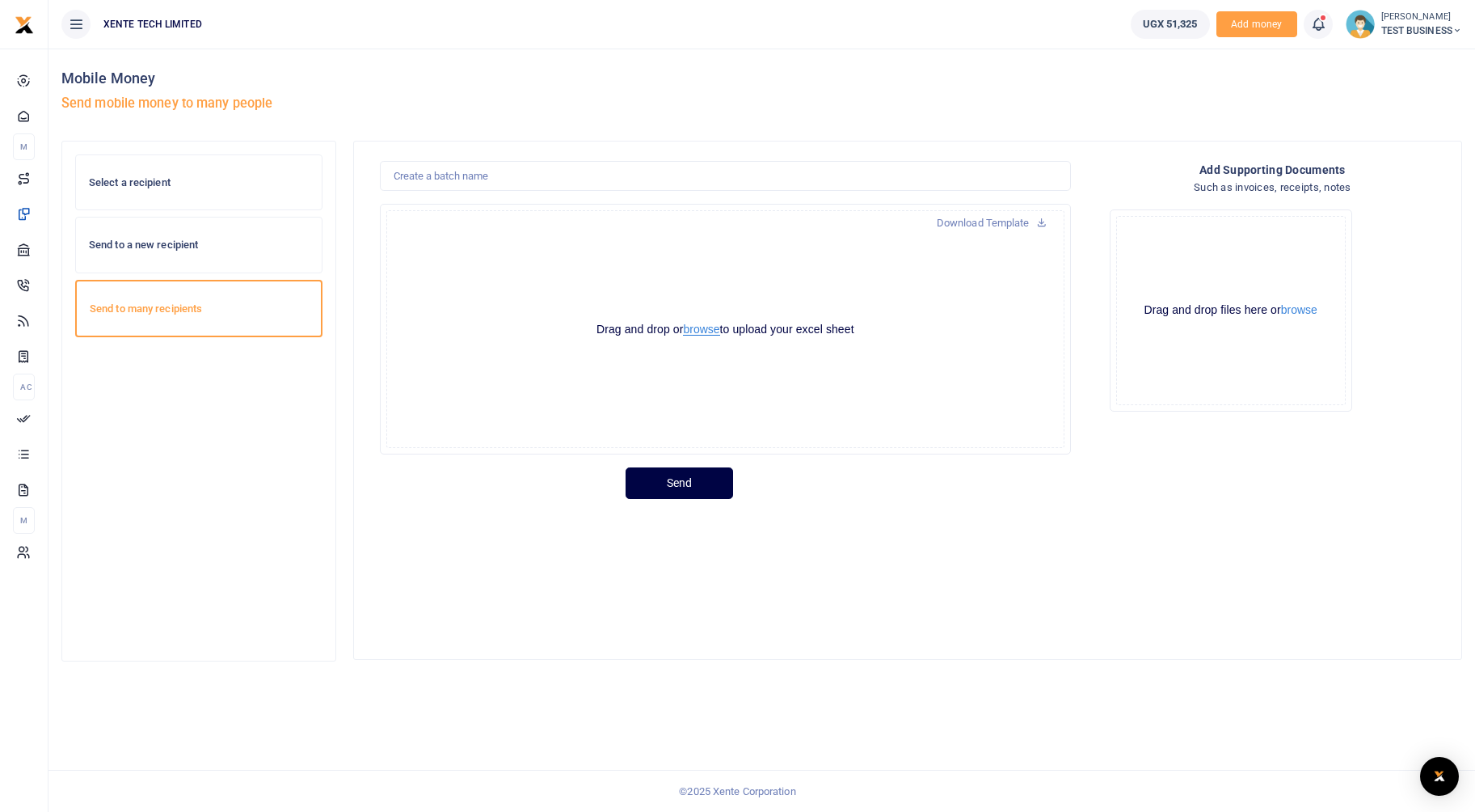
click at [701, 330] on button "browse" at bounding box center [701, 330] width 36 height 12
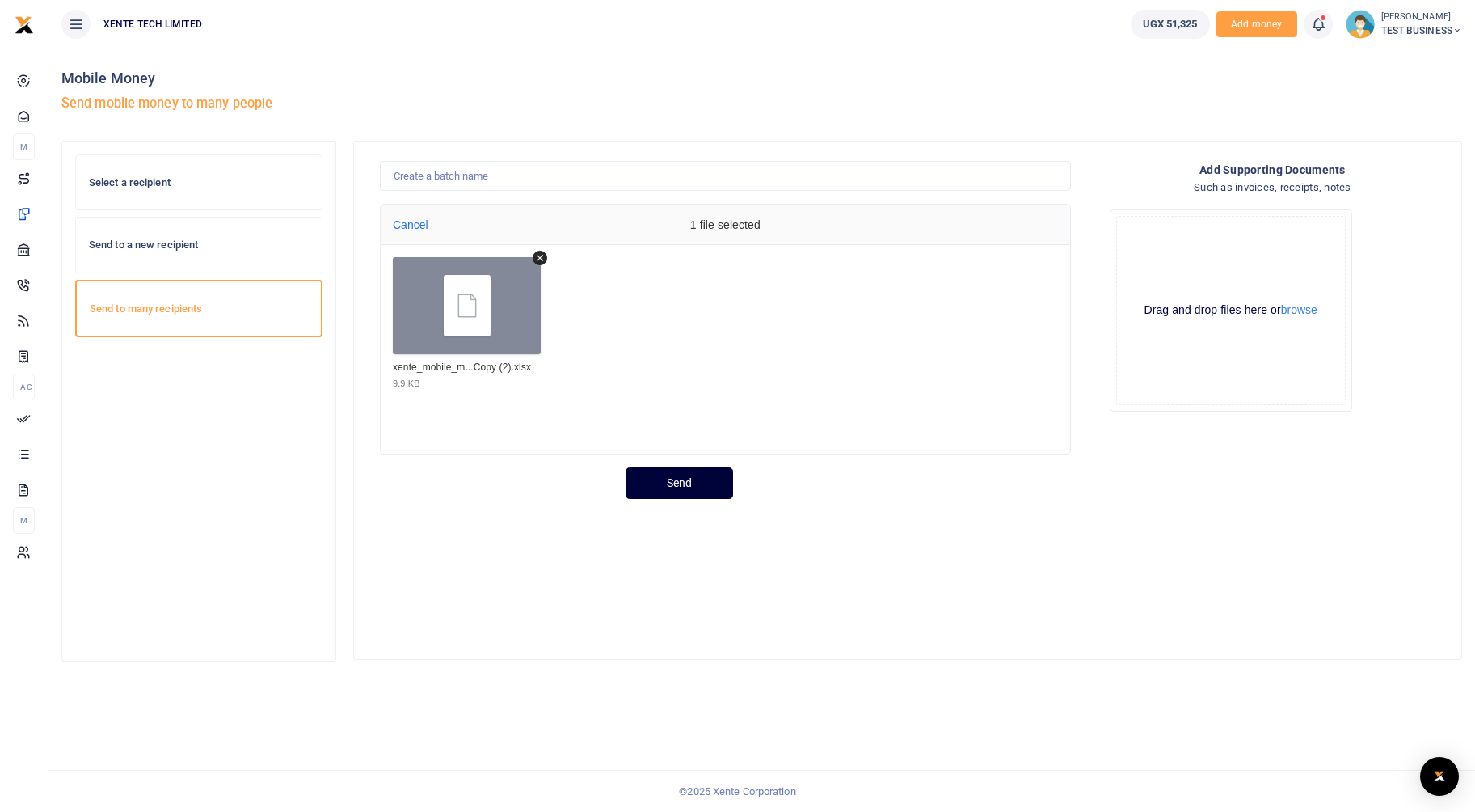
click at [669, 494] on button "Send" at bounding box center [680, 482] width 108 height 31
type input "T"
paste input "Testing the new Bulk Approval processor"
type input "Testing the new Bulk Approval processor"
click at [679, 487] on button "Send" at bounding box center [680, 482] width 108 height 31
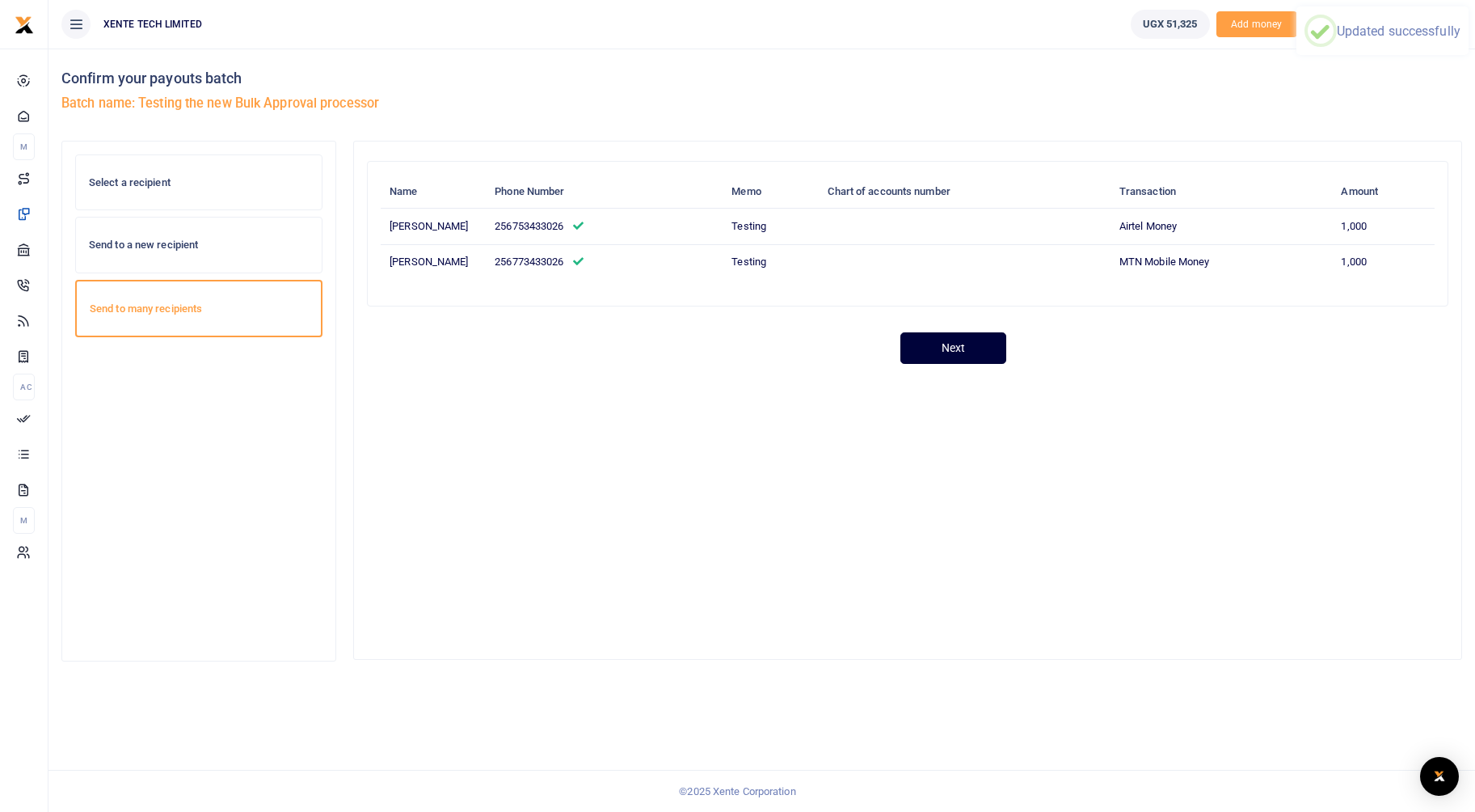
click at [972, 364] on button "Next" at bounding box center [953, 348] width 106 height 31
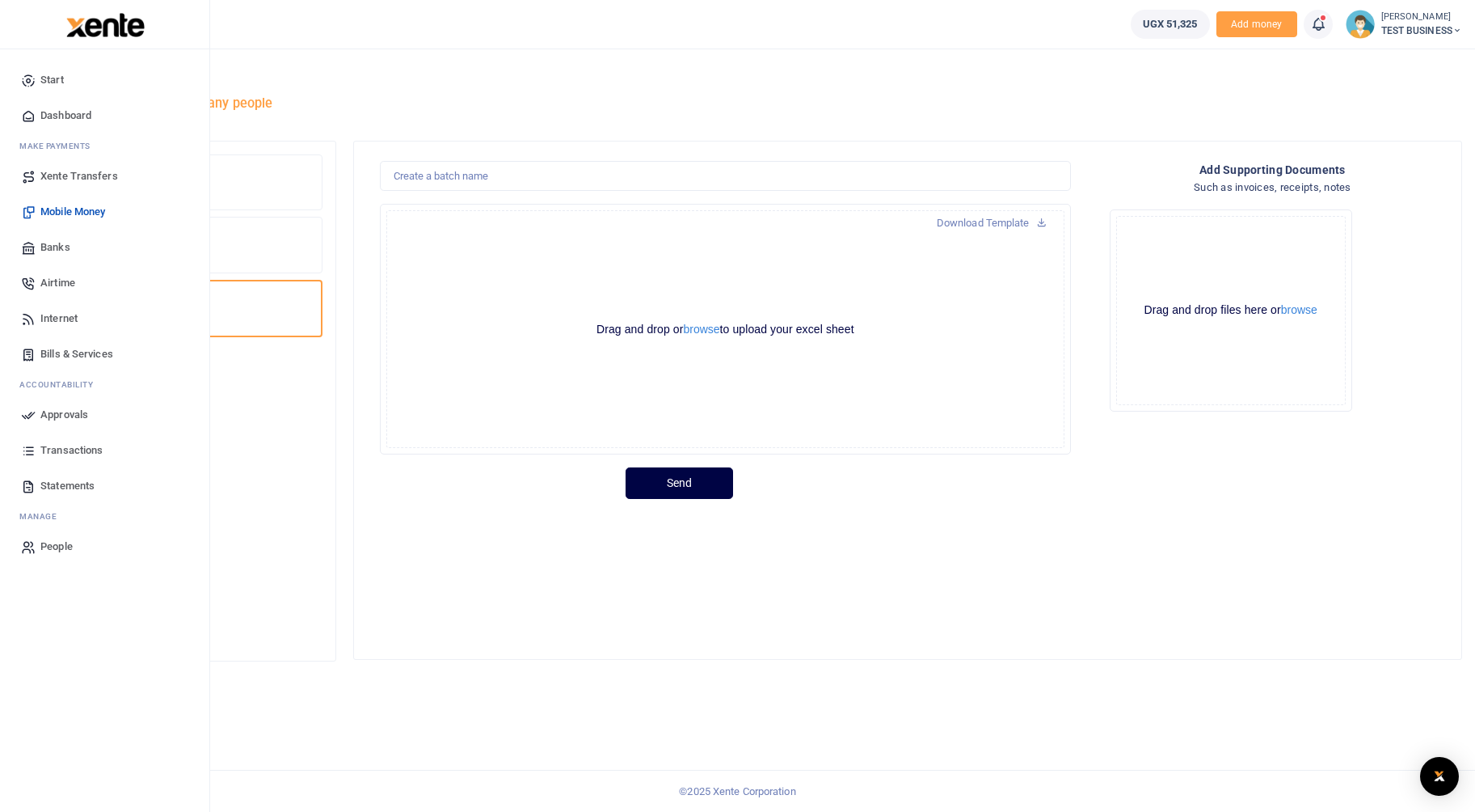
click at [42, 415] on span "Approvals" at bounding box center [64, 415] width 48 height 16
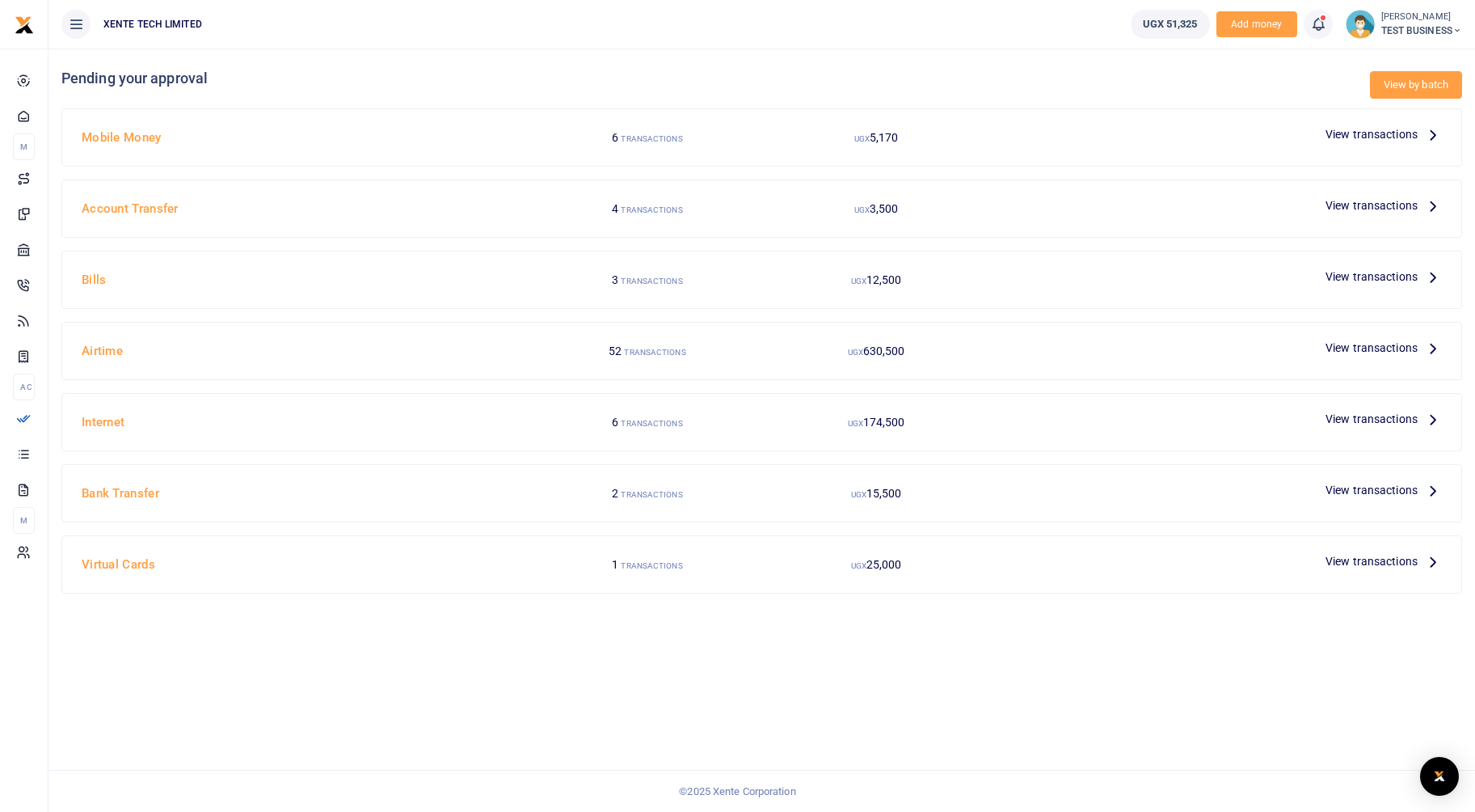
click at [1425, 87] on link "View by batch" at bounding box center [1416, 85] width 92 height 27
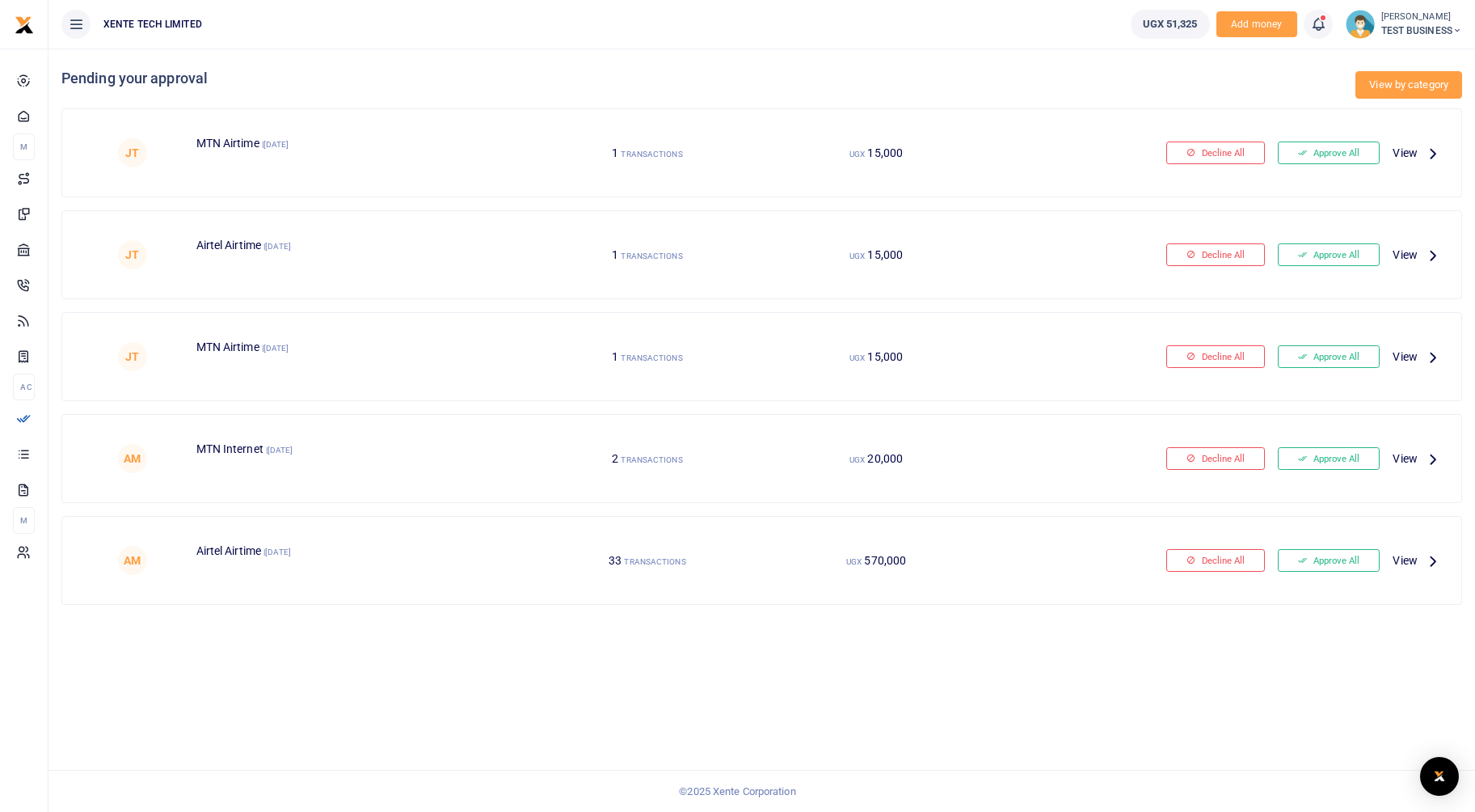
click at [1403, 77] on link "View by category" at bounding box center [1408, 85] width 107 height 27
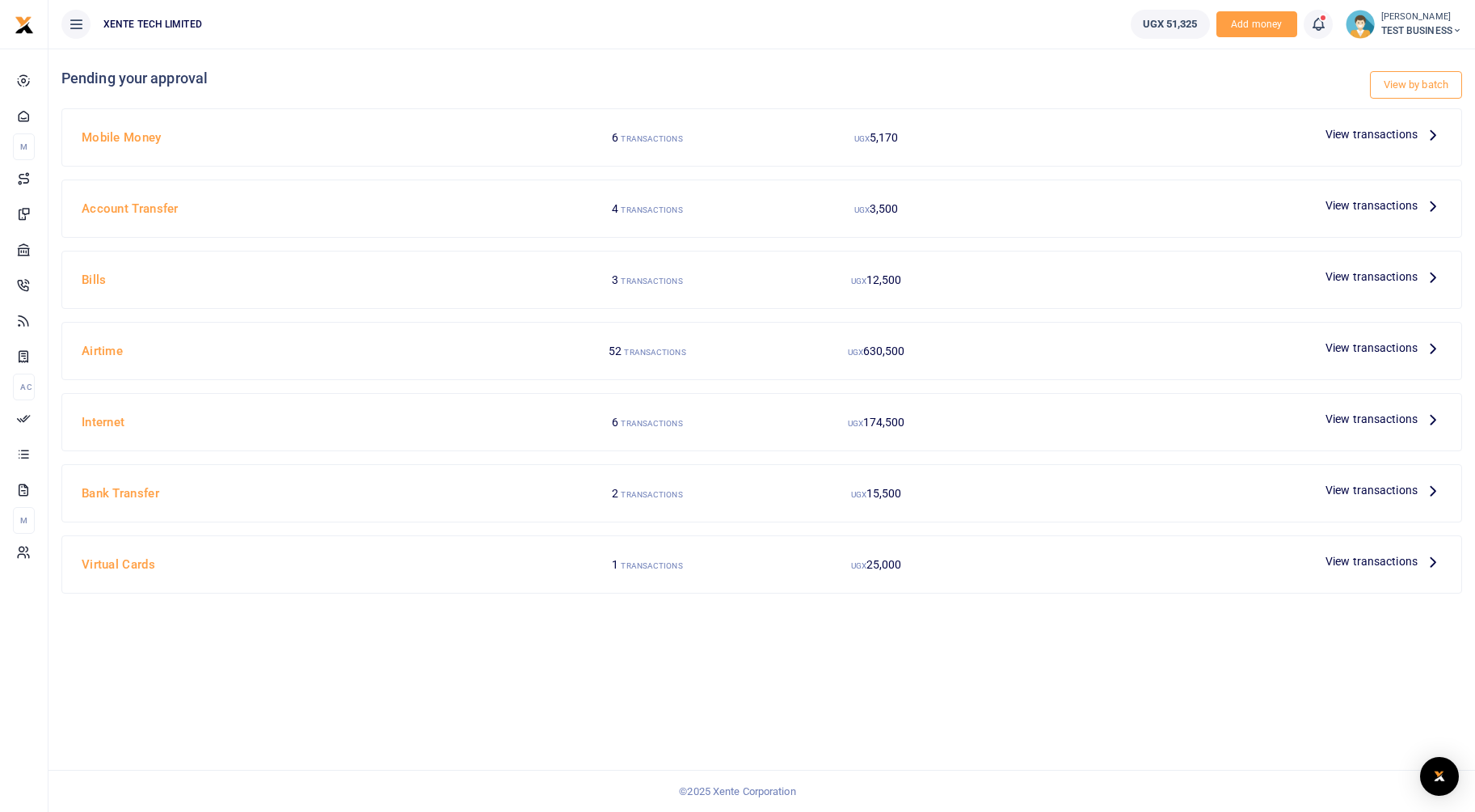
click at [1353, 135] on span "View transactions" at bounding box center [1372, 134] width 92 height 18
click at [1397, 85] on link "View by batch" at bounding box center [1416, 85] width 92 height 27
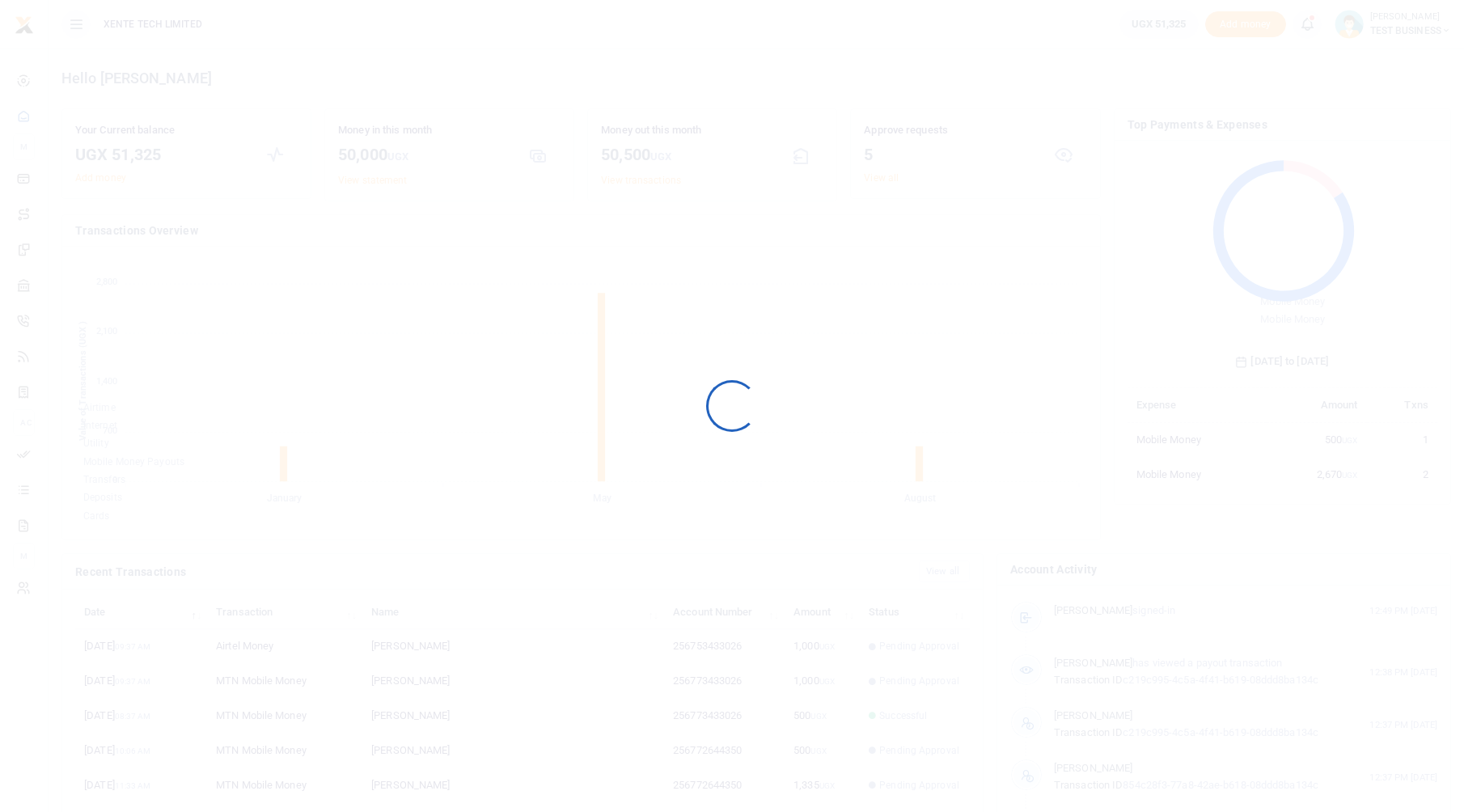
scroll to position [13, 13]
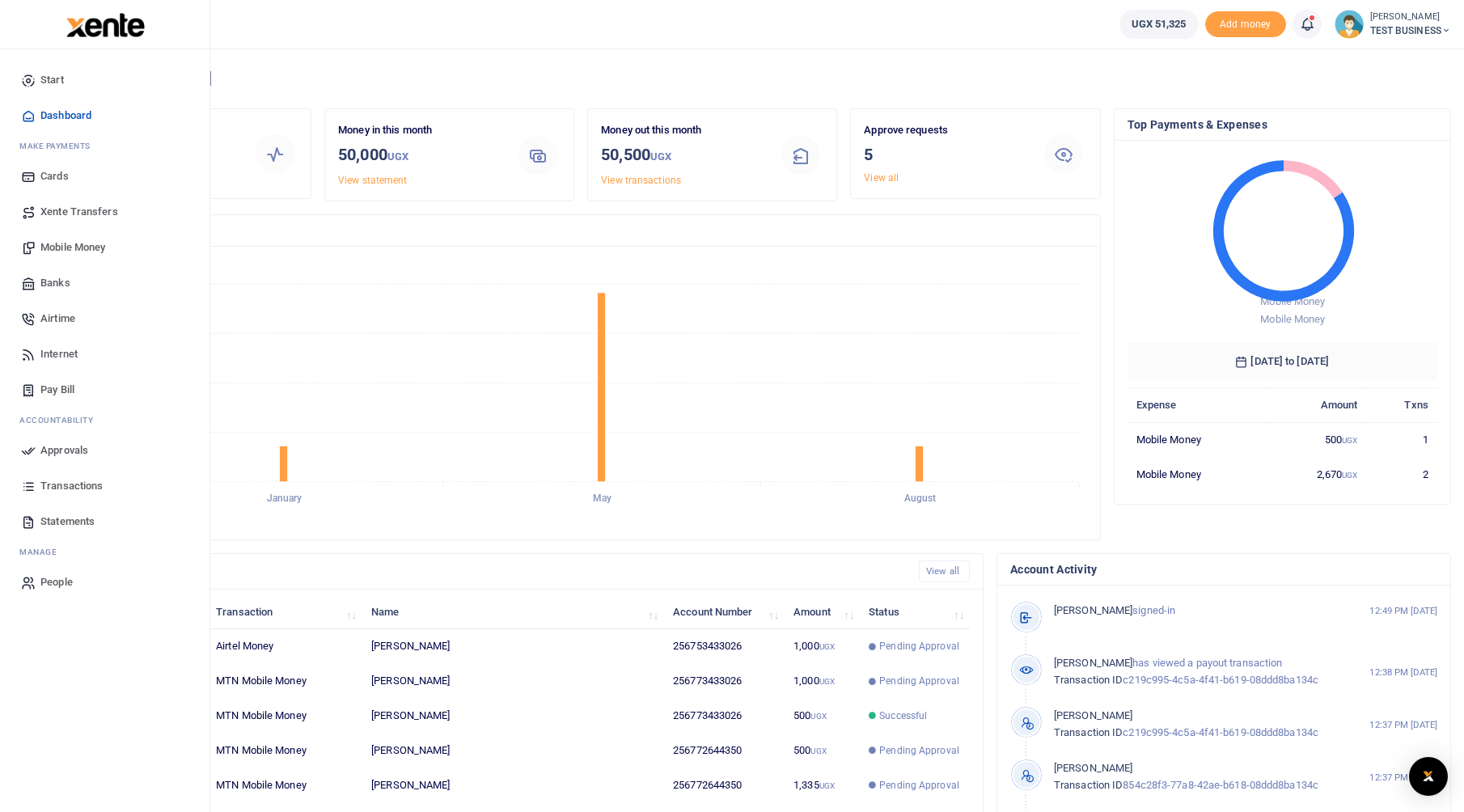
click at [39, 454] on link "Approvals" at bounding box center [104, 450] width 183 height 35
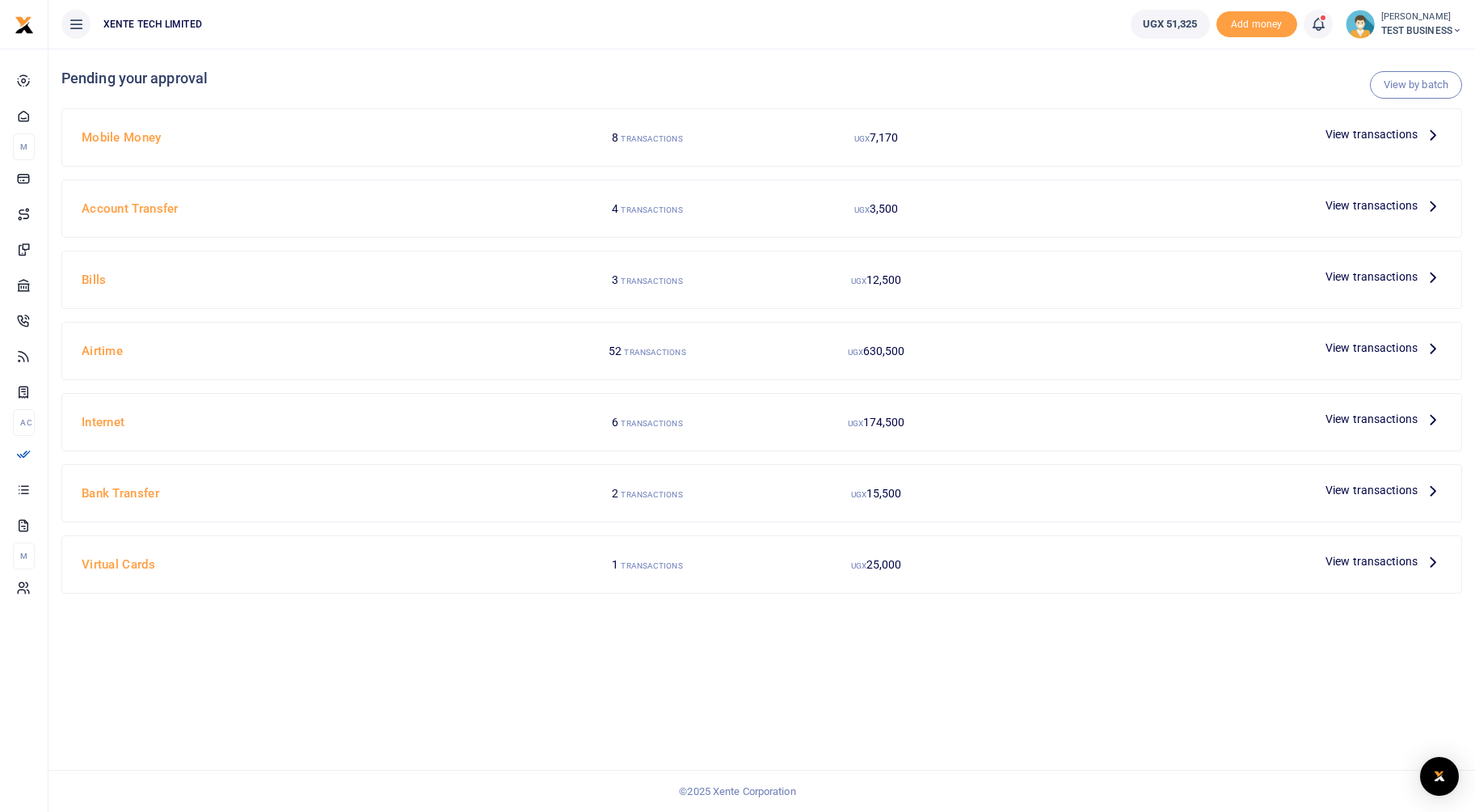
click at [1373, 134] on span "View transactions" at bounding box center [1372, 134] width 92 height 18
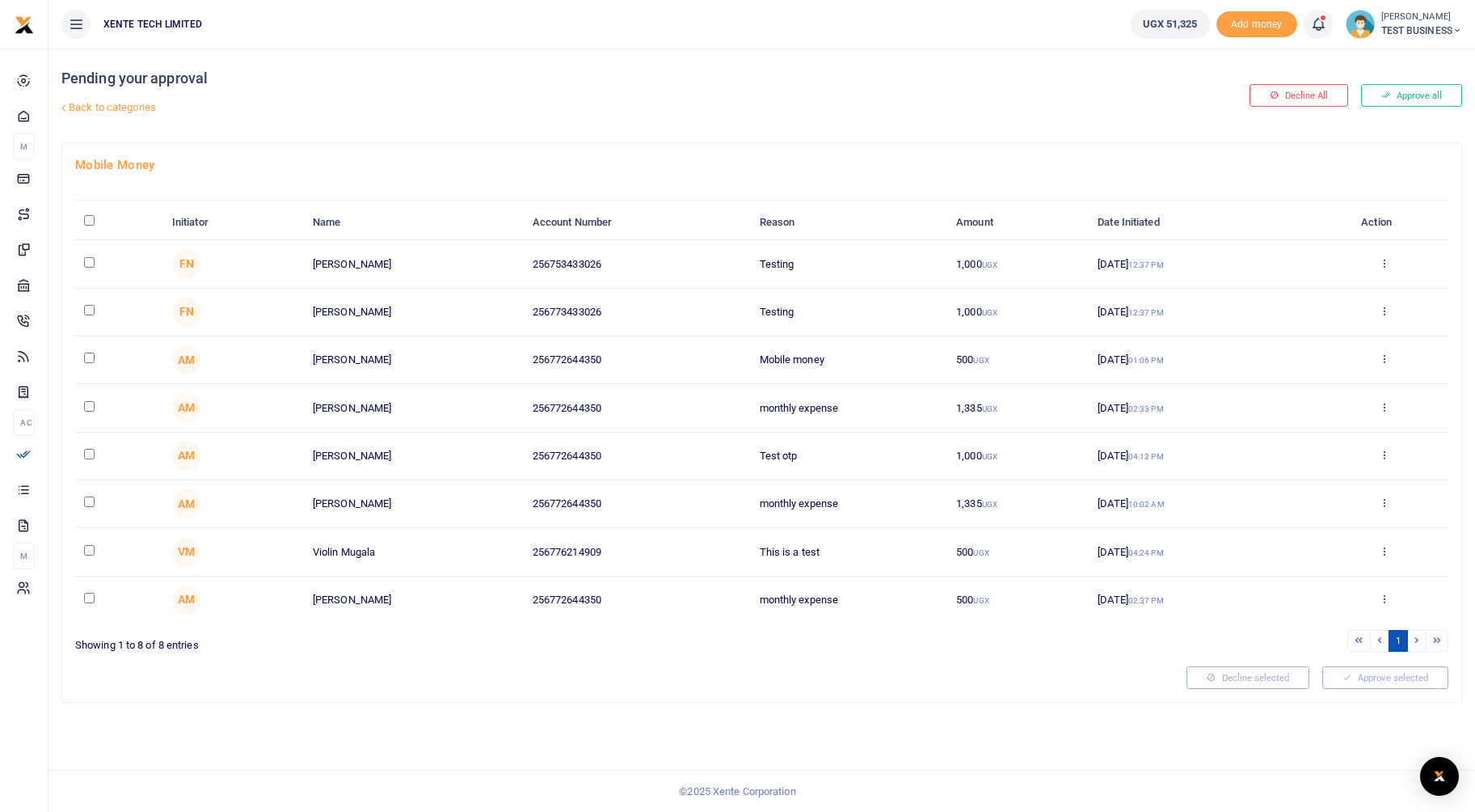
click at [122, 104] on link "Back to categories" at bounding box center [525, 108] width 934 height 27
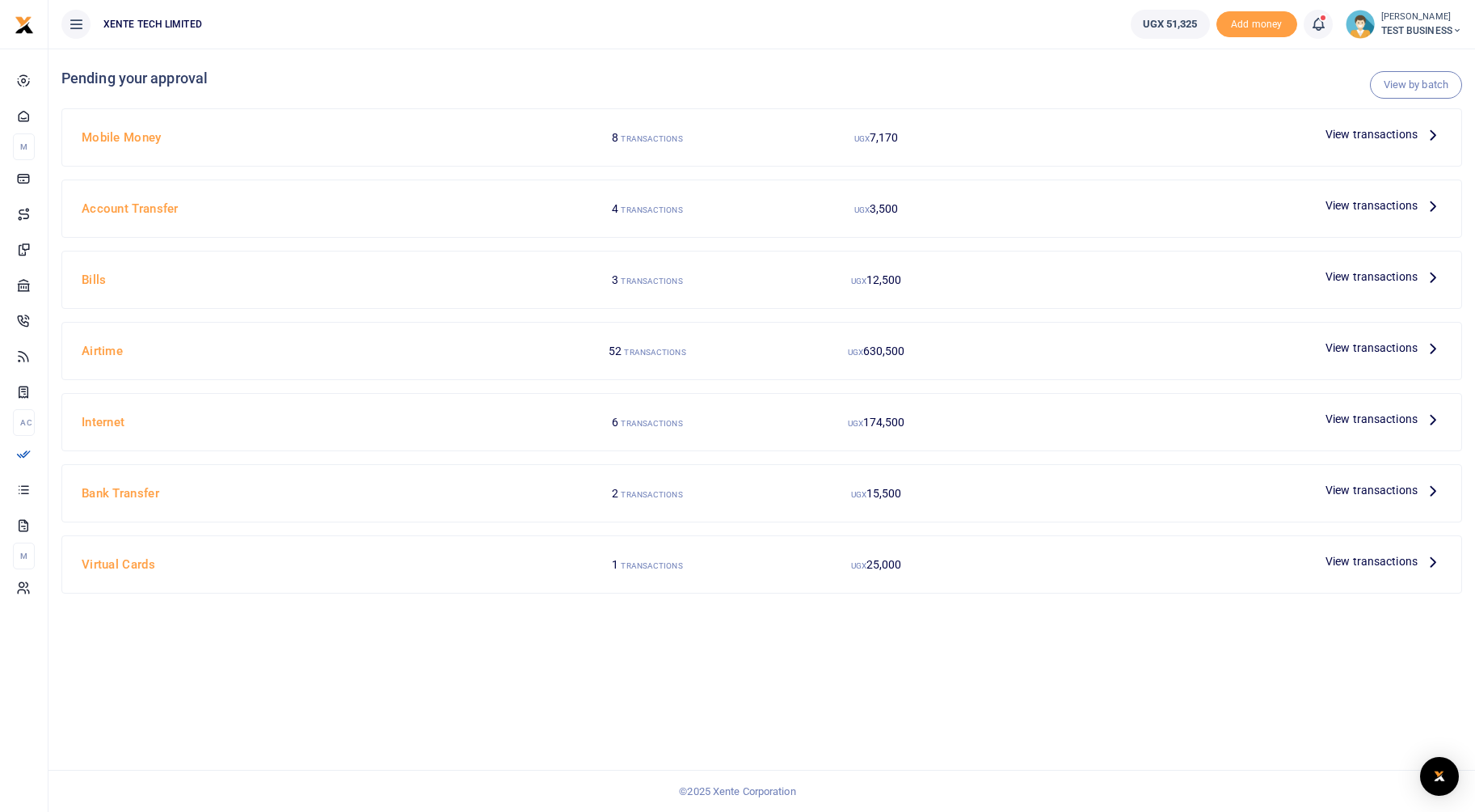
click at [1411, 87] on link "View by batch" at bounding box center [1416, 85] width 92 height 27
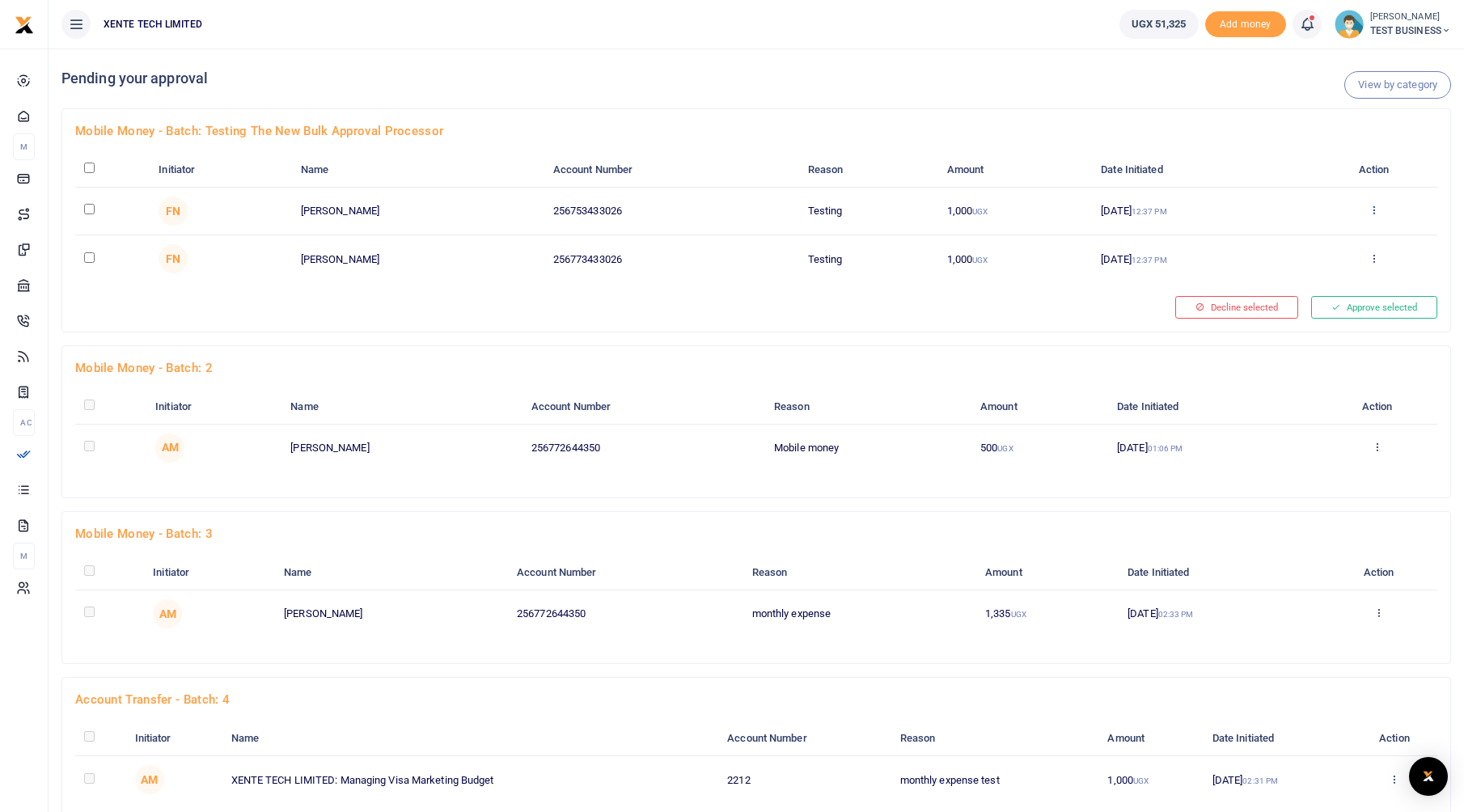
click at [1379, 206] on icon at bounding box center [1374, 210] width 11 height 12
click at [1349, 305] on link "Details" at bounding box center [1320, 308] width 128 height 23
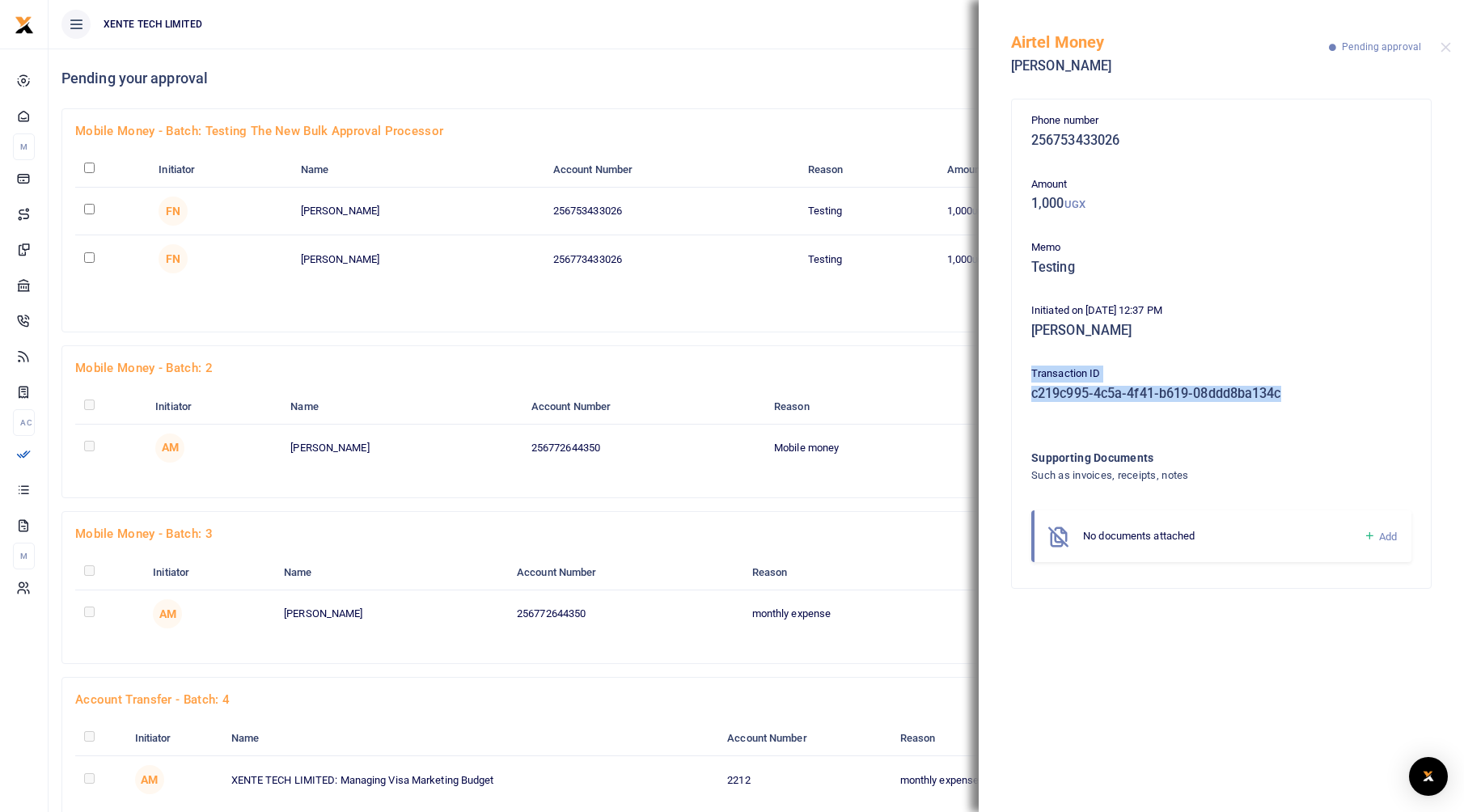
drag, startPoint x: 1297, startPoint y: 391, endPoint x: 986, endPoint y: 381, distance: 311.2
click at [986, 381] on div "Phone number 256753433026 Amount 1,000 UGX Memo Testing Initiated on 11th Aug 2…" at bounding box center [1221, 450] width 486 height 722
copy div "Transaction ID c219c995-4c5a-4f41-b619-08ddd8ba134c"
